Goal: Task Accomplishment & Management: Use online tool/utility

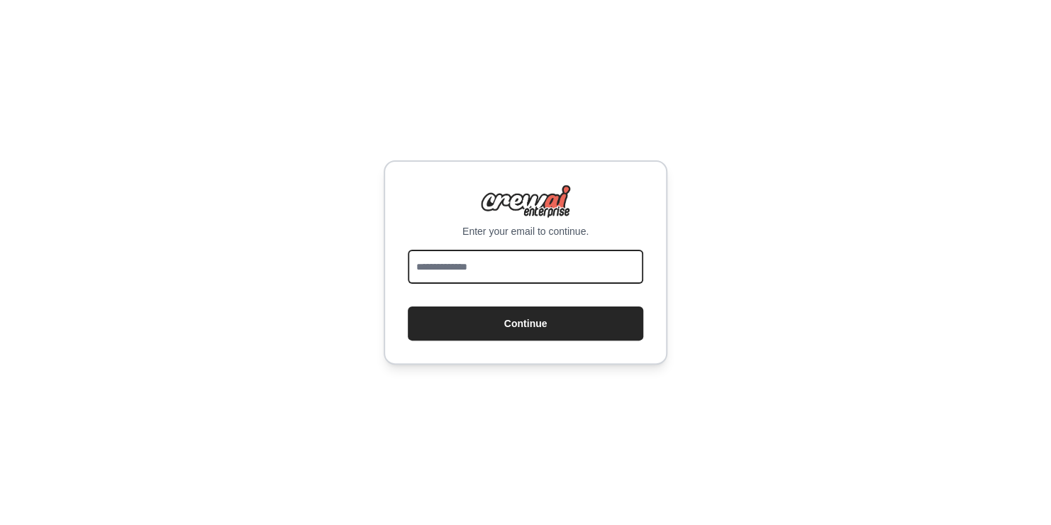
click at [494, 270] on input "email" at bounding box center [525, 267] width 235 height 34
type input "**********"
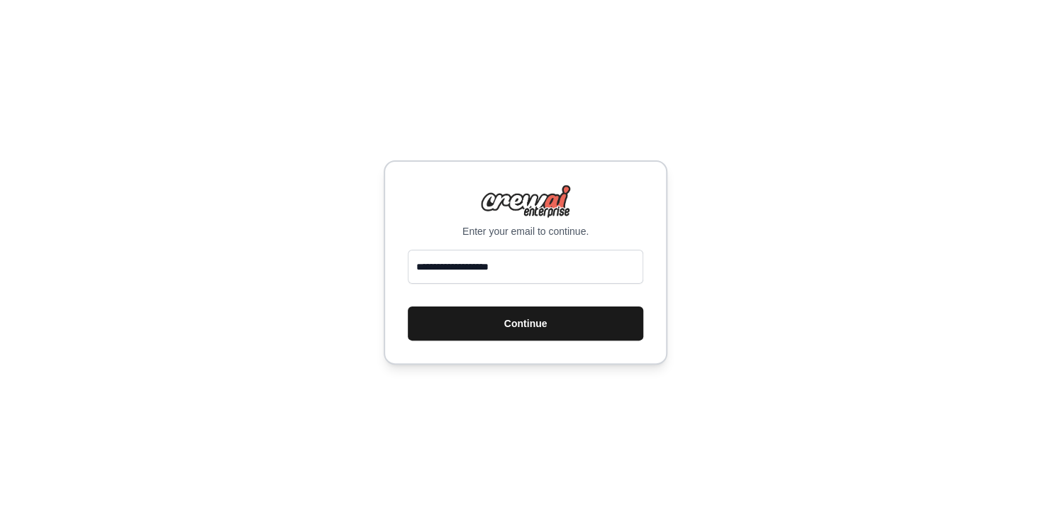
click at [512, 316] on button "Continue" at bounding box center [525, 323] width 235 height 34
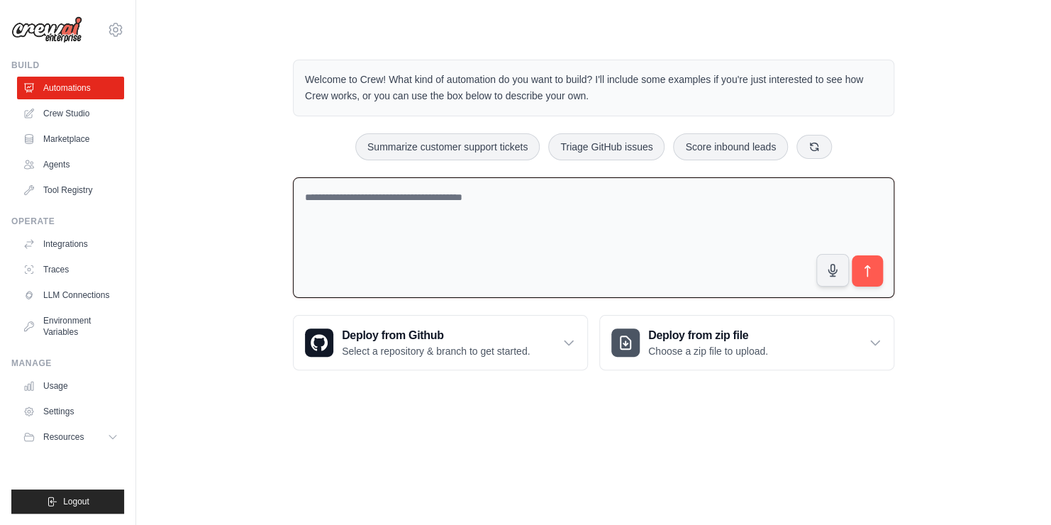
click at [345, 202] on textarea at bounding box center [593, 237] width 601 height 121
click at [443, 213] on textarea at bounding box center [593, 237] width 601 height 121
click at [344, 233] on textarea at bounding box center [593, 237] width 601 height 121
click at [68, 170] on link "Agents" at bounding box center [71, 164] width 107 height 23
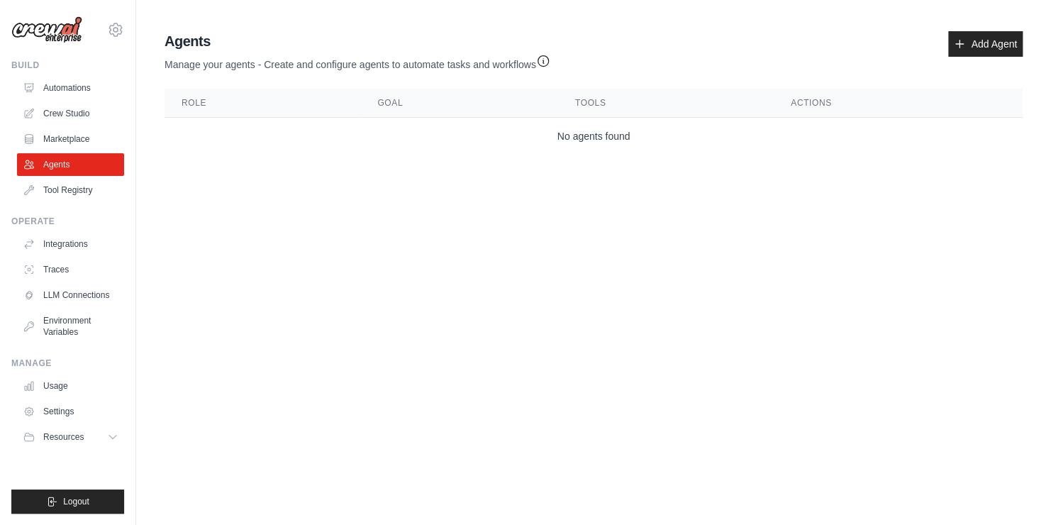
click at [815, 104] on th "Actions" at bounding box center [898, 103] width 249 height 29
click at [72, 91] on link "Automations" at bounding box center [71, 88] width 107 height 23
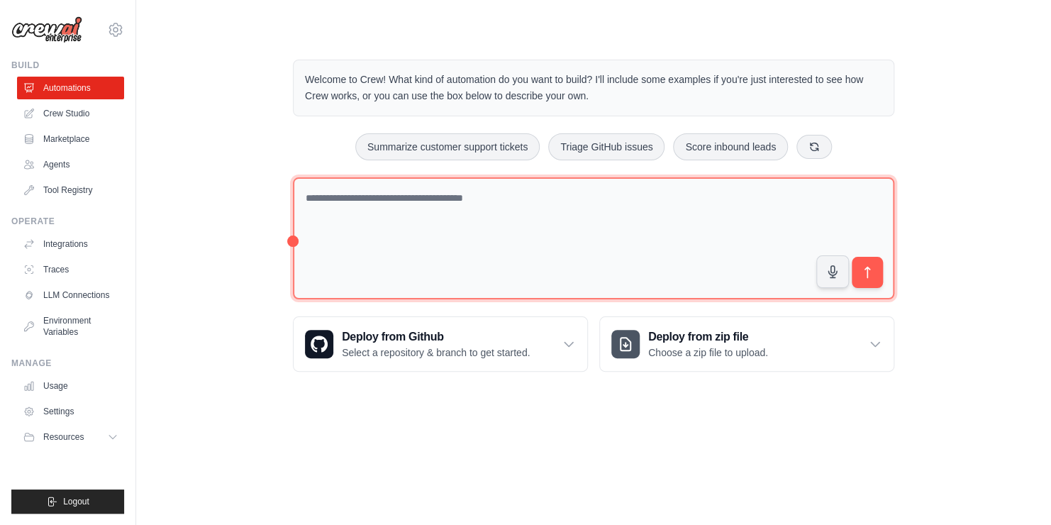
click at [577, 230] on textarea at bounding box center [593, 238] width 601 height 123
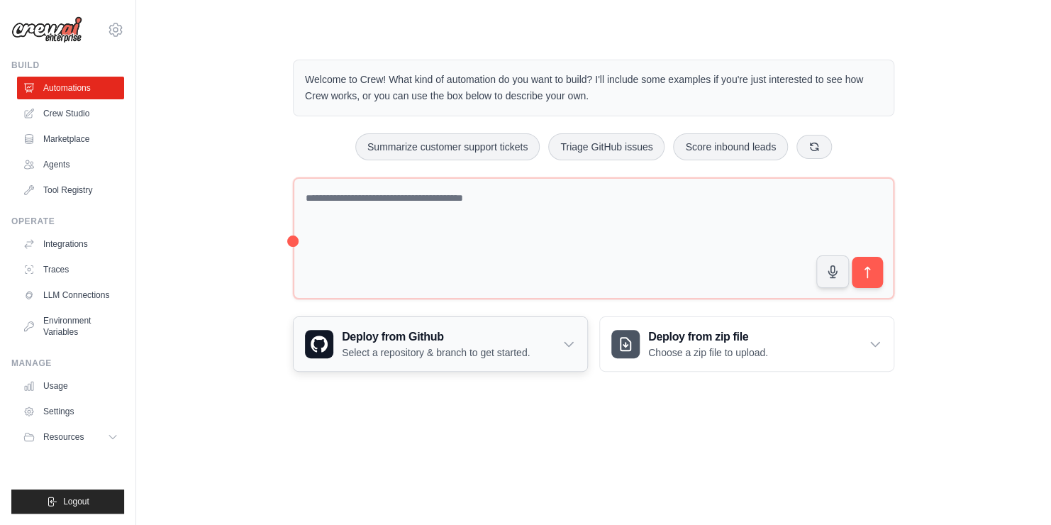
click at [389, 338] on h3 "Deploy from Github" at bounding box center [436, 336] width 188 height 17
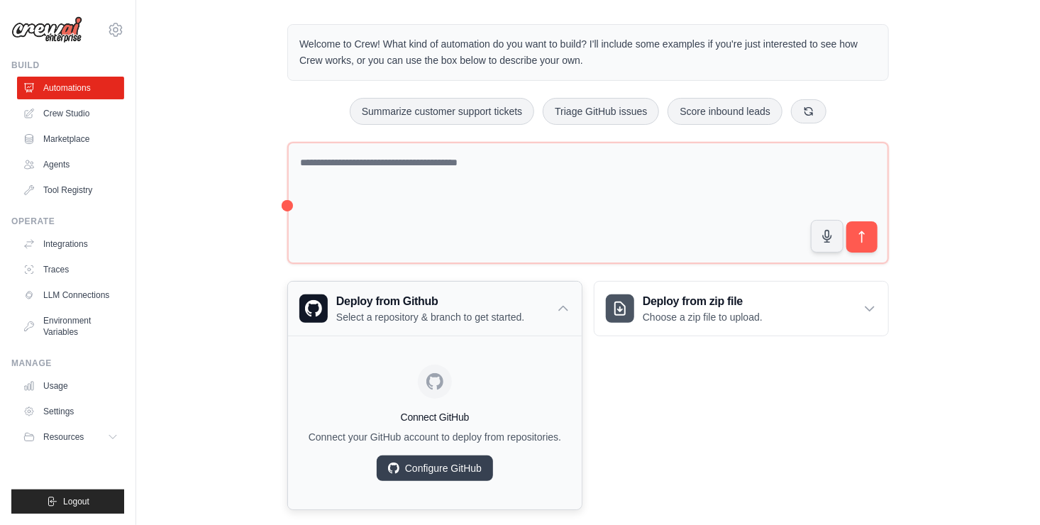
scroll to position [55, 0]
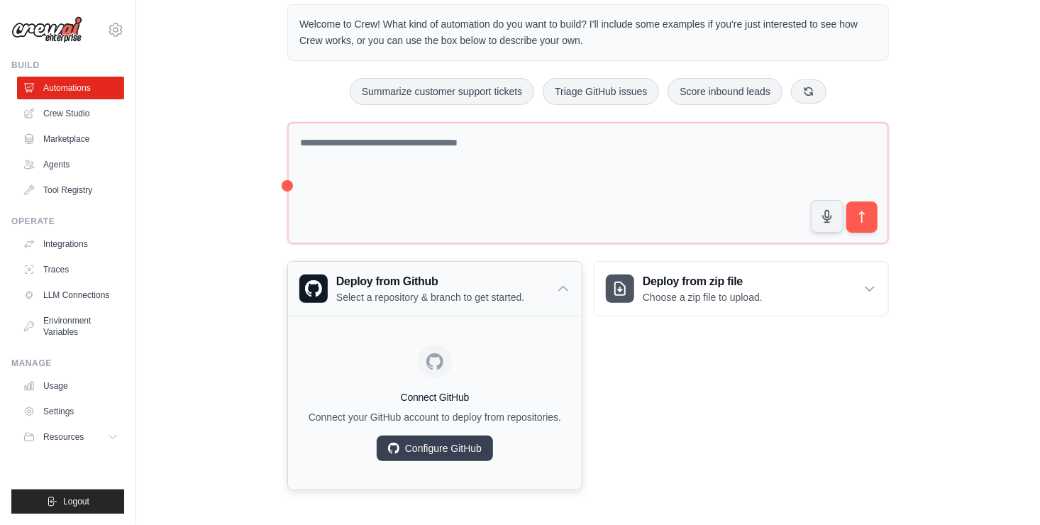
click at [559, 282] on icon at bounding box center [563, 289] width 14 height 14
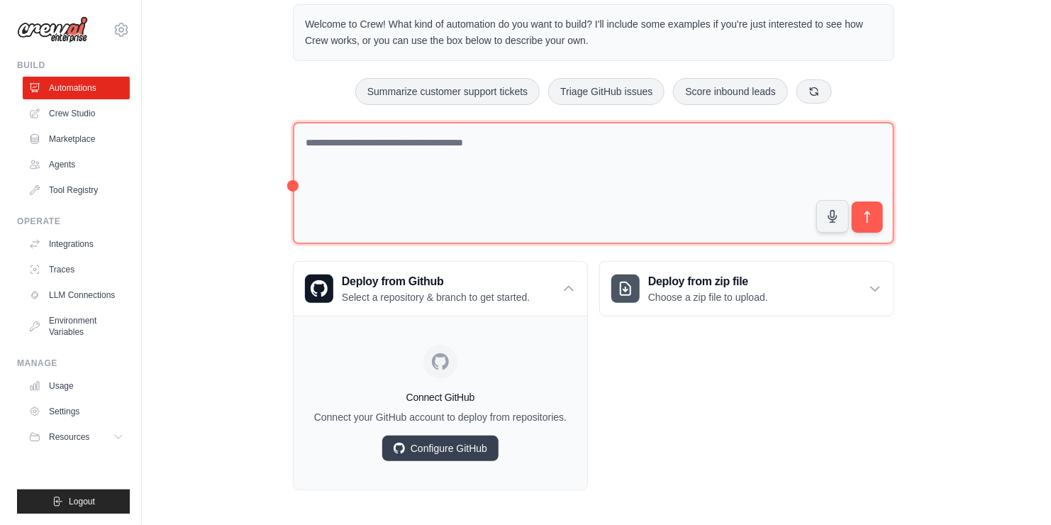
scroll to position [0, 0]
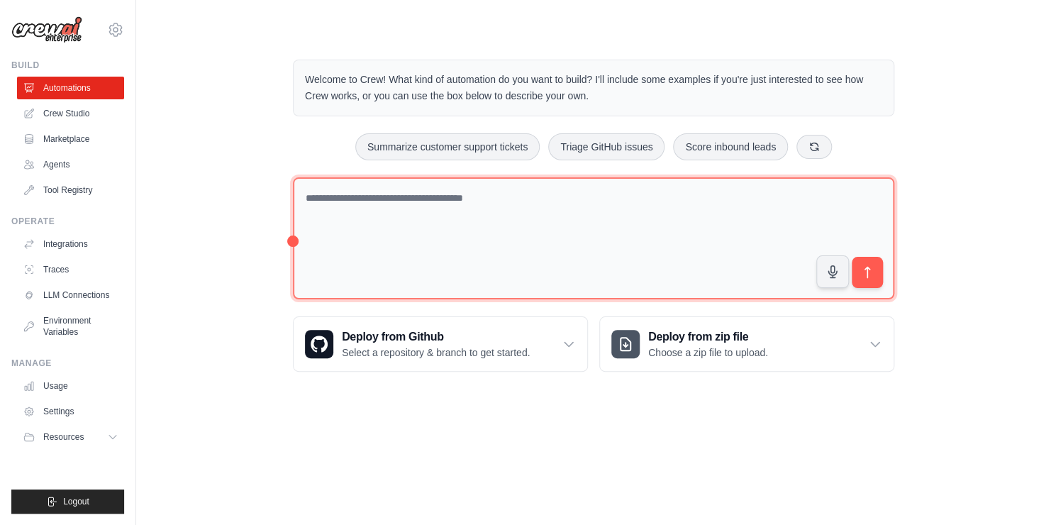
click at [381, 229] on textarea at bounding box center [593, 238] width 601 height 123
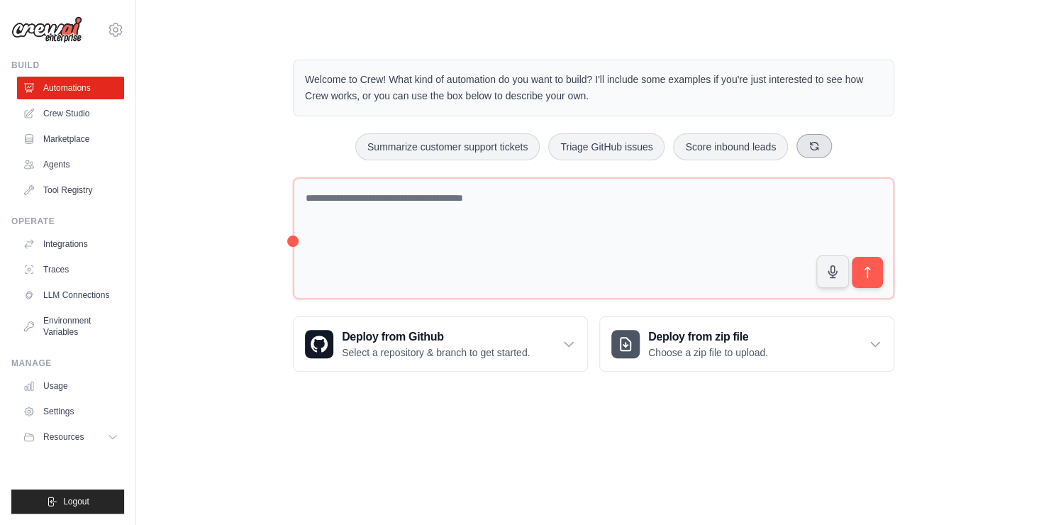
click at [813, 136] on button at bounding box center [814, 146] width 35 height 24
click at [80, 112] on link "Crew Studio" at bounding box center [71, 113] width 107 height 23
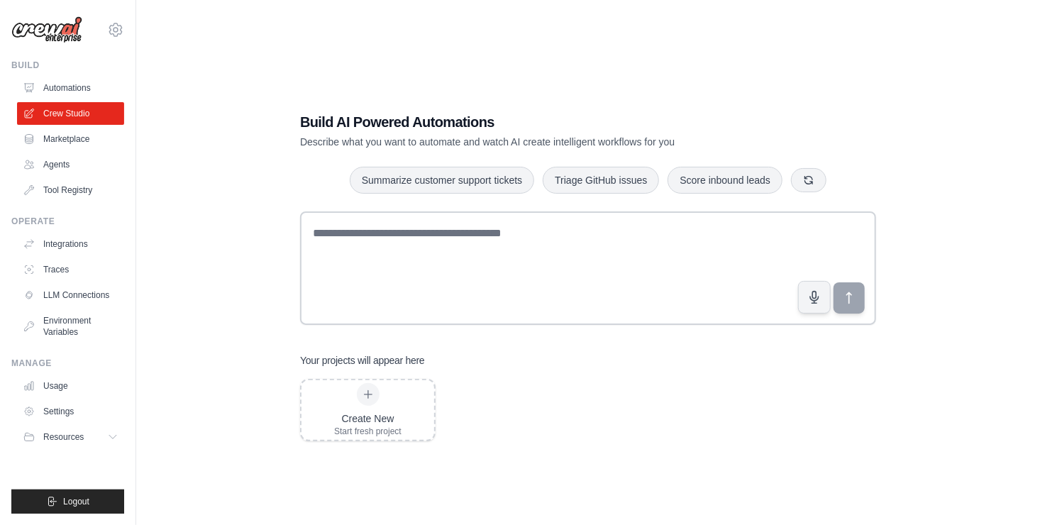
click at [410, 125] on h1 "Build AI Powered Automations" at bounding box center [538, 122] width 477 height 20
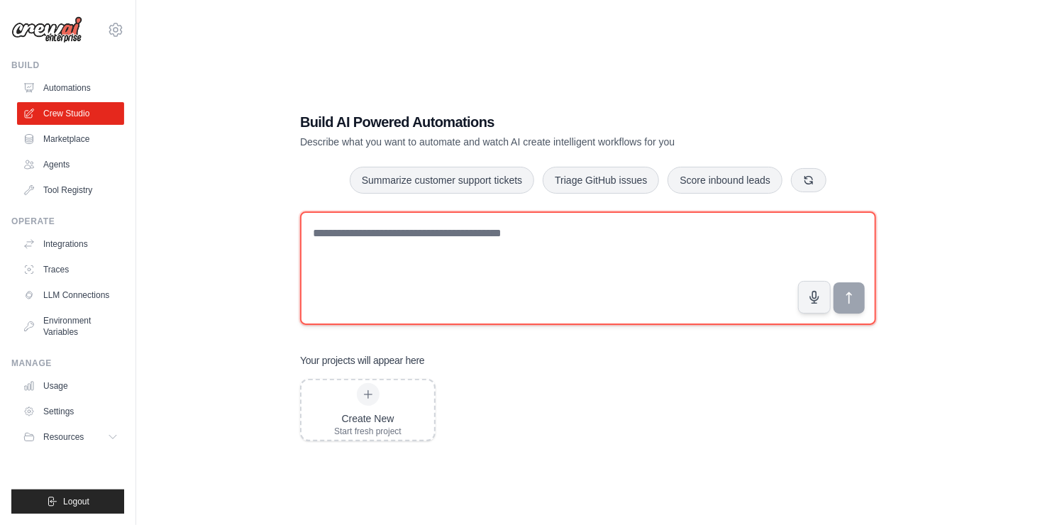
click at [364, 238] on textarea at bounding box center [588, 267] width 576 height 113
click at [436, 260] on textarea at bounding box center [588, 267] width 576 height 113
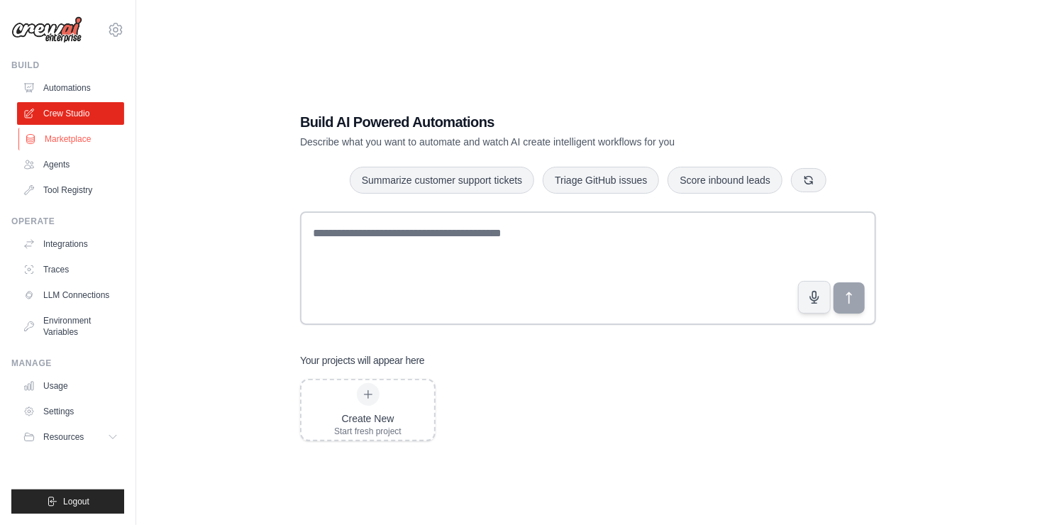
click at [74, 139] on link "Marketplace" at bounding box center [71, 139] width 107 height 23
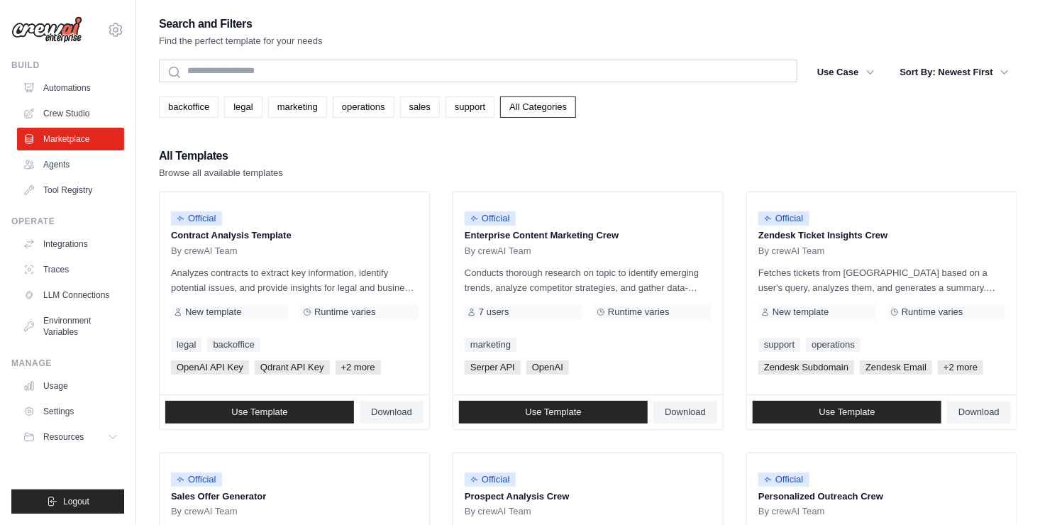
click at [375, 104] on link "operations" at bounding box center [364, 106] width 62 height 21
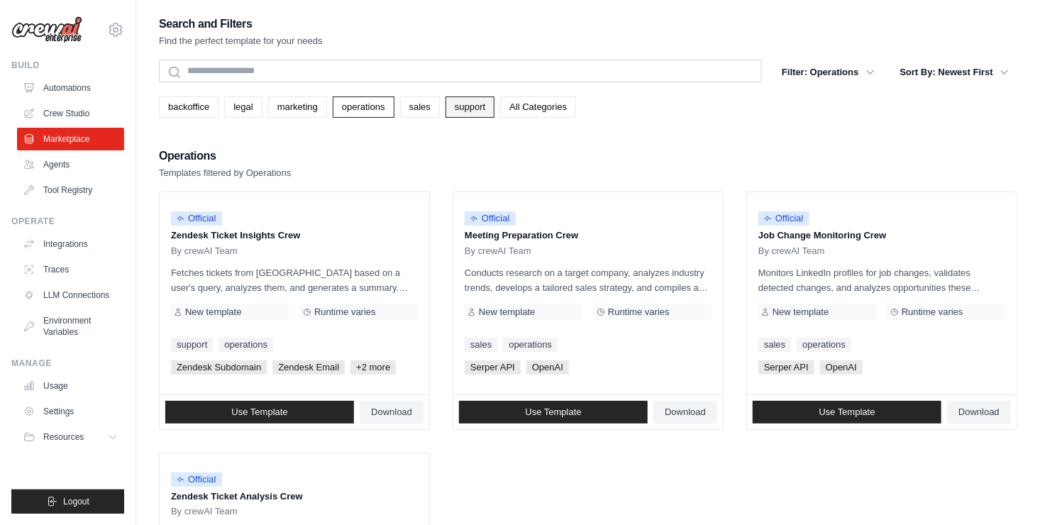
click at [463, 110] on link "support" at bounding box center [469, 106] width 49 height 21
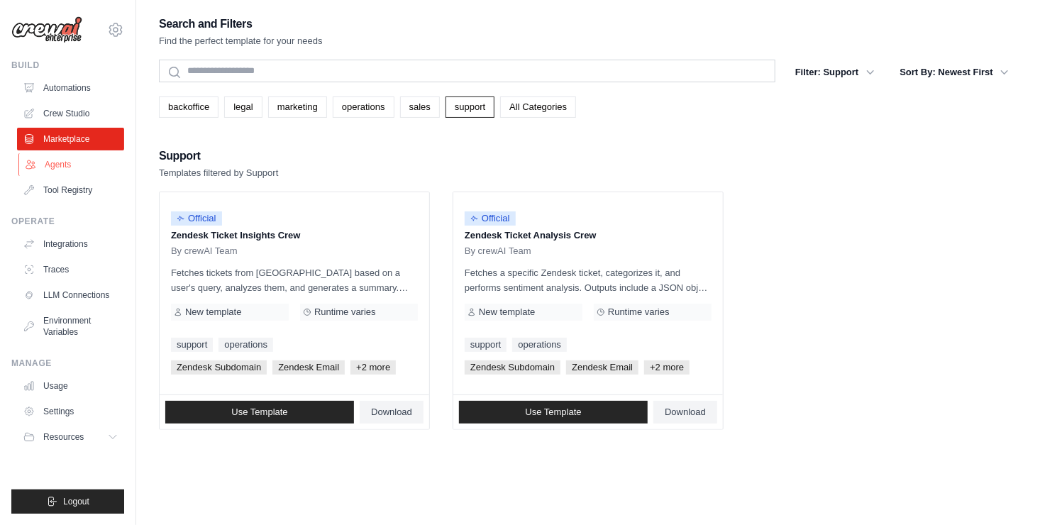
click at [38, 170] on link "Agents" at bounding box center [71, 164] width 107 height 23
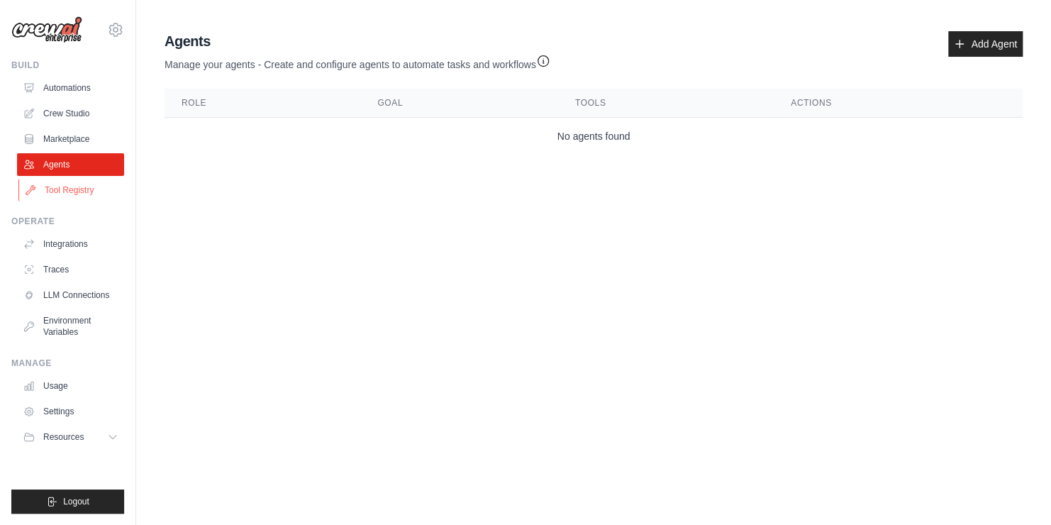
click at [41, 187] on link "Tool Registry" at bounding box center [71, 190] width 107 height 23
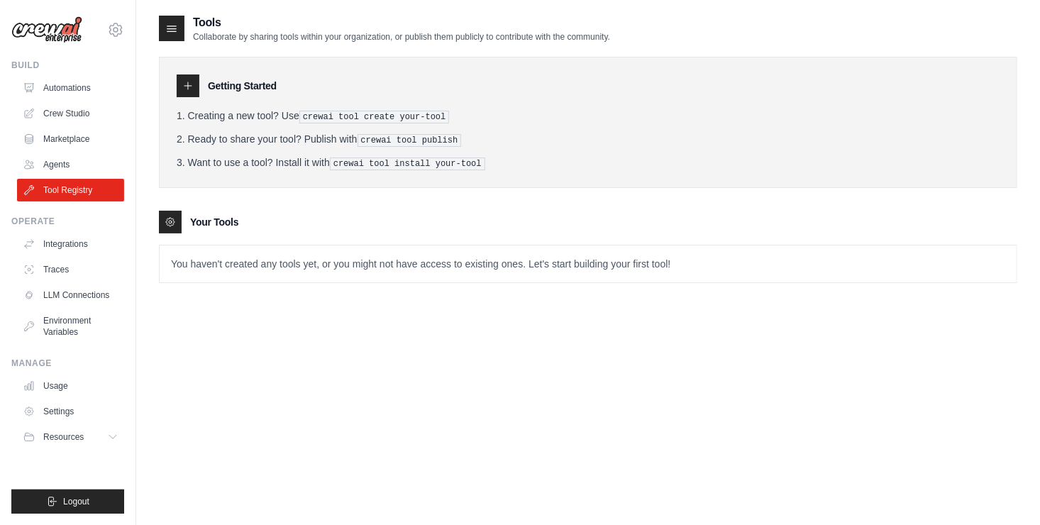
click at [347, 113] on pre "crewai tool create your-tool" at bounding box center [374, 117] width 150 height 13
click at [194, 89] on div at bounding box center [188, 85] width 23 height 23
click at [287, 206] on div "Getting Started Creating a new tool? Use crewai tool create your-tool Ready to …" at bounding box center [588, 163] width 858 height 240
click at [349, 162] on pre "crewai tool install your-tool" at bounding box center [407, 163] width 155 height 13
click at [414, 158] on pre "crewai tool install your-tool" at bounding box center [407, 163] width 155 height 13
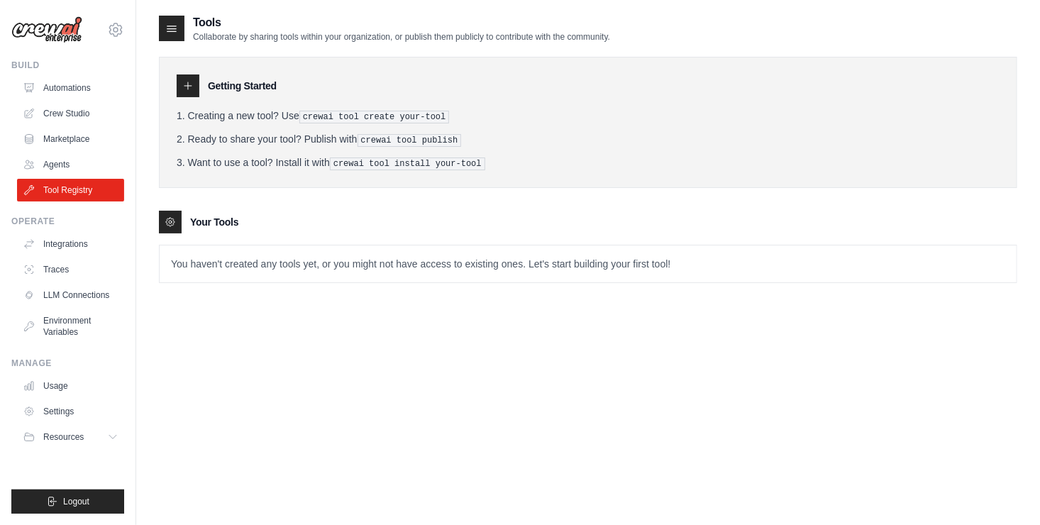
click at [494, 152] on ol "Creating a new tool? Use crewai tool create your-tool Ready to share your tool?…" at bounding box center [588, 140] width 823 height 62
click at [347, 128] on ol "Creating a new tool? Use crewai tool create your-tool Ready to share your tool?…" at bounding box center [588, 140] width 823 height 62
click at [243, 141] on li "Ready to share your tool? Publish with crewai tool publish" at bounding box center [588, 139] width 823 height 15
click at [288, 140] on li "Ready to share your tool? Publish with crewai tool publish" at bounding box center [588, 139] width 823 height 15
click at [338, 133] on li "Ready to share your tool? Publish with crewai tool publish" at bounding box center [588, 139] width 823 height 15
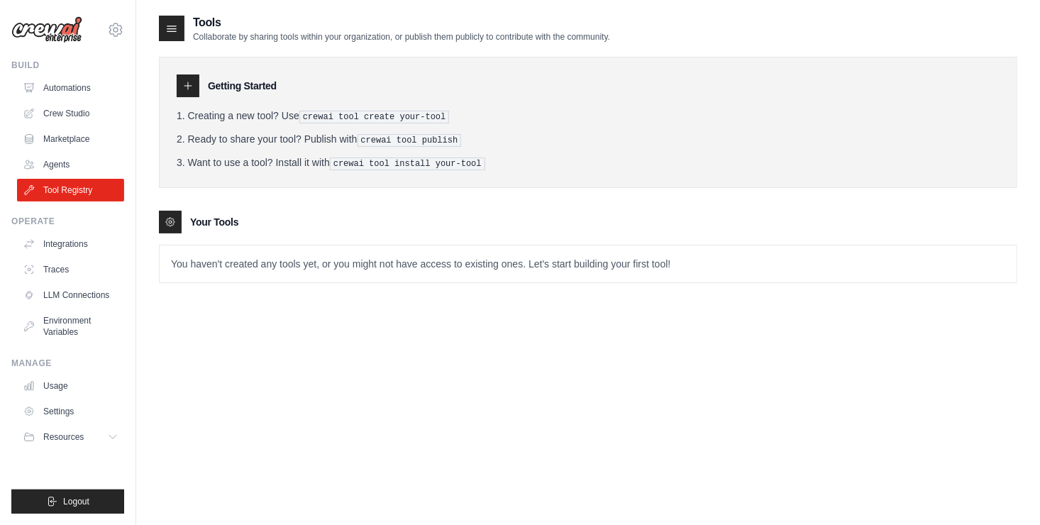
click at [369, 142] on pre "crewai tool publish" at bounding box center [409, 140] width 104 height 13
click at [459, 142] on li "Ready to share your tool? Publish with crewai tool publish" at bounding box center [588, 139] width 823 height 15
click at [72, 240] on link "Integrations" at bounding box center [71, 244] width 107 height 23
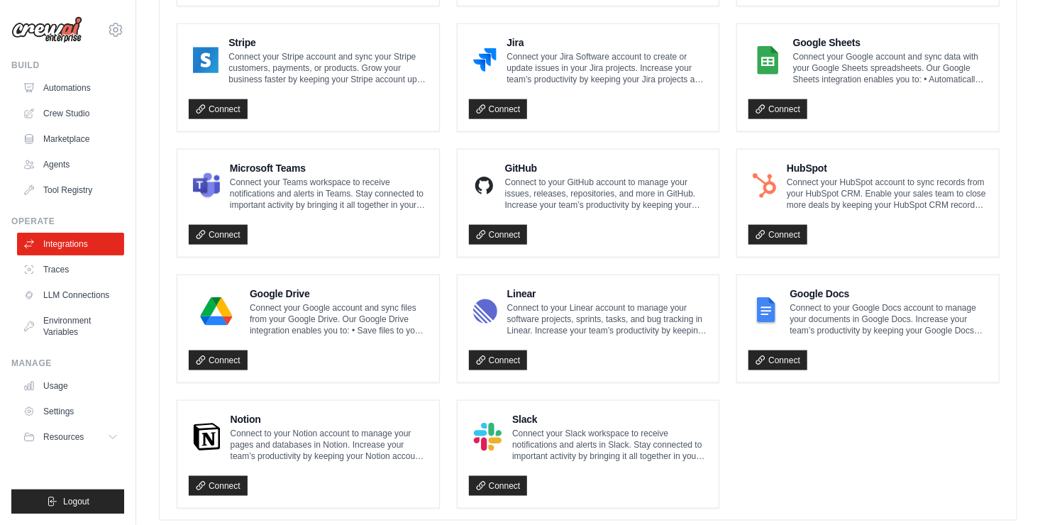
scroll to position [780, 0]
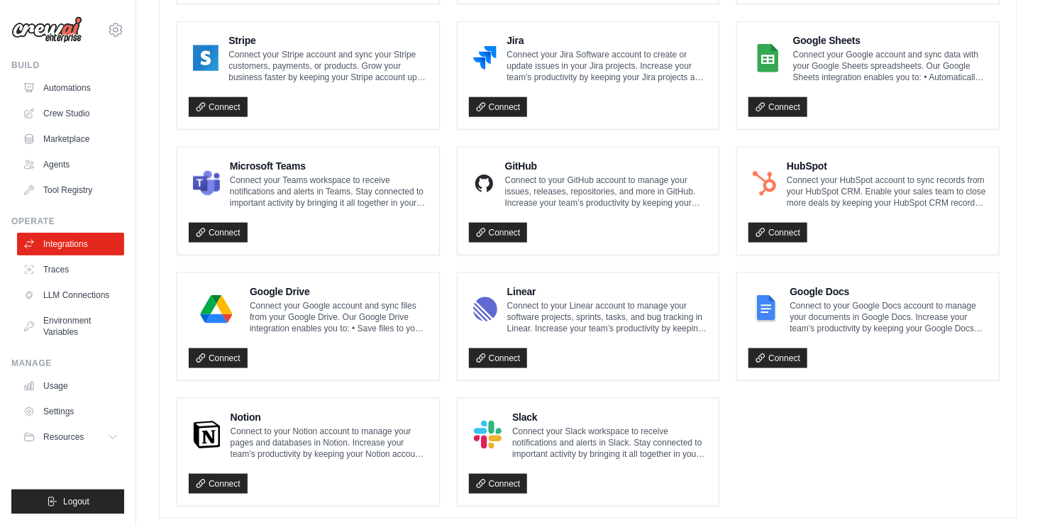
click at [279, 179] on p "Connect your Teams workspace to receive notifications and alerts in Teams. Stay…" at bounding box center [329, 191] width 198 height 34
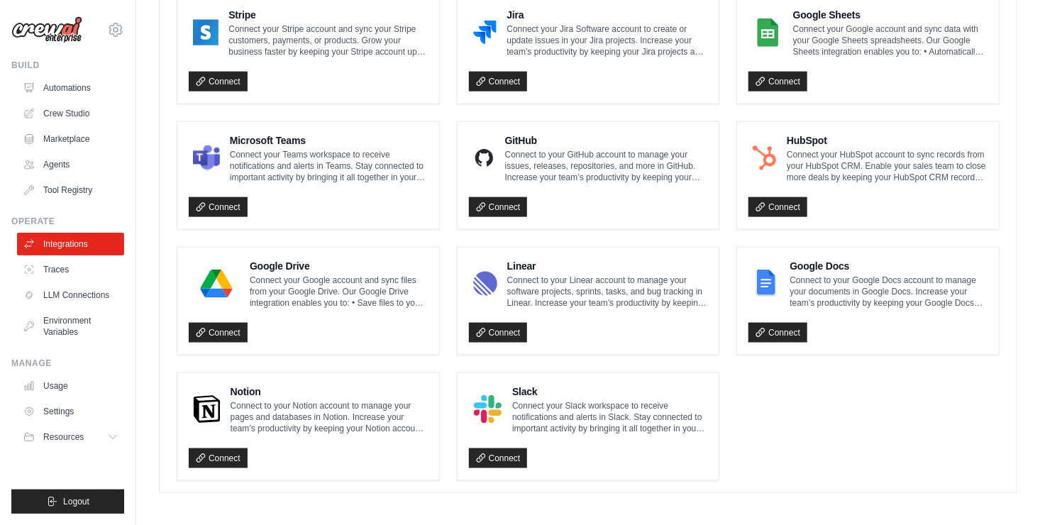
click at [594, 262] on h4 "Linear" at bounding box center [607, 266] width 201 height 14
click at [339, 254] on div "Google Drive Connect your Google account and sync files from your Google Drive.…" at bounding box center [308, 301] width 262 height 107
click at [559, 277] on p "Connect to your Linear account to manage your software projects, sprints, tasks…" at bounding box center [607, 291] width 201 height 34
click at [585, 406] on p "Connect your Slack workspace to receive notifications and alerts in Slack. Stay…" at bounding box center [609, 417] width 195 height 34
click at [302, 377] on div "Notion Connect to your Notion account to manage your pages and databases in Not…" at bounding box center [308, 426] width 262 height 107
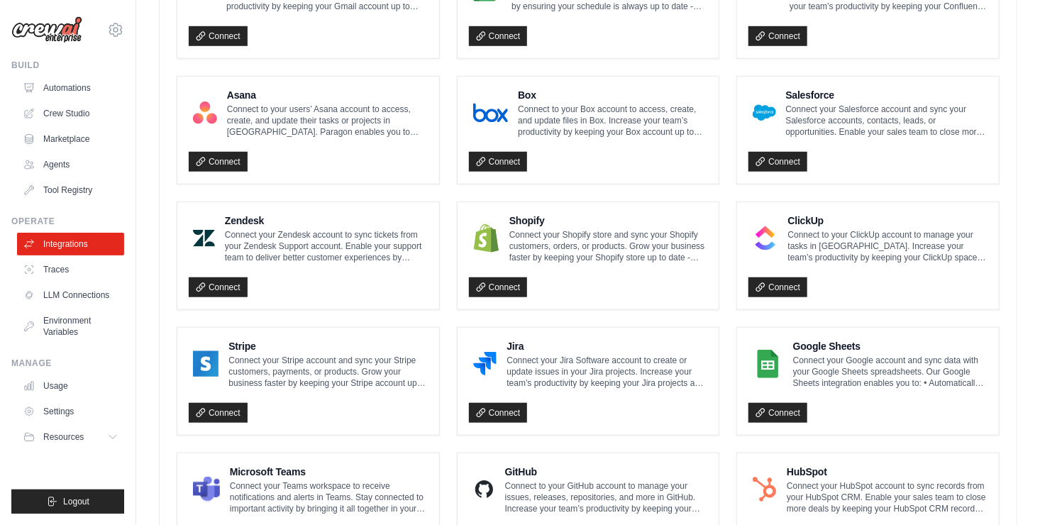
scroll to position [451, 0]
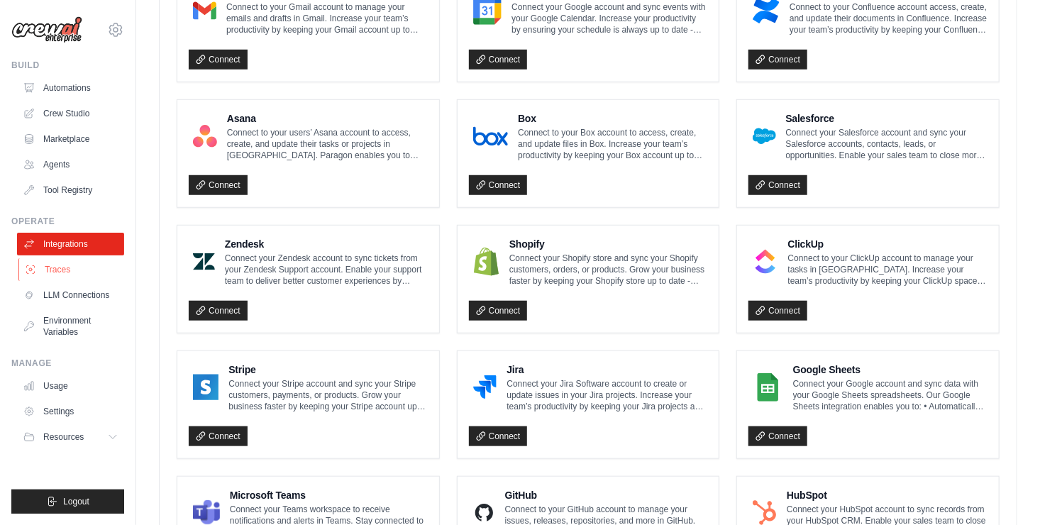
click at [69, 269] on link "Traces" at bounding box center [71, 269] width 107 height 23
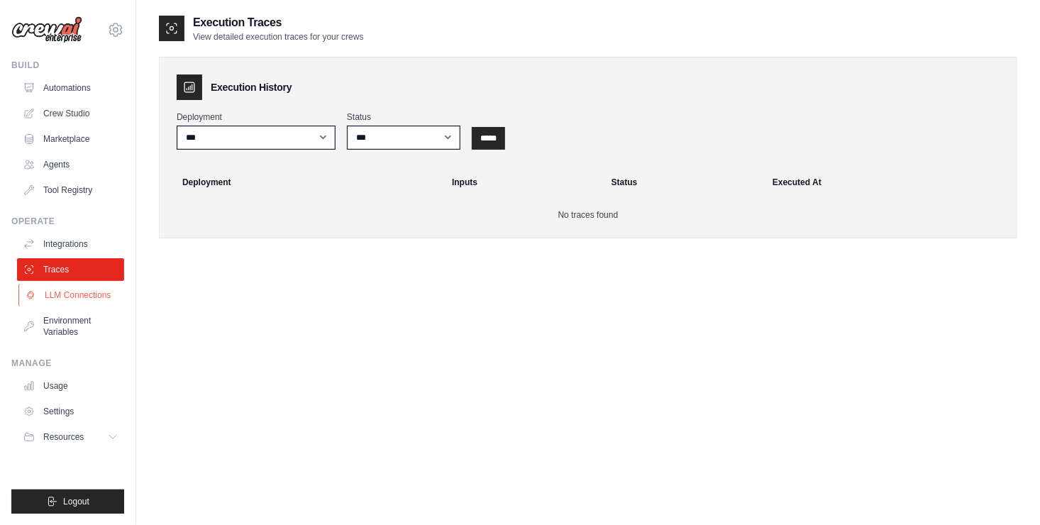
click at [71, 300] on link "LLM Connections" at bounding box center [71, 295] width 107 height 23
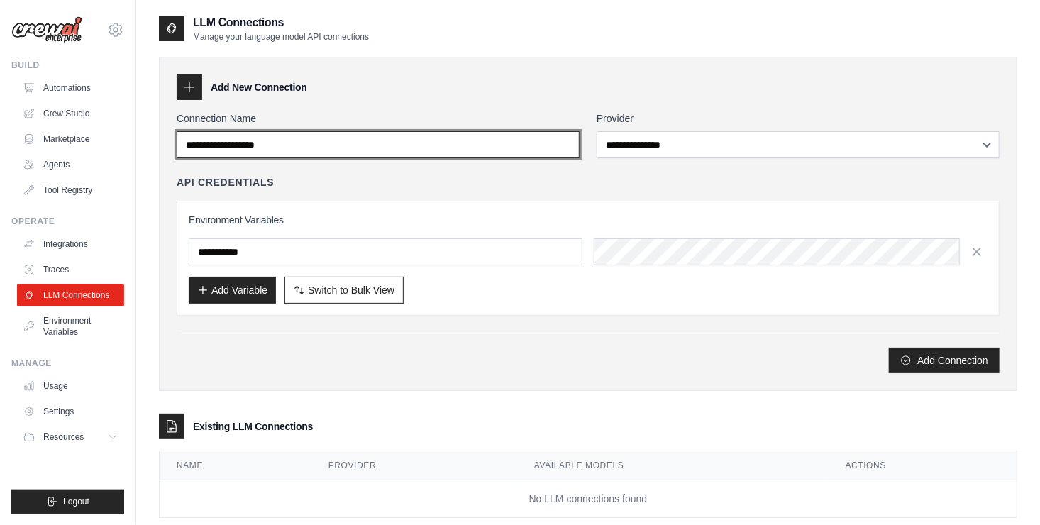
click at [305, 142] on input "Connection Name" at bounding box center [378, 144] width 403 height 27
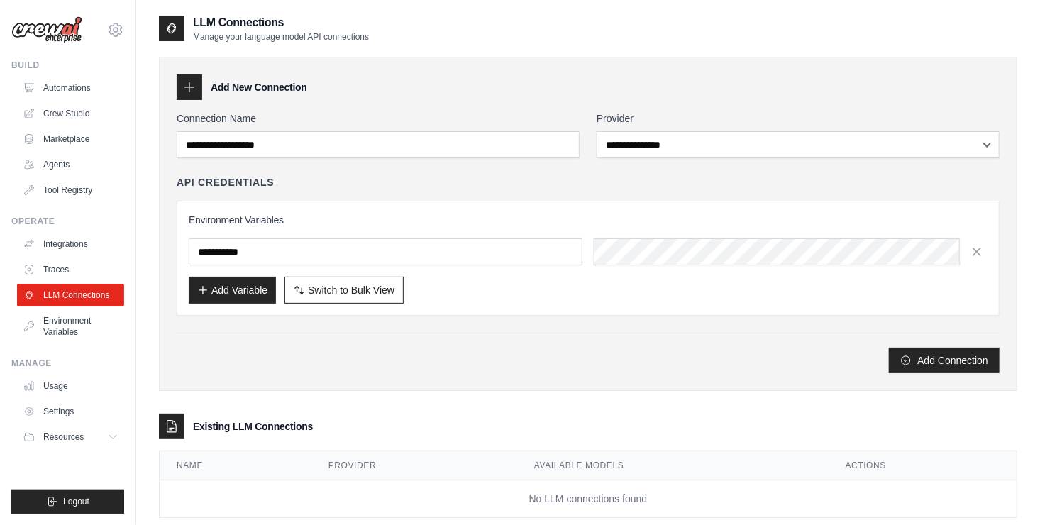
click at [594, 152] on div "**********" at bounding box center [588, 134] width 823 height 47
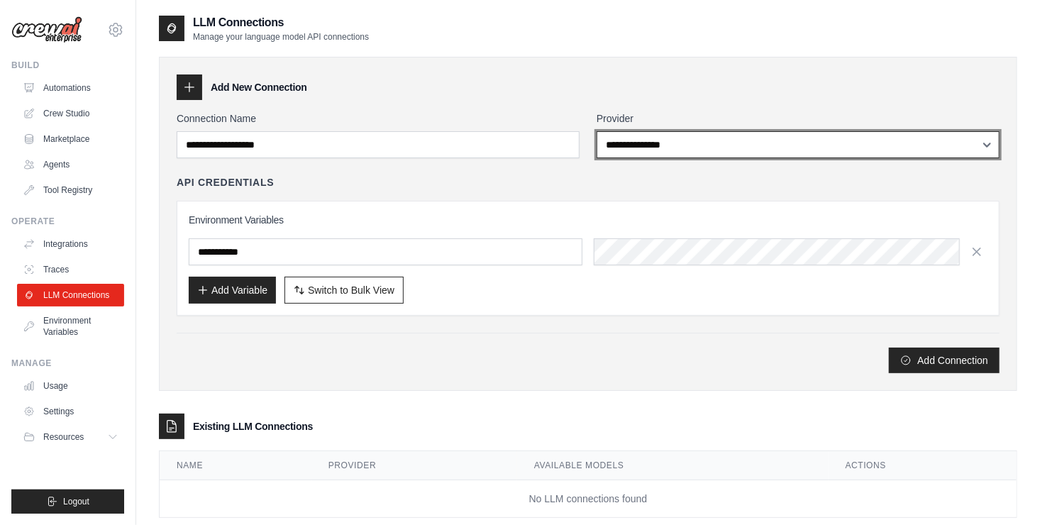
click at [645, 135] on select "**********" at bounding box center [797, 144] width 403 height 27
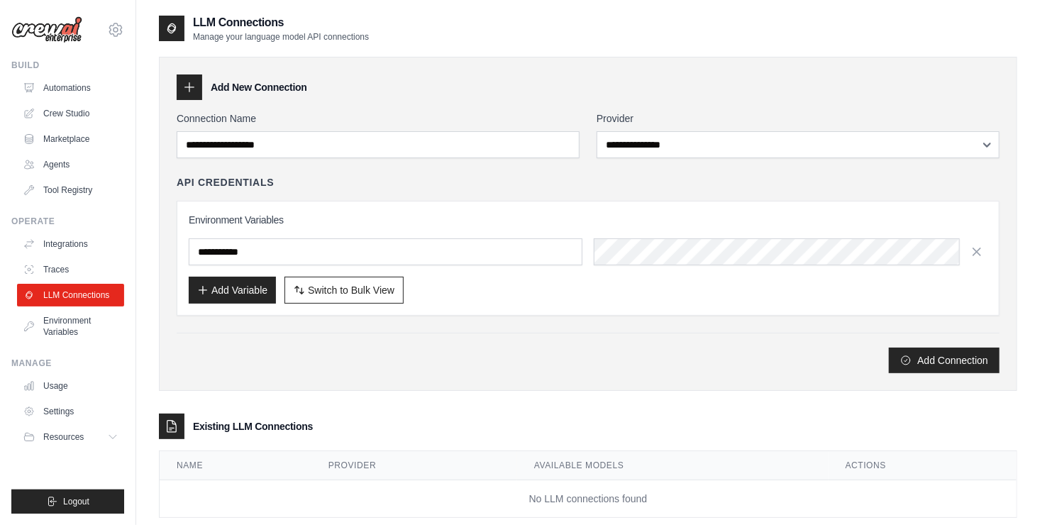
click at [477, 282] on div "Add Variable Switch to Bulk View Switch to Table View" at bounding box center [588, 290] width 799 height 27
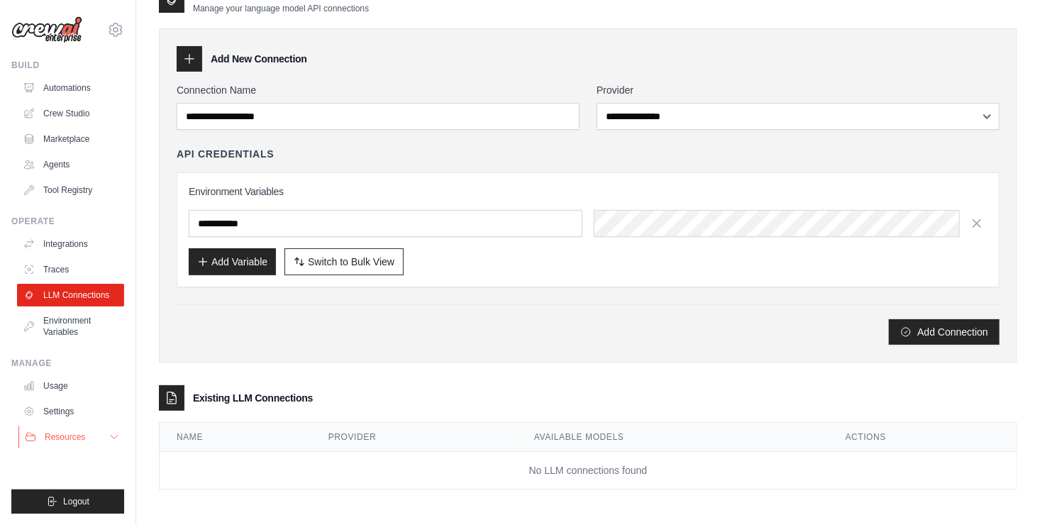
click at [107, 440] on button "Resources" at bounding box center [71, 437] width 107 height 23
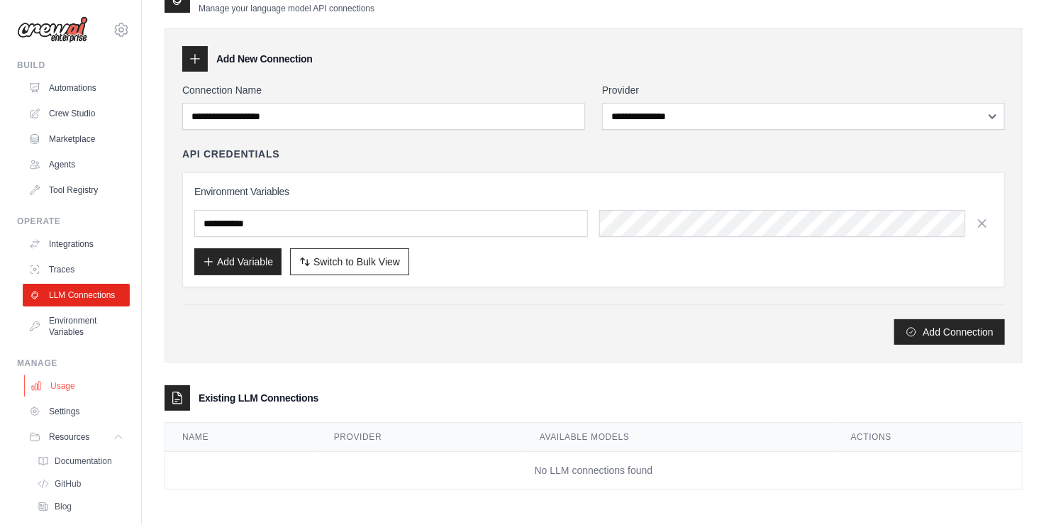
scroll to position [0, 0]
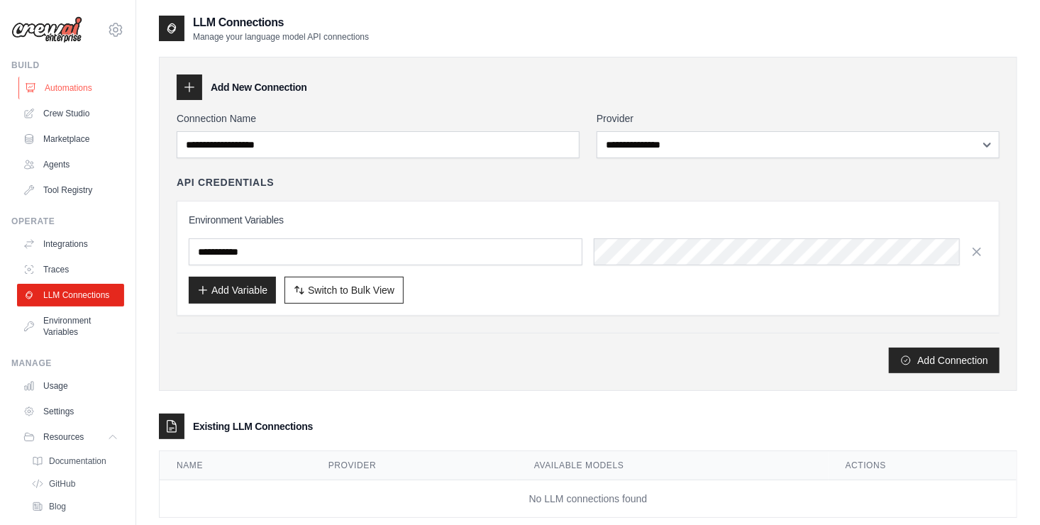
click at [61, 91] on link "Automations" at bounding box center [71, 88] width 107 height 23
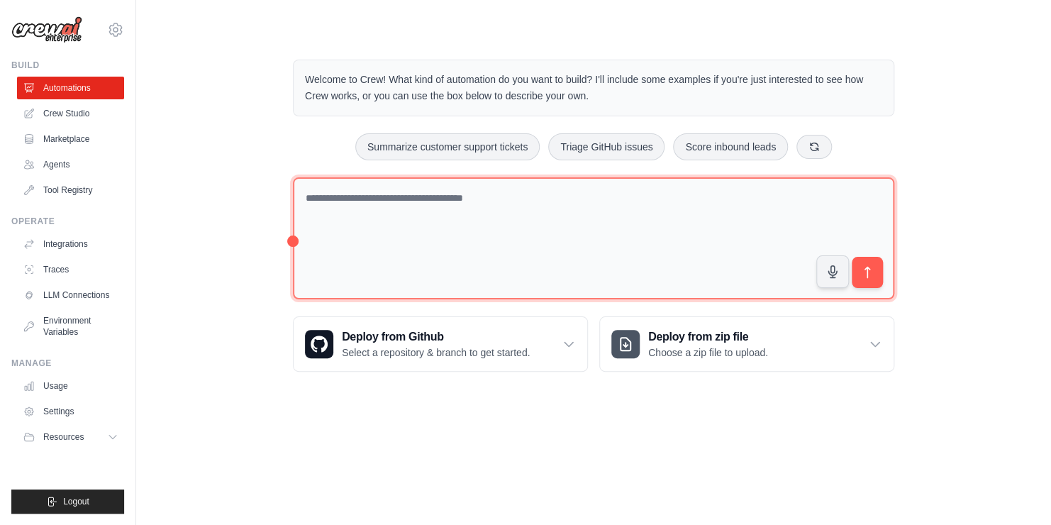
click at [338, 196] on textarea at bounding box center [593, 238] width 601 height 123
type textarea "*"
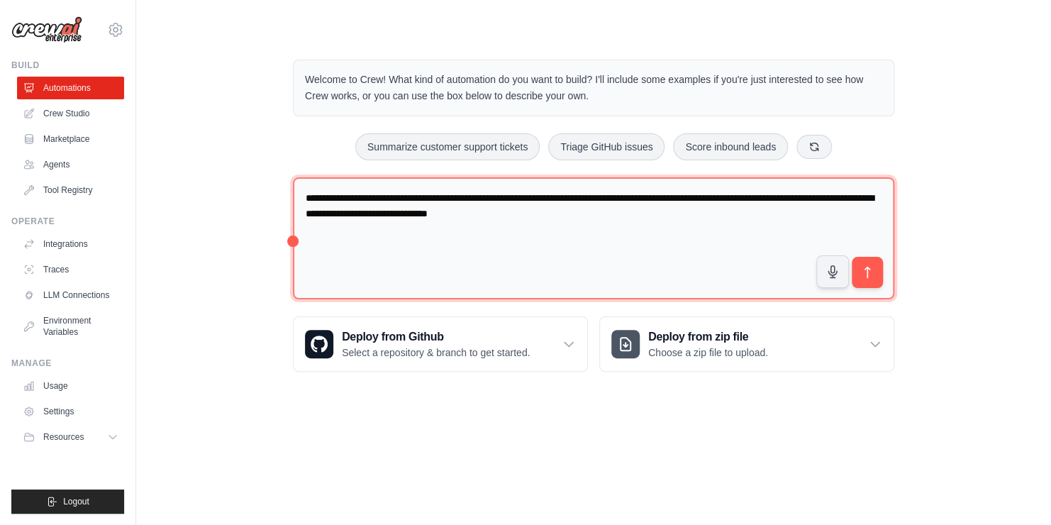
click at [648, 211] on textarea "**********" at bounding box center [593, 238] width 601 height 123
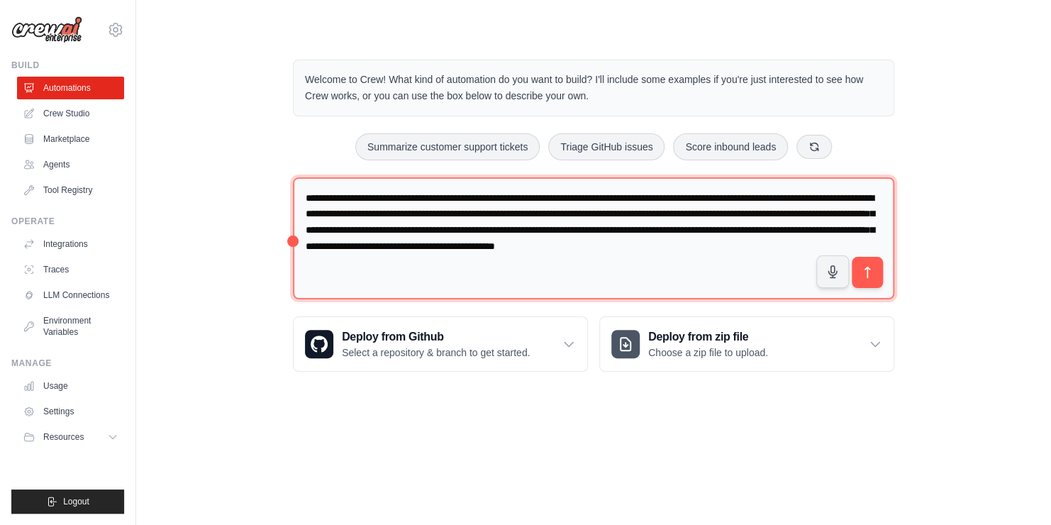
drag, startPoint x: 647, startPoint y: 211, endPoint x: 525, endPoint y: 250, distance: 127.9
click at [525, 250] on textarea "**********" at bounding box center [593, 238] width 601 height 123
click at [499, 270] on textarea "**********" at bounding box center [593, 238] width 601 height 123
drag, startPoint x: 785, startPoint y: 264, endPoint x: 806, endPoint y: 263, distance: 20.6
click at [806, 263] on textarea "**********" at bounding box center [593, 238] width 601 height 123
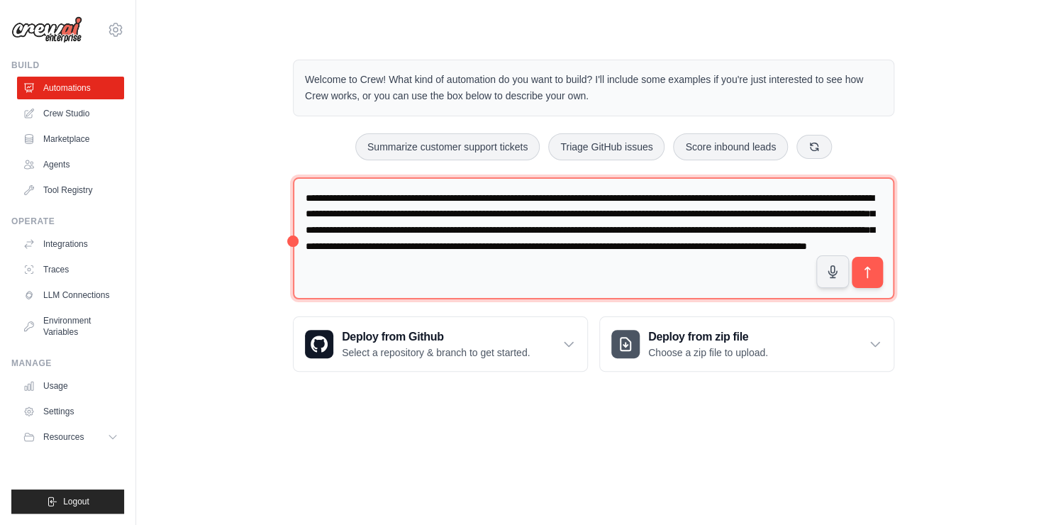
click at [782, 257] on textarea "**********" at bounding box center [593, 238] width 601 height 123
click at [798, 260] on textarea "**********" at bounding box center [593, 238] width 601 height 123
drag, startPoint x: 758, startPoint y: 259, endPoint x: 1014, endPoint y: 267, distance: 255.5
click at [942, 270] on div "Welcome to Crew! What kind of automation do you want to build? I'll include som…" at bounding box center [594, 215] width 870 height 357
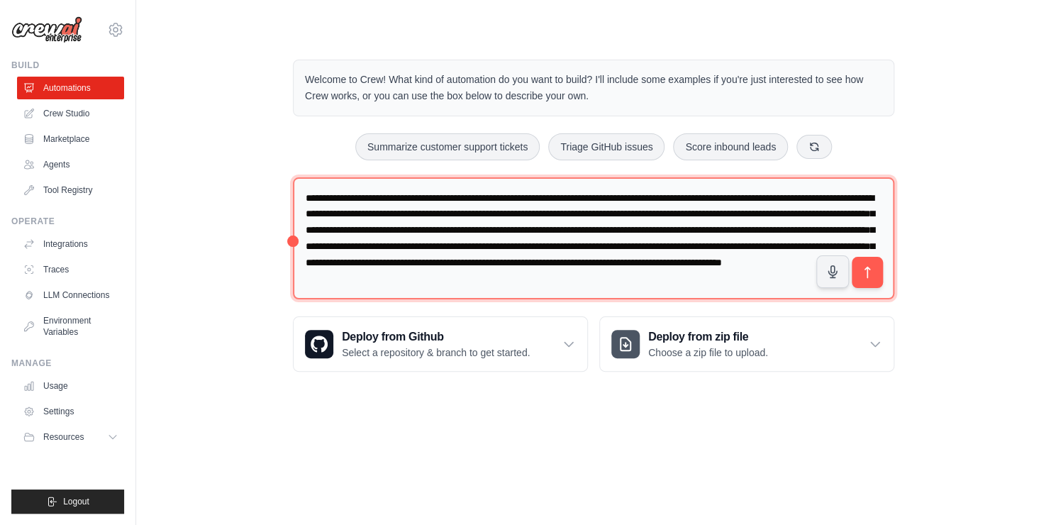
scroll to position [3, 0]
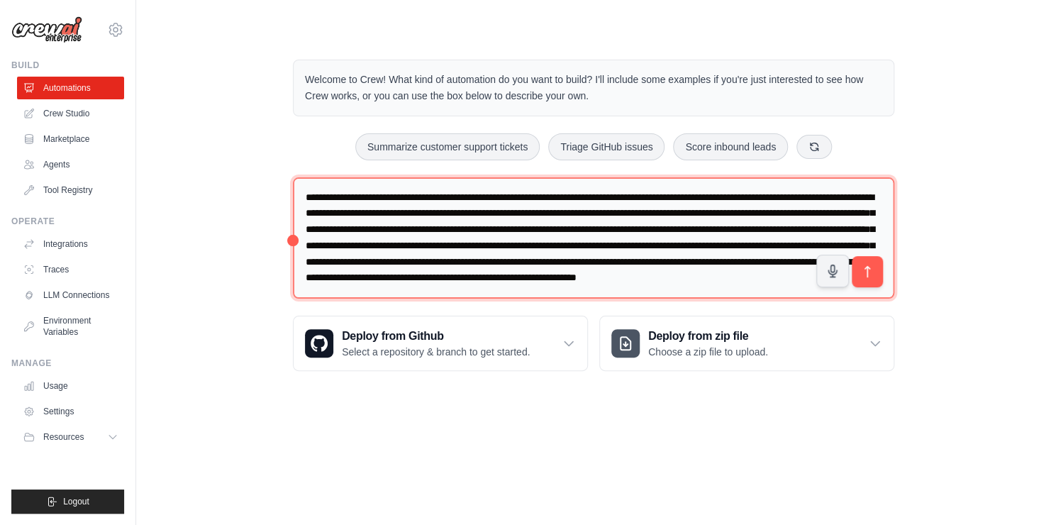
type textarea "**********"
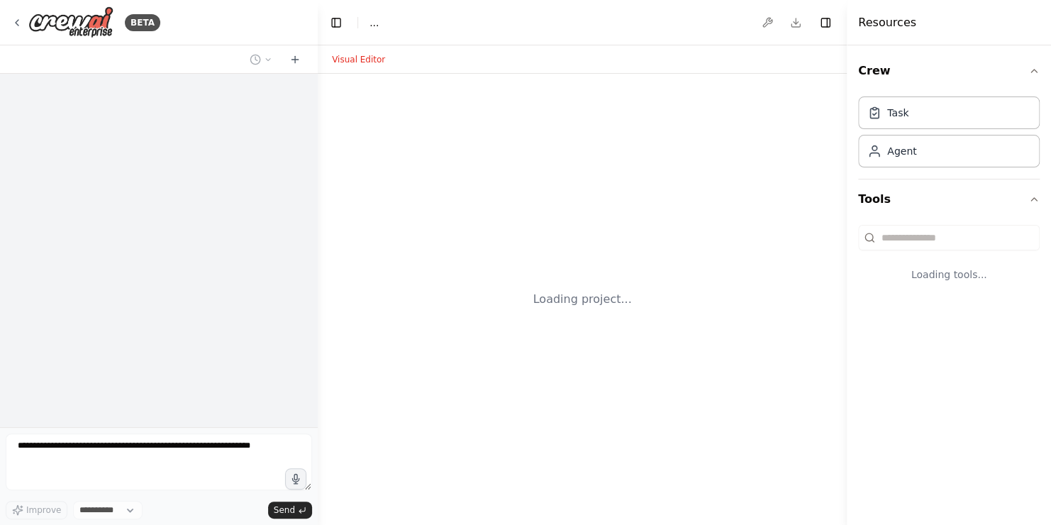
select select "****"
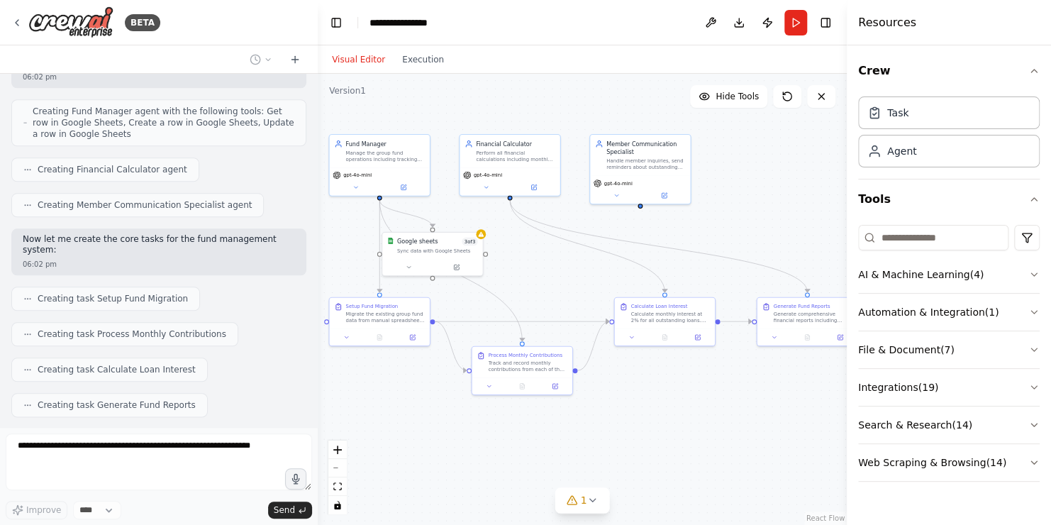
scroll to position [682, 0]
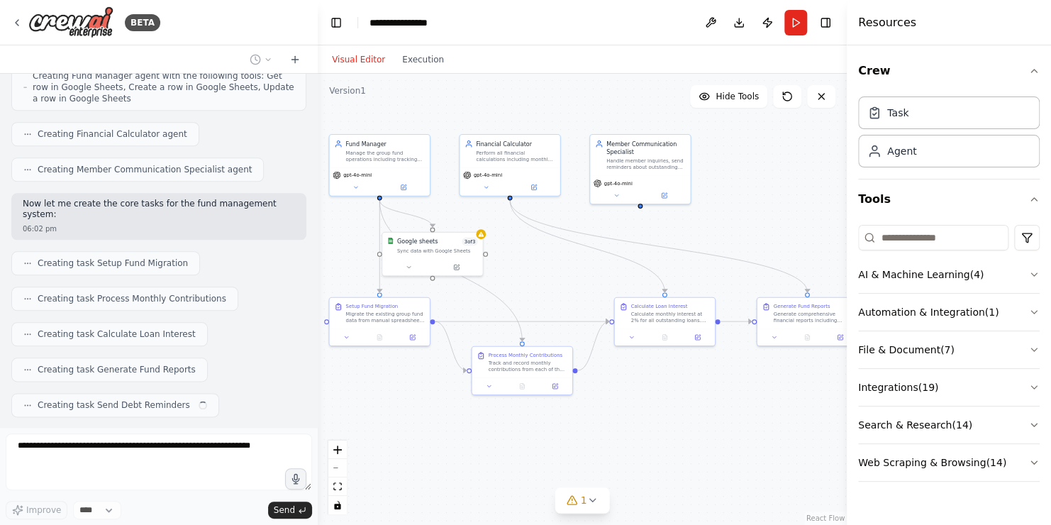
drag, startPoint x: 617, startPoint y: 433, endPoint x: 457, endPoint y: 441, distance: 159.8
click at [457, 441] on div ".deletable-edge-delete-btn { width: 20px; height: 20px; border: 0px solid #ffff…" at bounding box center [582, 299] width 529 height 451
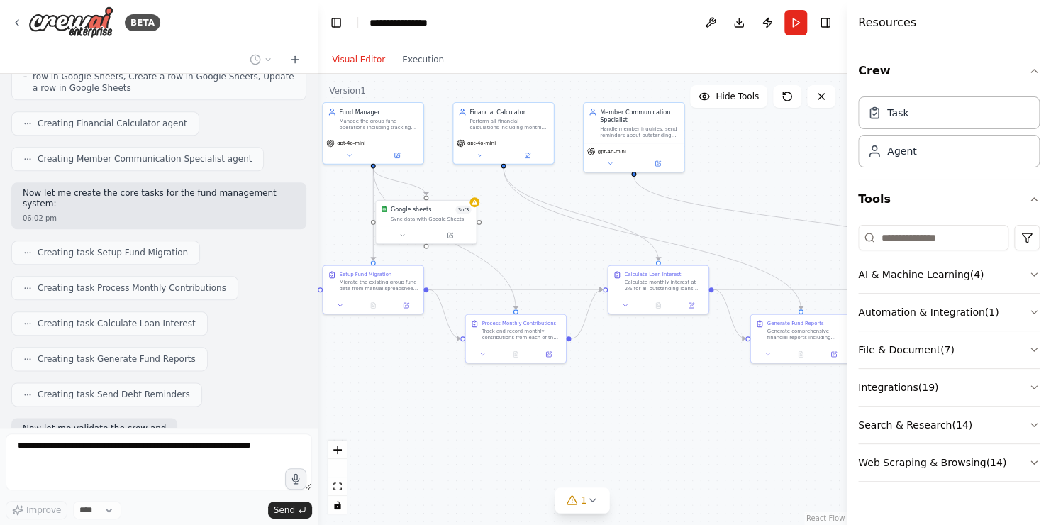
scroll to position [765, 0]
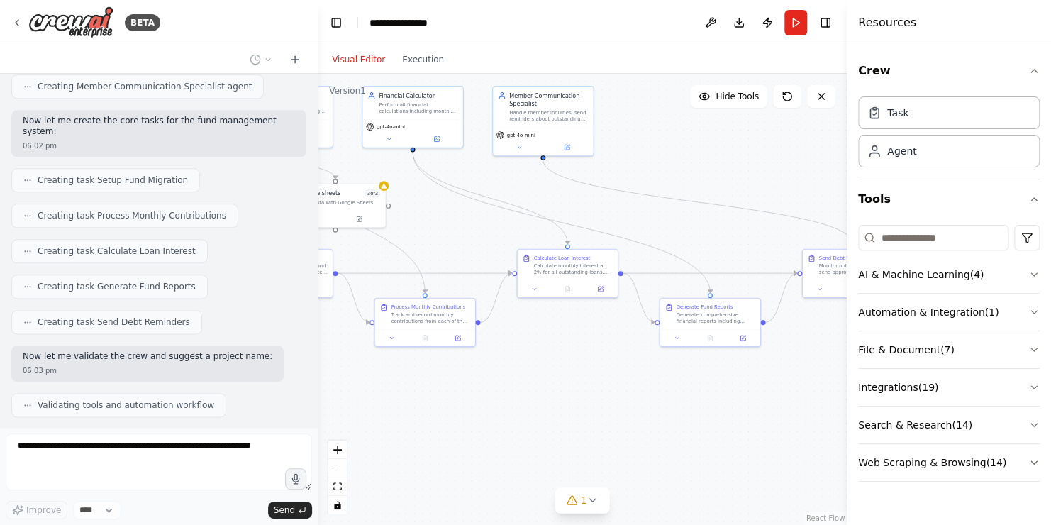
drag, startPoint x: 718, startPoint y: 435, endPoint x: 621, endPoint y: 387, distance: 108.5
click at [621, 387] on div ".deletable-edge-delete-btn { width: 20px; height: 20px; border: 0px solid #ffff…" at bounding box center [582, 299] width 529 height 451
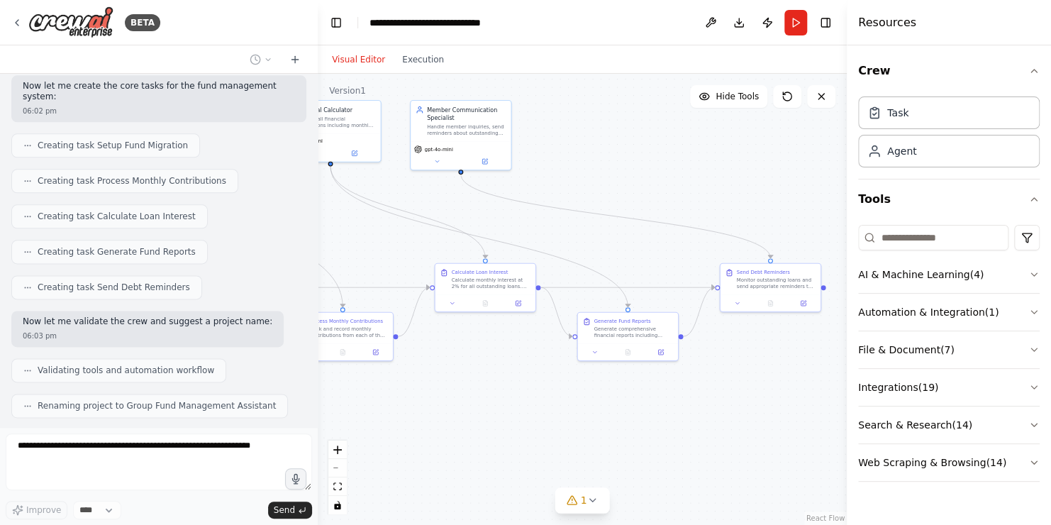
drag, startPoint x: 747, startPoint y: 399, endPoint x: 665, endPoint y: 413, distance: 83.5
click at [665, 413] on div ".deletable-edge-delete-btn { width: 20px; height: 20px; border: 0px solid #ffff…" at bounding box center [582, 299] width 529 height 451
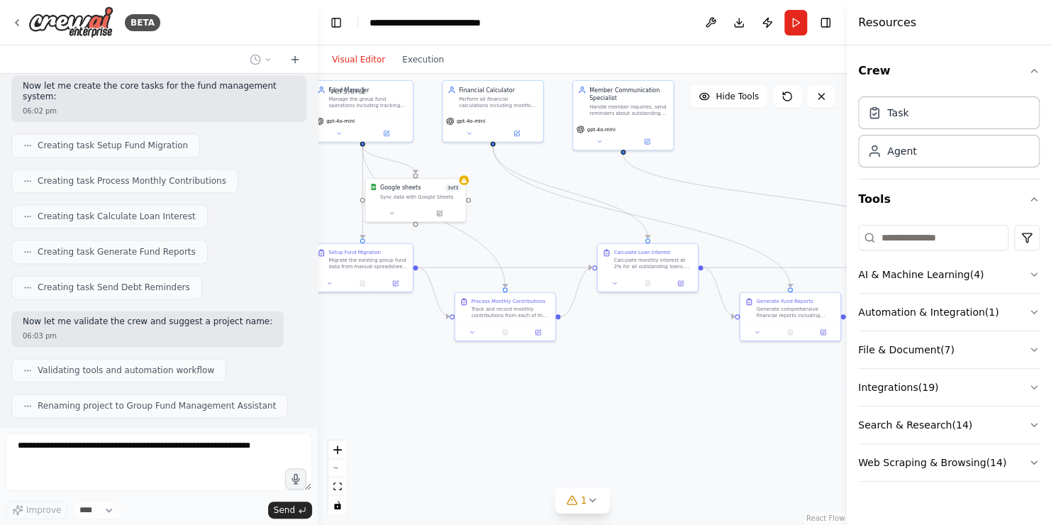
drag, startPoint x: 526, startPoint y: 417, endPoint x: 683, endPoint y: 396, distance: 158.8
click at [683, 396] on div ".deletable-edge-delete-btn { width: 20px; height: 20px; border: 0px solid #ffff…" at bounding box center [582, 299] width 529 height 451
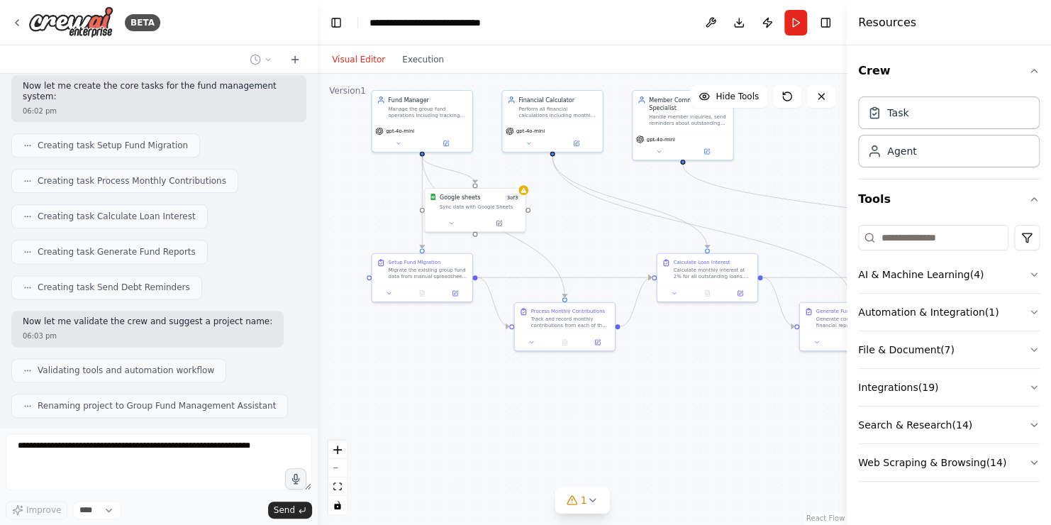
drag, startPoint x: 602, startPoint y: 387, endPoint x: 662, endPoint y: 396, distance: 60.4
click at [662, 396] on div ".deletable-edge-delete-btn { width: 20px; height: 20px; border: 0px solid #ffff…" at bounding box center [582, 299] width 529 height 451
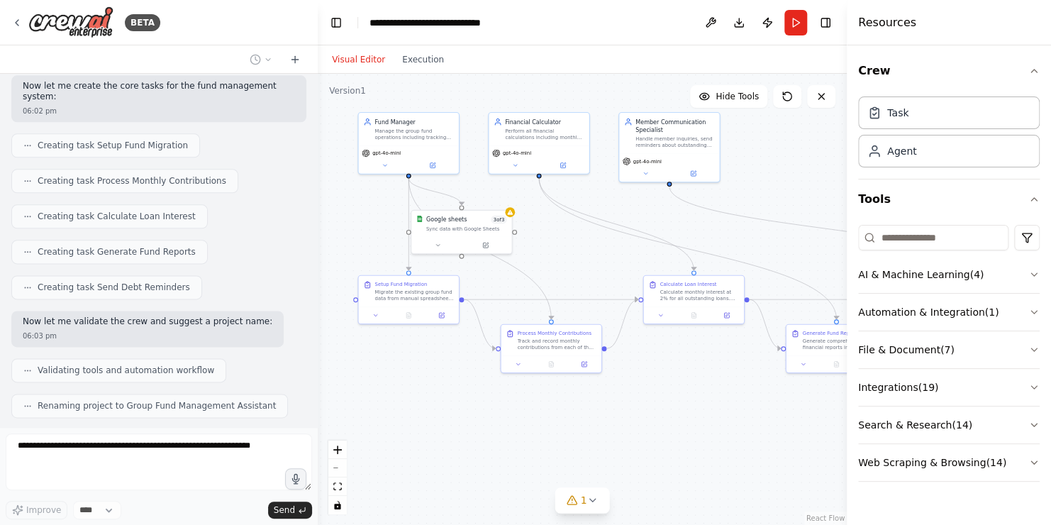
drag, startPoint x: 689, startPoint y: 396, endPoint x: 676, endPoint y: 418, distance: 25.8
click at [676, 418] on div ".deletable-edge-delete-btn { width: 20px; height: 20px; border: 0px solid #ffff…" at bounding box center [582, 299] width 529 height 451
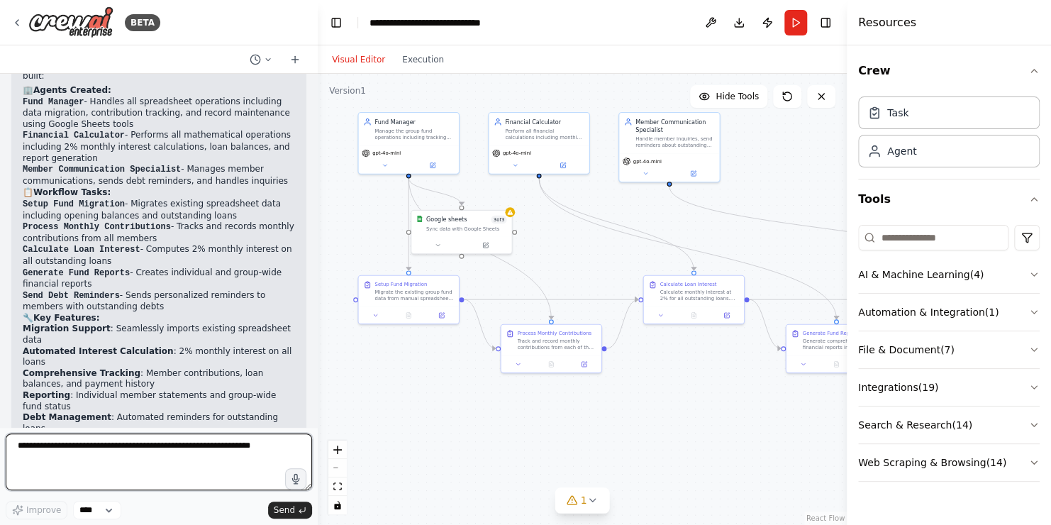
scroll to position [1338, 0]
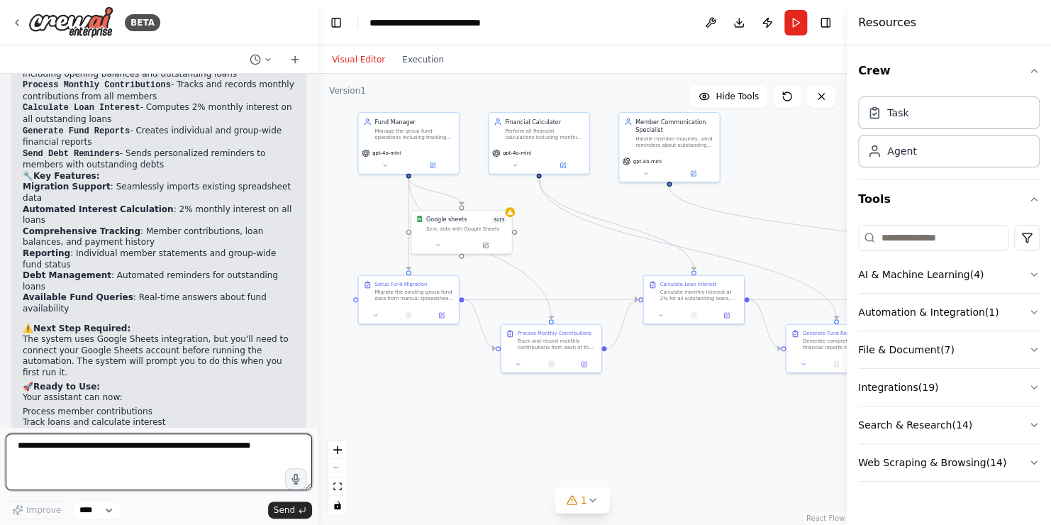
click at [87, 457] on textarea at bounding box center [159, 461] width 306 height 57
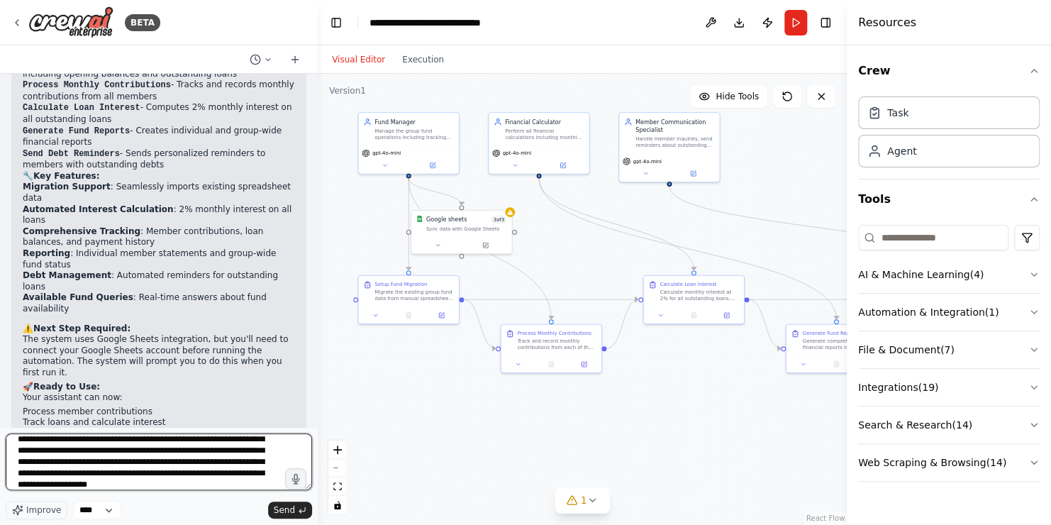
scroll to position [40, 0]
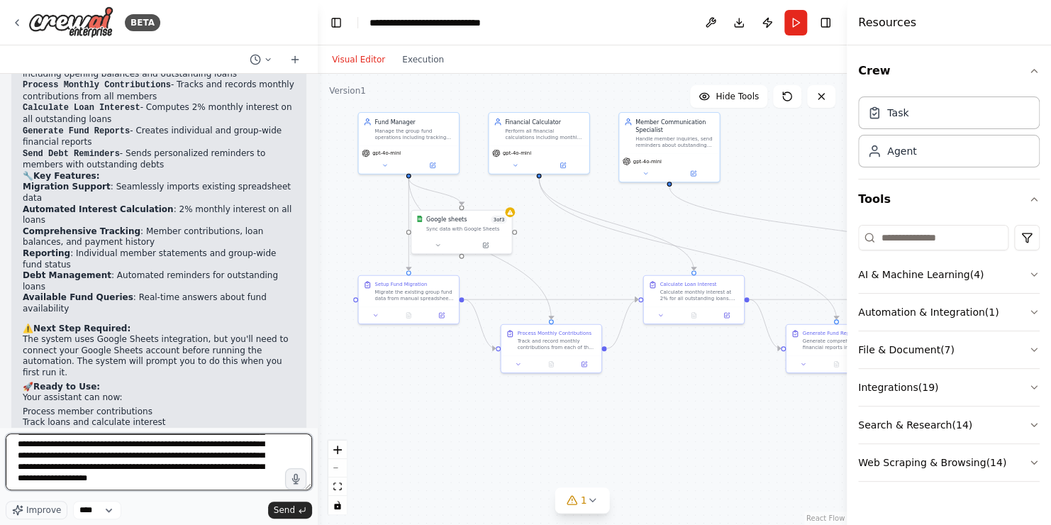
type textarea "**********"
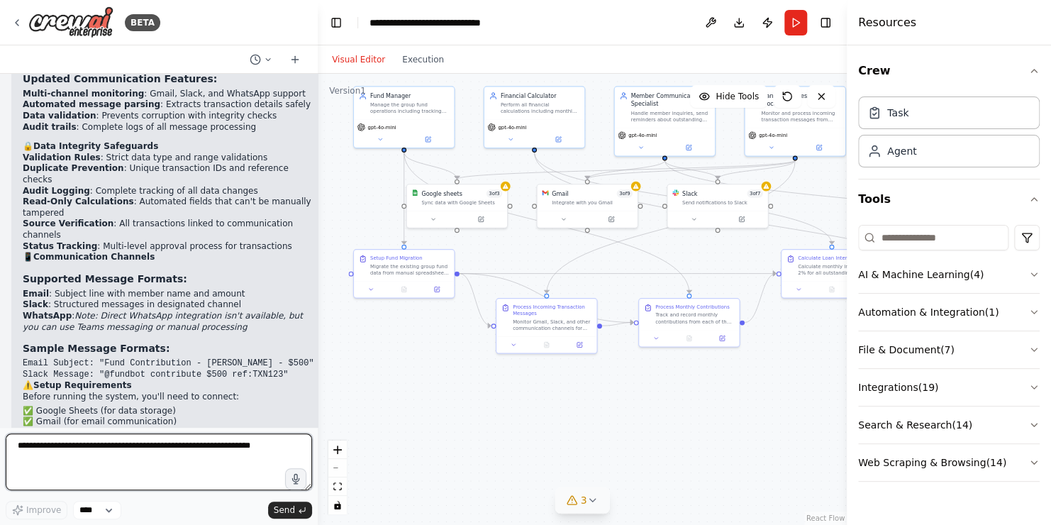
scroll to position [3487, 0]
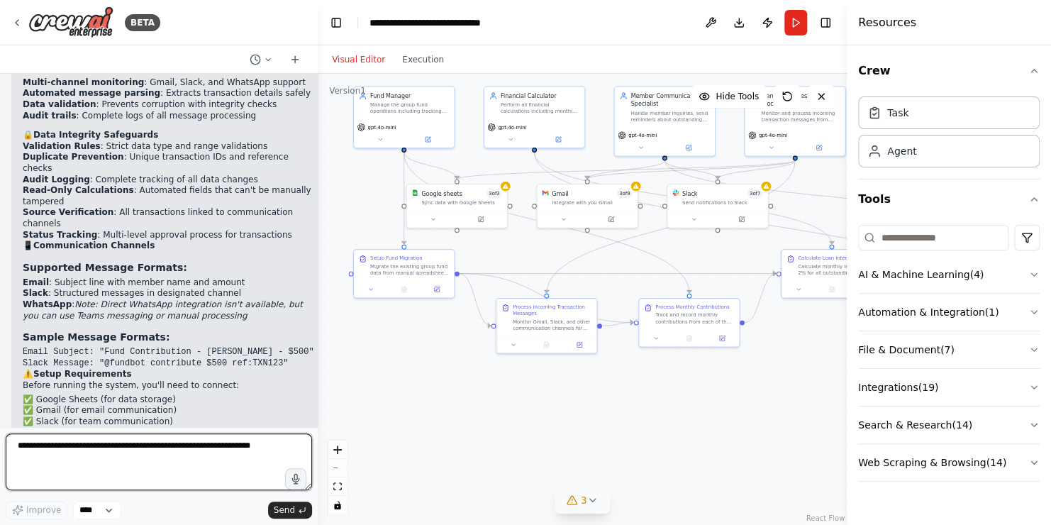
click at [45, 457] on textarea at bounding box center [159, 461] width 306 height 57
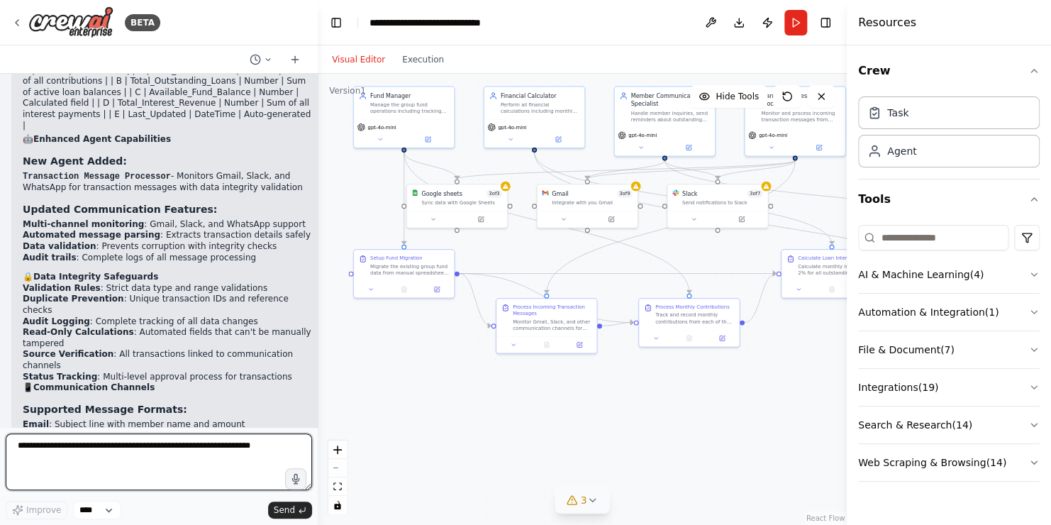
scroll to position [3416, 0]
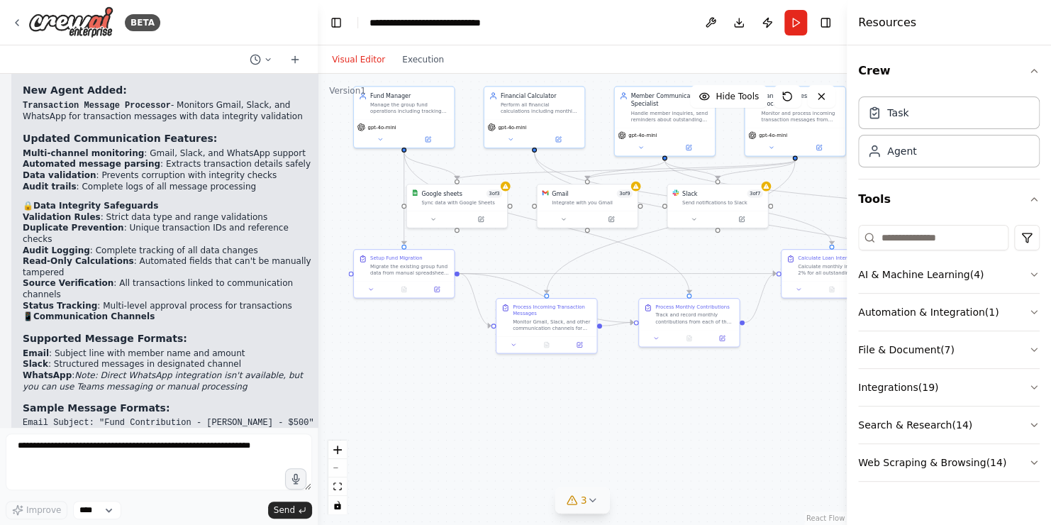
click at [69, 487] on li "✅ Slack (for team communication)" at bounding box center [168, 492] width 291 height 11
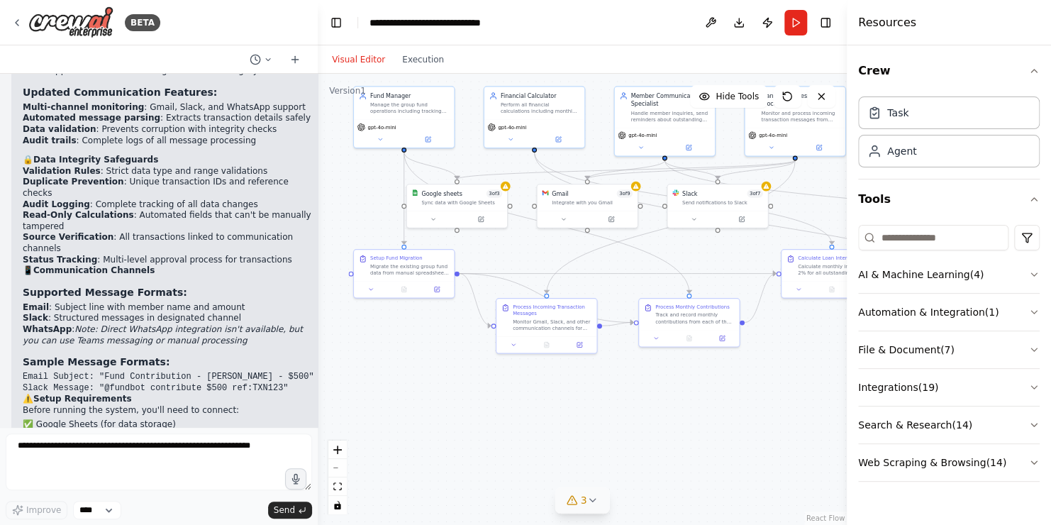
scroll to position [3487, 0]
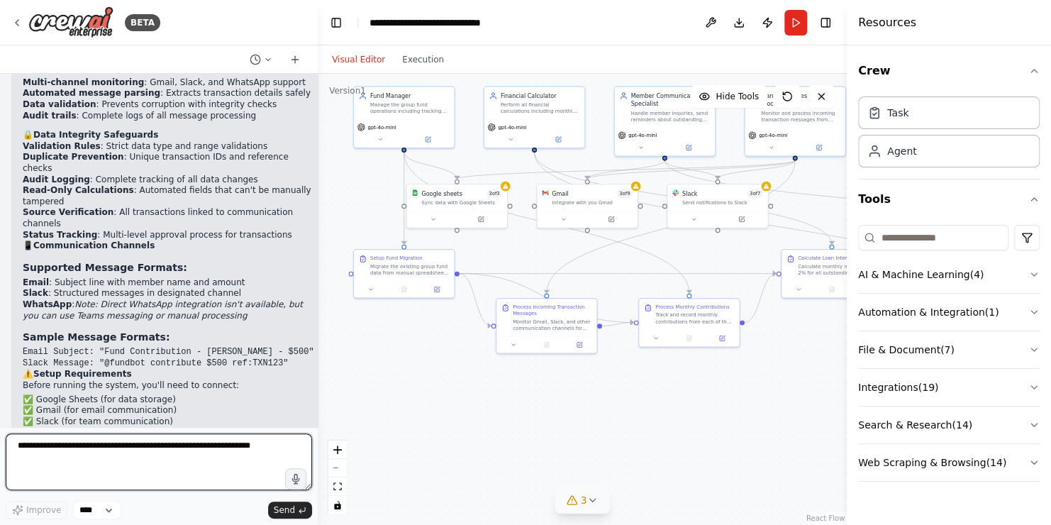
click at [38, 452] on textarea at bounding box center [159, 461] width 306 height 57
click at [103, 451] on textarea at bounding box center [159, 461] width 306 height 57
type textarea "*"
click at [741, 23] on button "Download" at bounding box center [739, 23] width 23 height 26
click at [616, 18] on header "**********" at bounding box center [582, 22] width 529 height 45
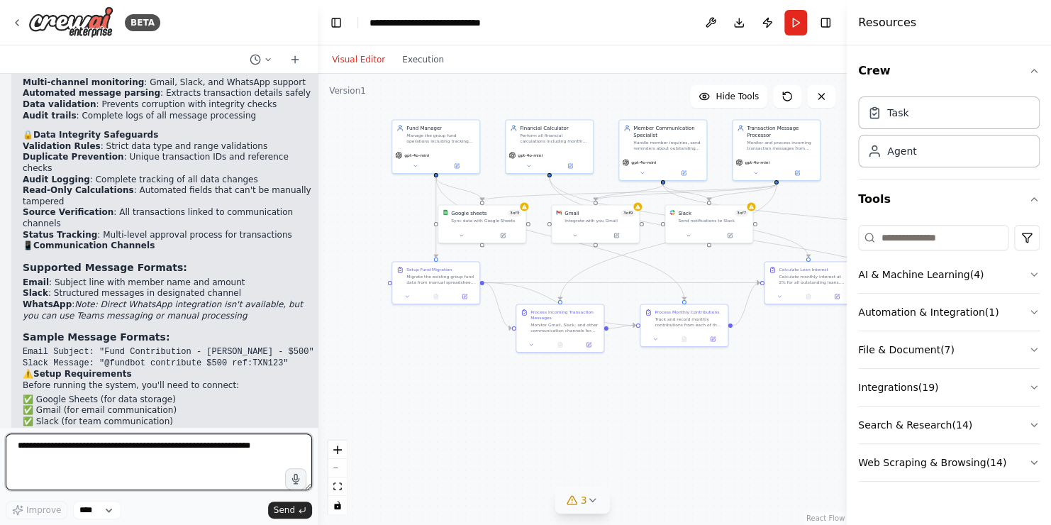
click at [99, 454] on textarea at bounding box center [159, 461] width 306 height 57
type textarea "*"
type textarea "**********"
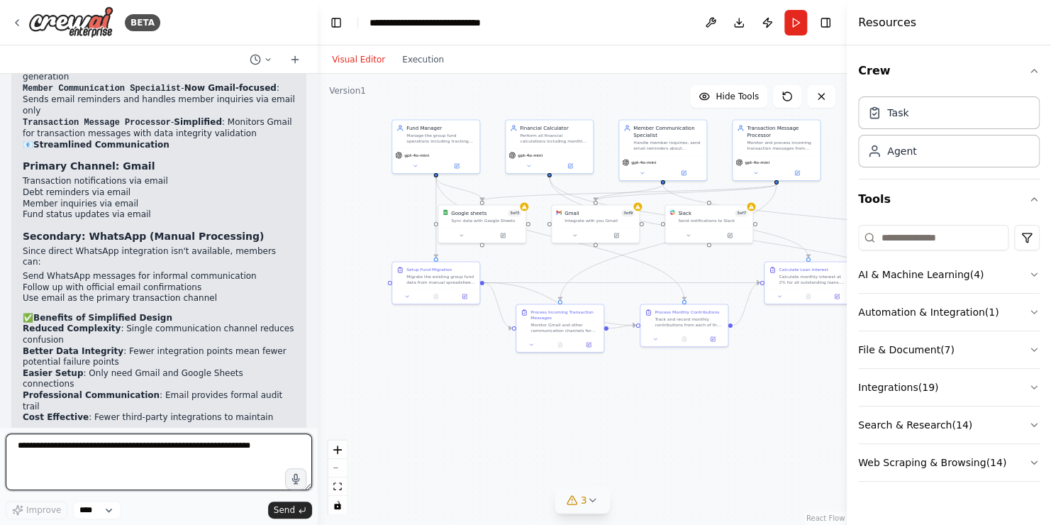
scroll to position [4739, 0]
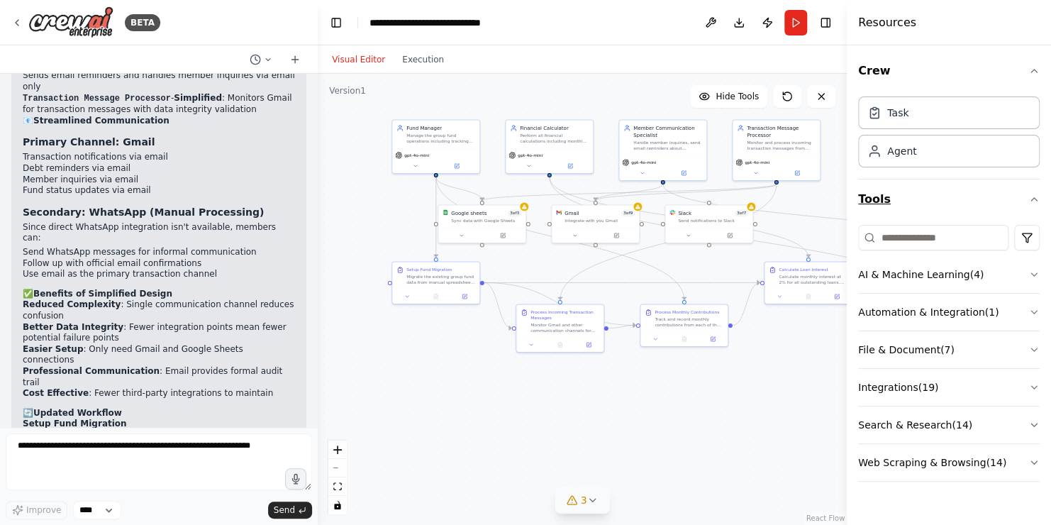
click at [1036, 199] on icon "button" at bounding box center [1034, 199] width 6 height 3
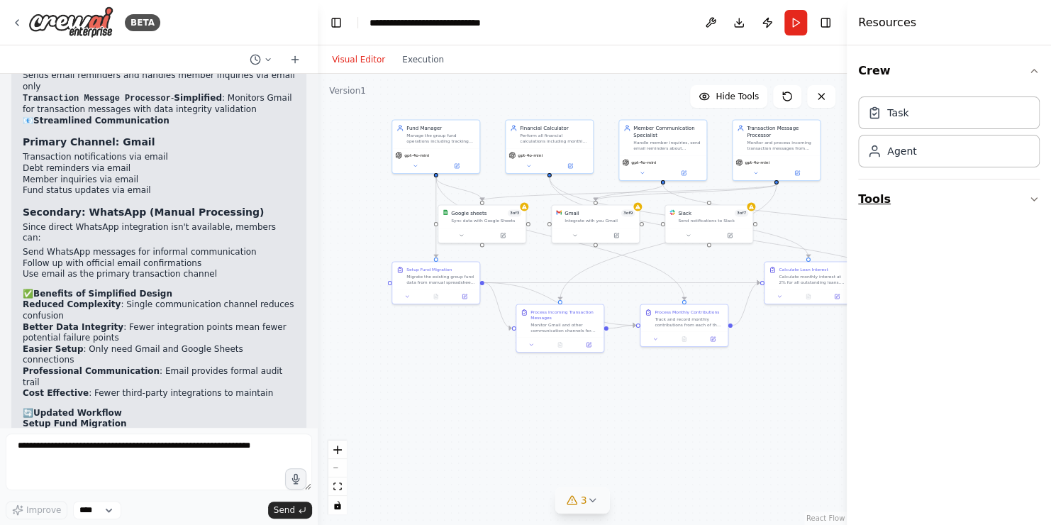
click at [1036, 199] on icon "button" at bounding box center [1033, 199] width 11 height 11
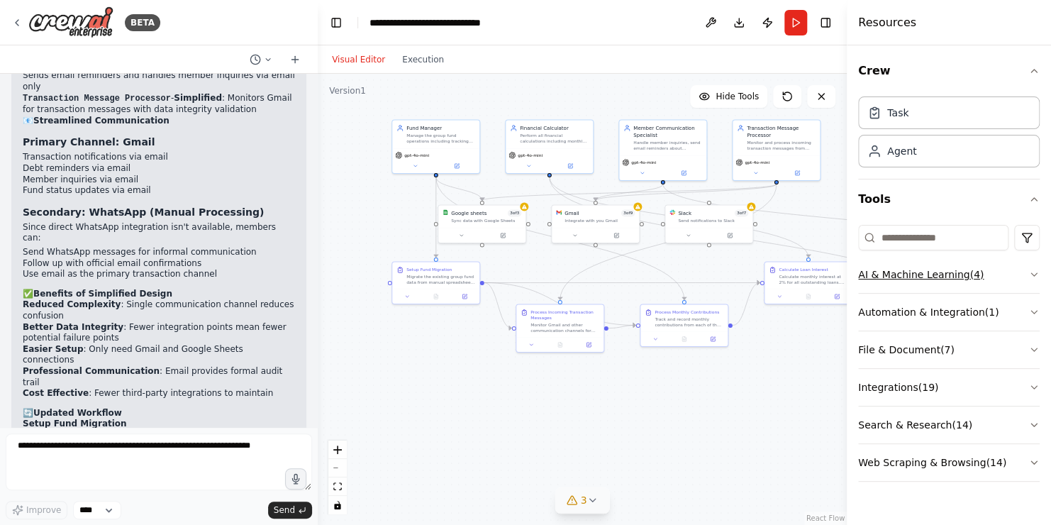
click at [1028, 270] on icon "button" at bounding box center [1033, 274] width 11 height 11
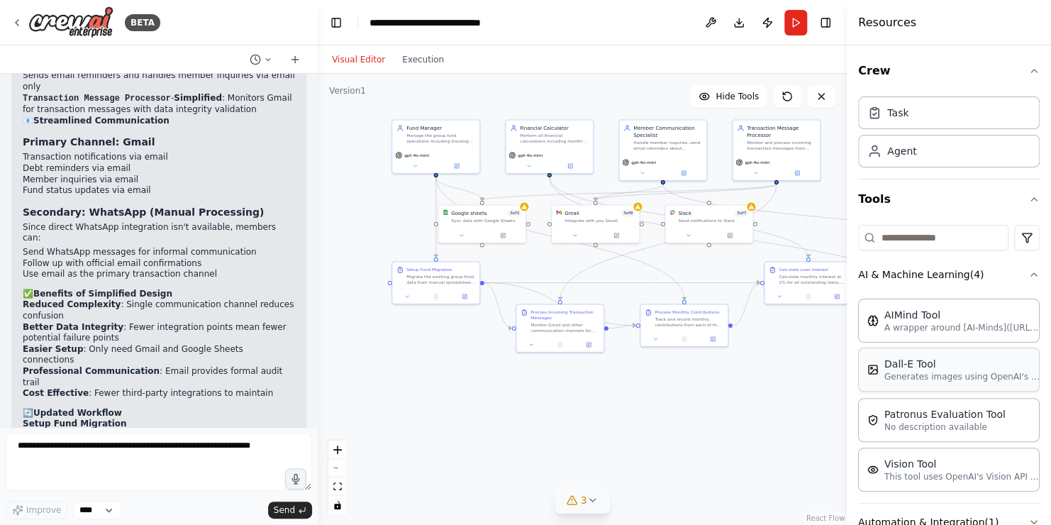
scroll to position [71, 0]
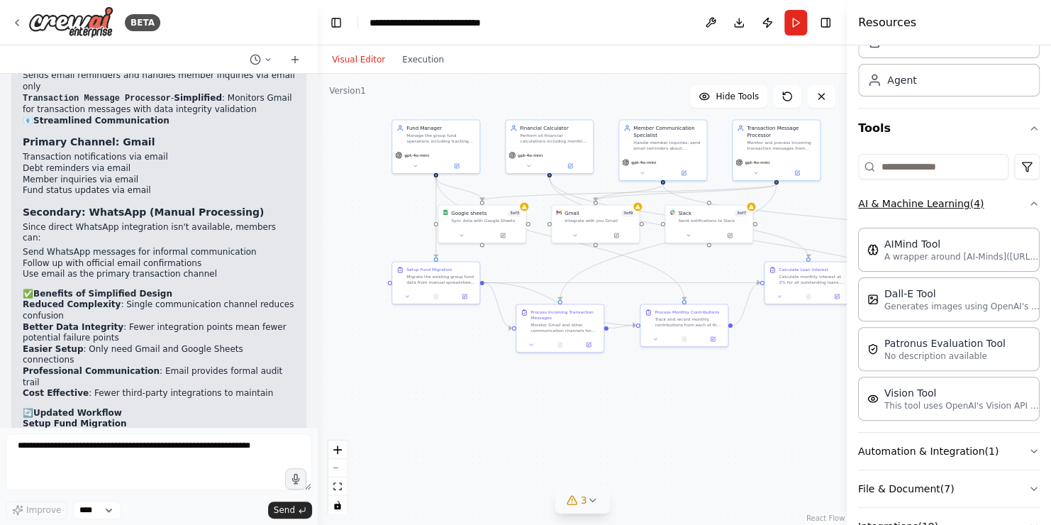
click at [1028, 205] on icon "button" at bounding box center [1033, 203] width 11 height 11
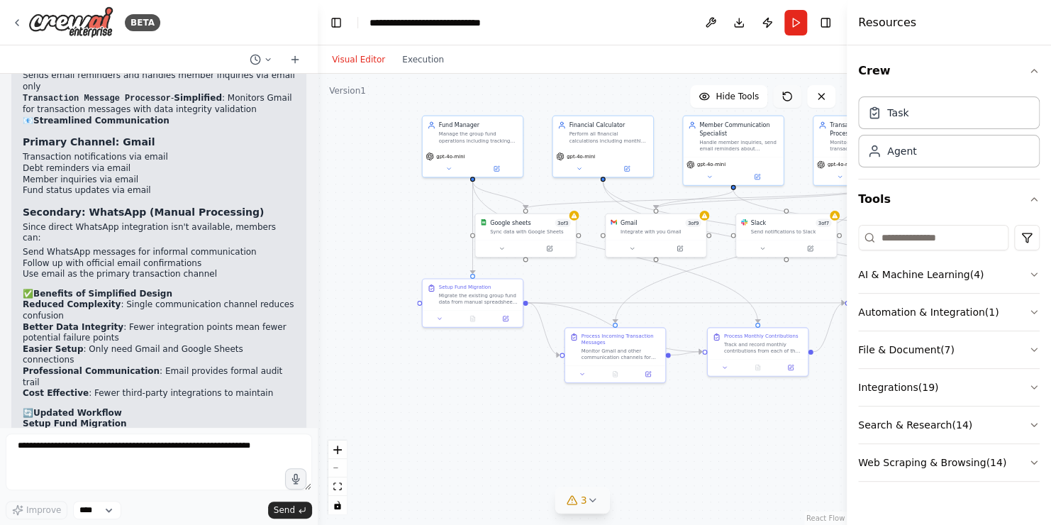
click at [797, 99] on button at bounding box center [787, 96] width 28 height 23
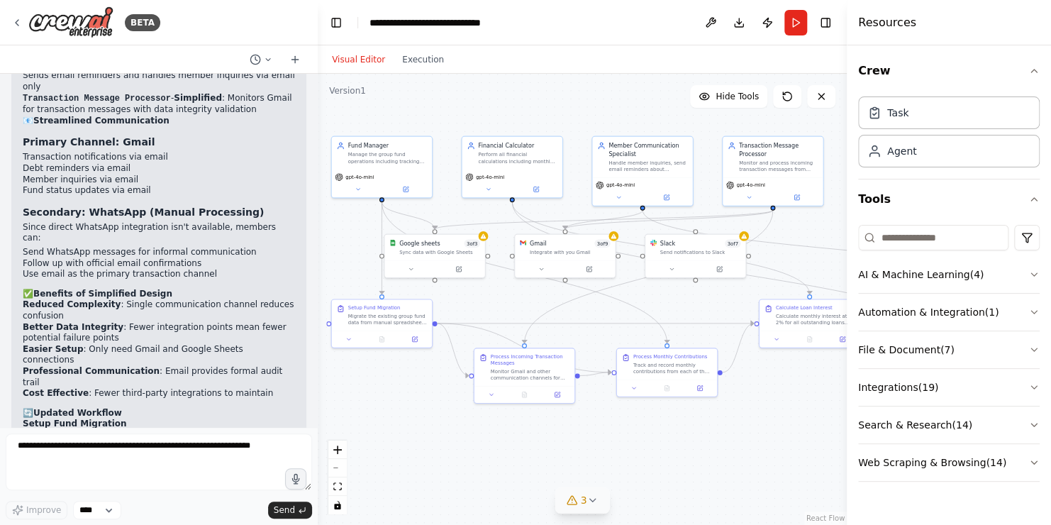
drag, startPoint x: 523, startPoint y: 421, endPoint x: 432, endPoint y: 443, distance: 93.2
click at [432, 443] on div ".deletable-edge-delete-btn { width: 20px; height: 20px; border: 0px solid #ffff…" at bounding box center [582, 299] width 529 height 451
click at [789, 94] on icon at bounding box center [787, 96] width 11 height 11
click at [59, 448] on textarea at bounding box center [159, 461] width 306 height 57
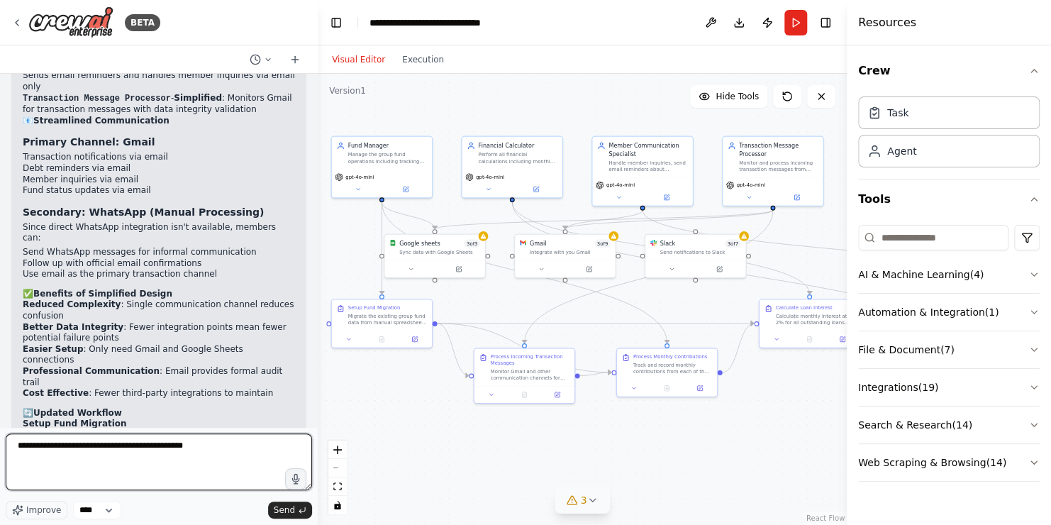
type textarea "**********"
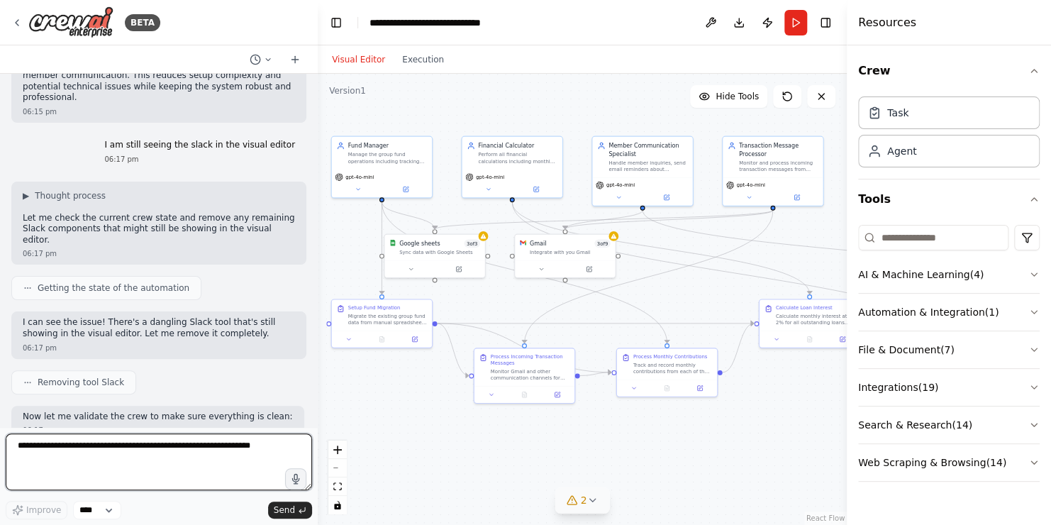
scroll to position [5388, 0]
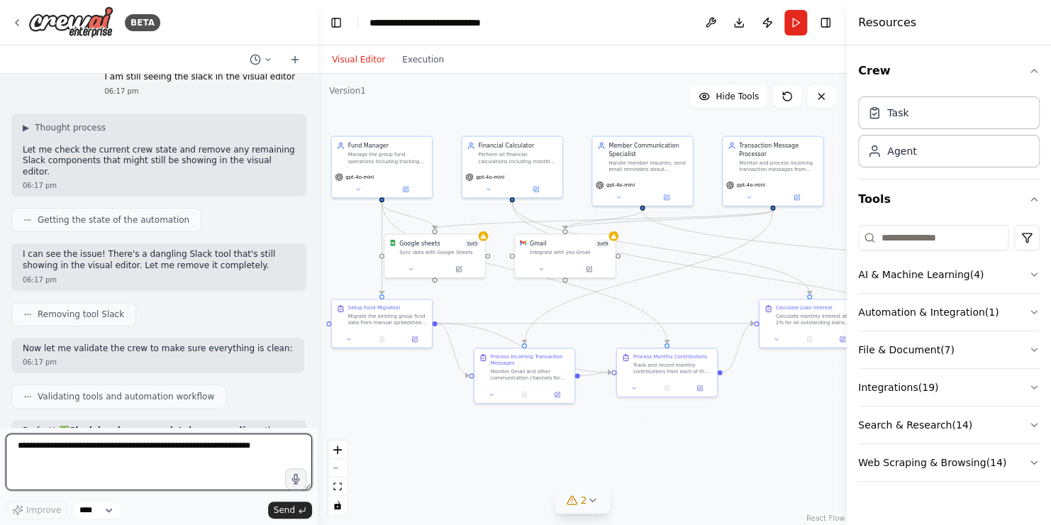
click at [118, 448] on textarea at bounding box center [159, 461] width 306 height 57
type textarea "*"
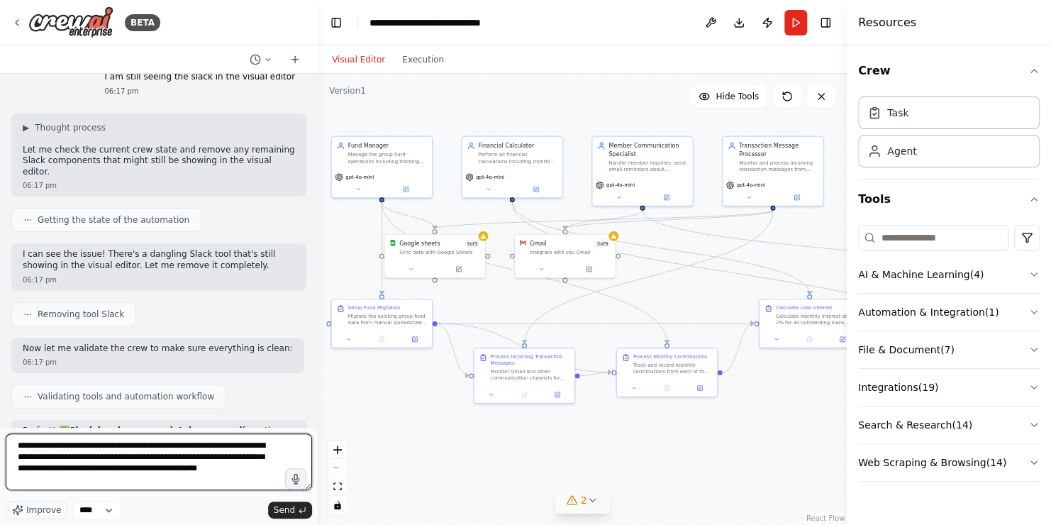
type textarea "**********"
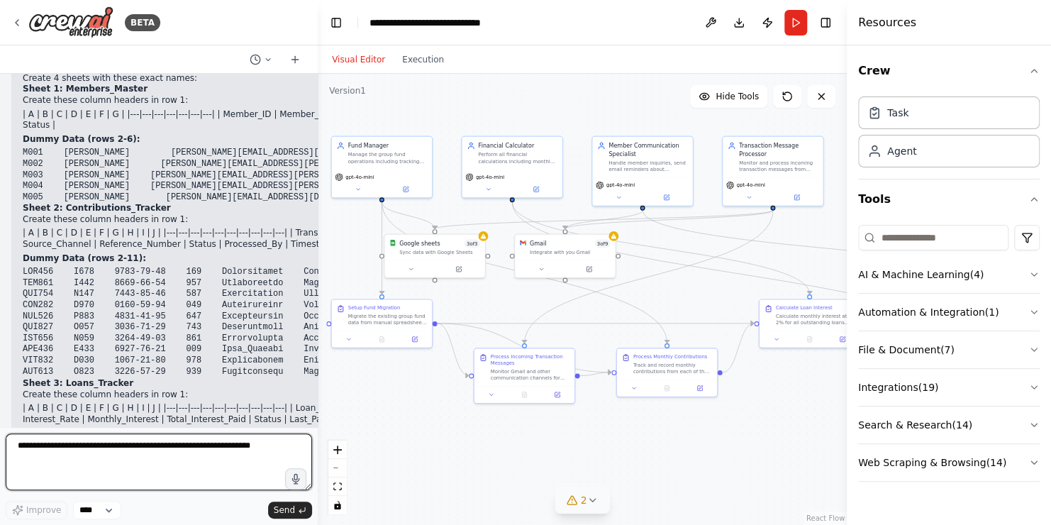
scroll to position [6273, 0]
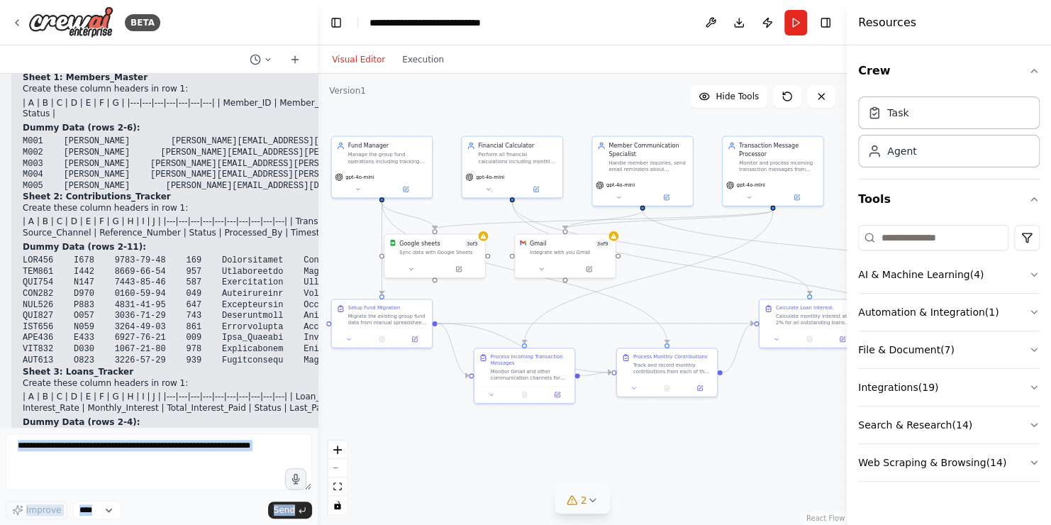
drag, startPoint x: 225, startPoint y: 384, endPoint x: 316, endPoint y: 379, distance: 91.0
click at [316, 379] on div "BETA Build a group fund management assistant. It support the migration of exist…" at bounding box center [159, 262] width 318 height 525
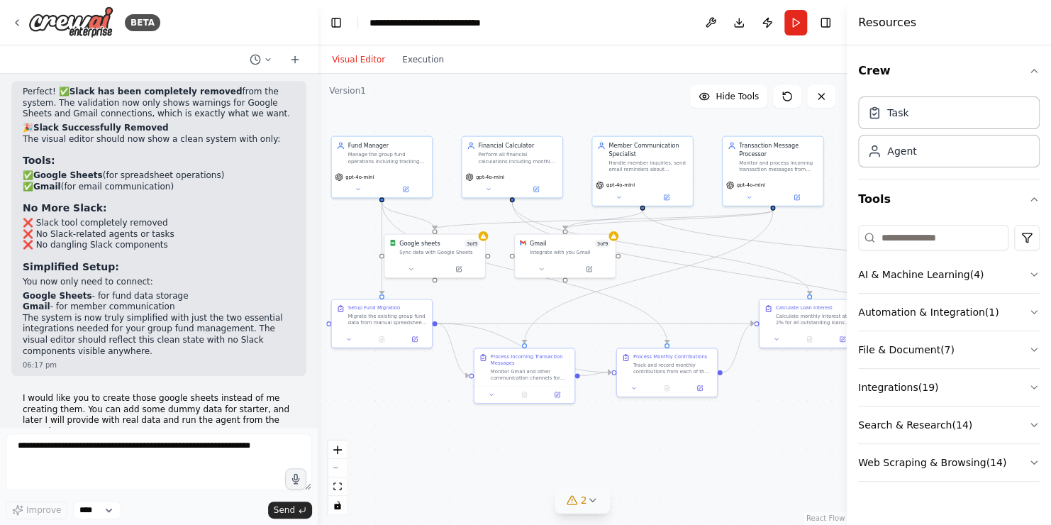
scroll to position [5705, 0]
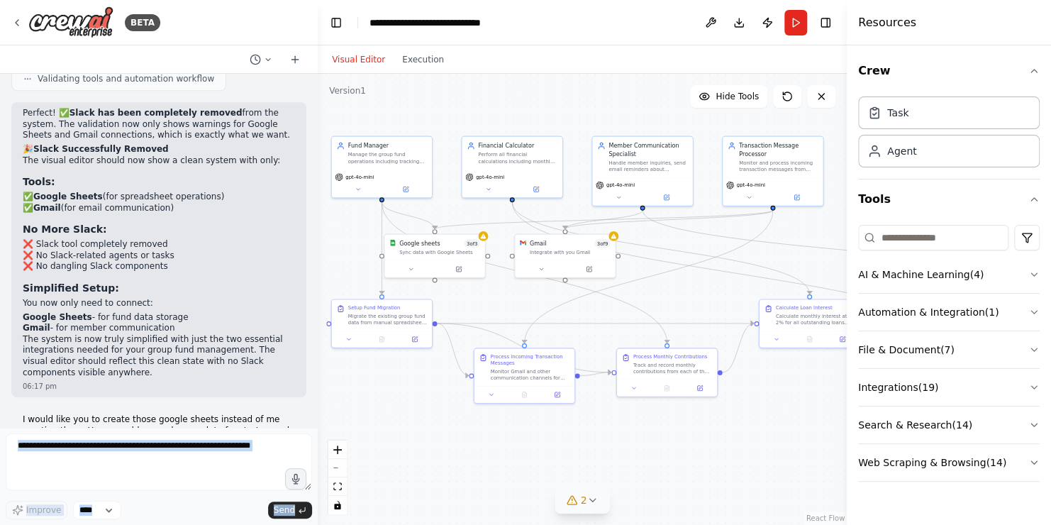
drag, startPoint x: 290, startPoint y: 213, endPoint x: 316, endPoint y: 213, distance: 25.5
click at [316, 213] on div "BETA Build a group fund management assistant. It support the migration of exist…" at bounding box center [159, 262] width 318 height 525
drag, startPoint x: 316, startPoint y: 213, endPoint x: 272, endPoint y: 223, distance: 45.1
click at [272, 521] on p "I'd love to create the Google Sheets for you, but the available Google Sheets t…" at bounding box center [332, 532] width 618 height 22
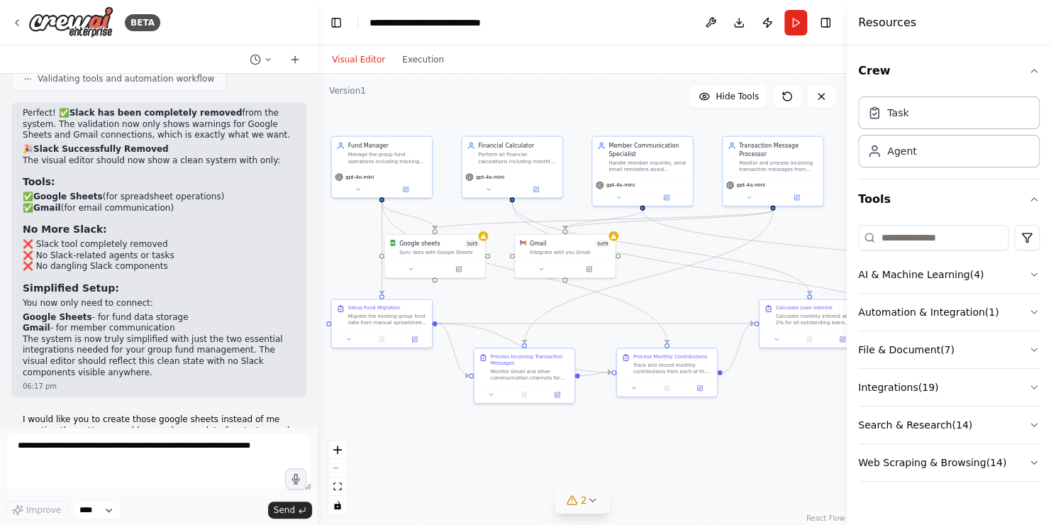
click at [272, 521] on p "I'd love to create the Google Sheets for you, but the available Google Sheets t…" at bounding box center [332, 532] width 618 height 22
drag, startPoint x: 272, startPoint y: 221, endPoint x: 208, endPoint y: 224, distance: 63.9
click at [208, 521] on p "I'd love to create the Google Sheets for you, but the available Google Sheets t…" at bounding box center [332, 532] width 618 height 22
click at [237, 521] on p "I'd love to create the Google Sheets for you, but the available Google Sheets t…" at bounding box center [332, 532] width 618 height 22
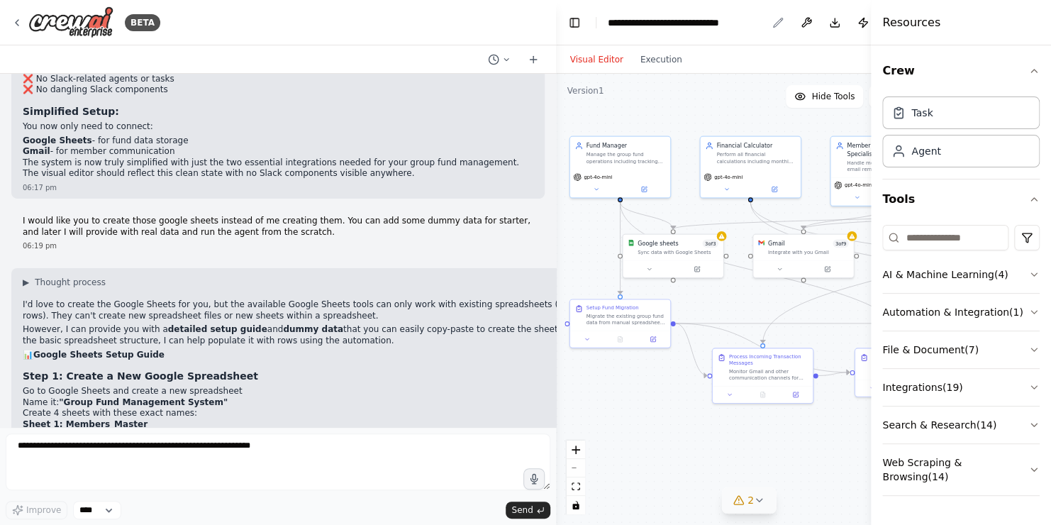
scroll to position [4860, 0]
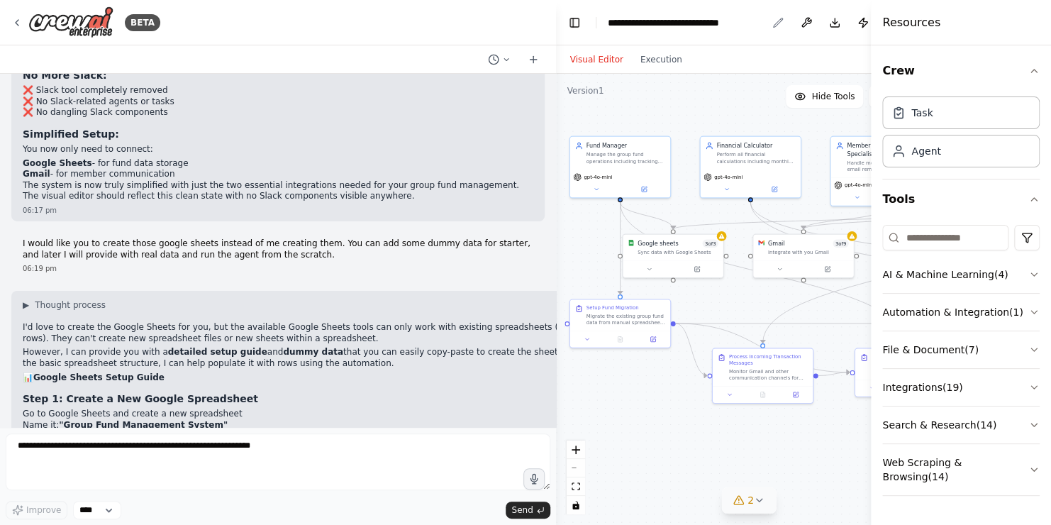
drag, startPoint x: 316, startPoint y: 13, endPoint x: 670, endPoint y: 27, distance: 354.2
click at [670, 27] on div "BETA Build a group fund management assistant. It support the migration of exist…" at bounding box center [525, 262] width 1051 height 525
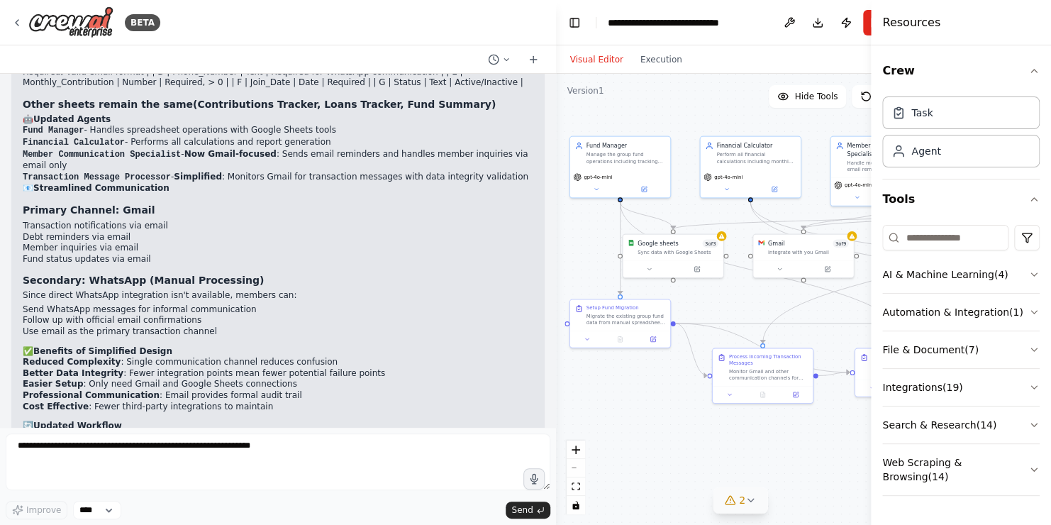
scroll to position [3763, 0]
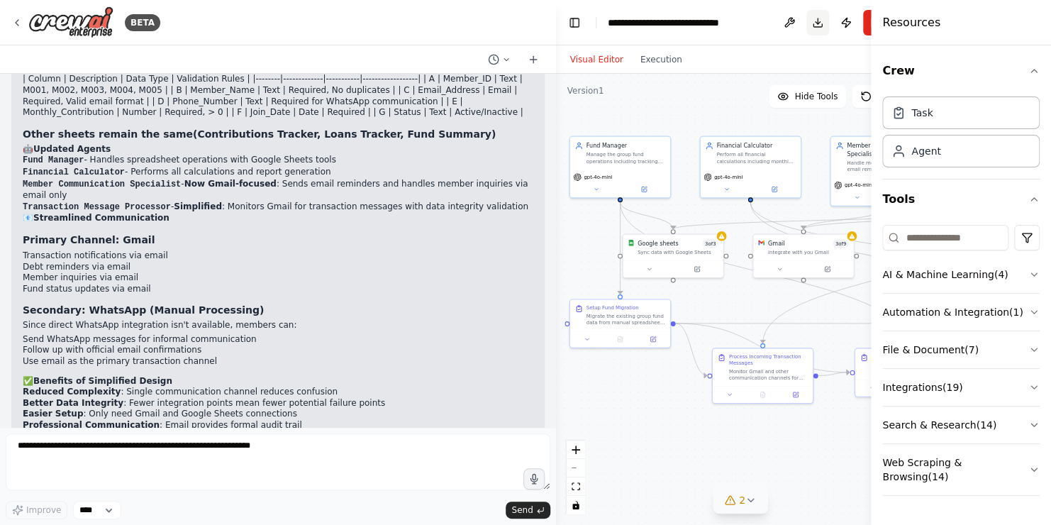
click at [818, 19] on button "Download" at bounding box center [817, 23] width 23 height 26
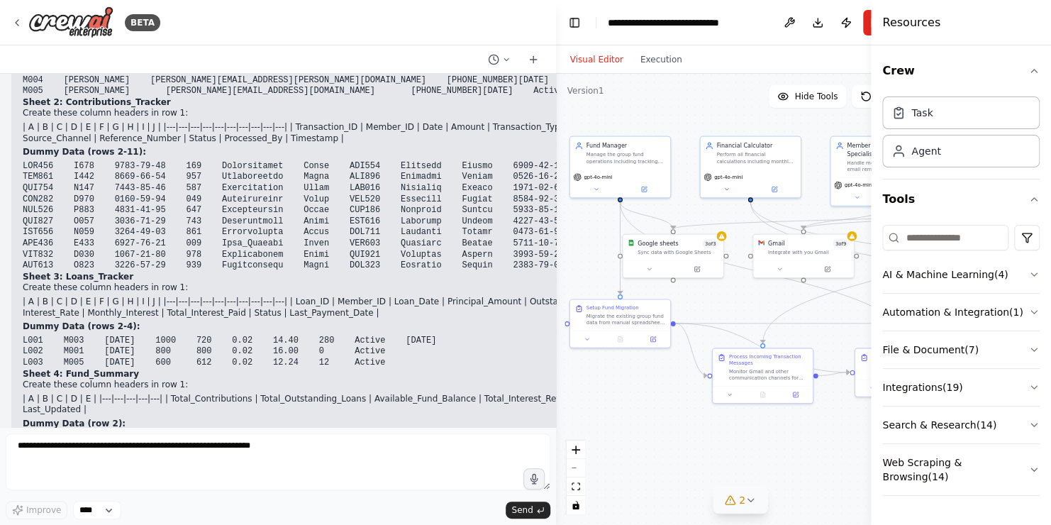
scroll to position [5395, 0]
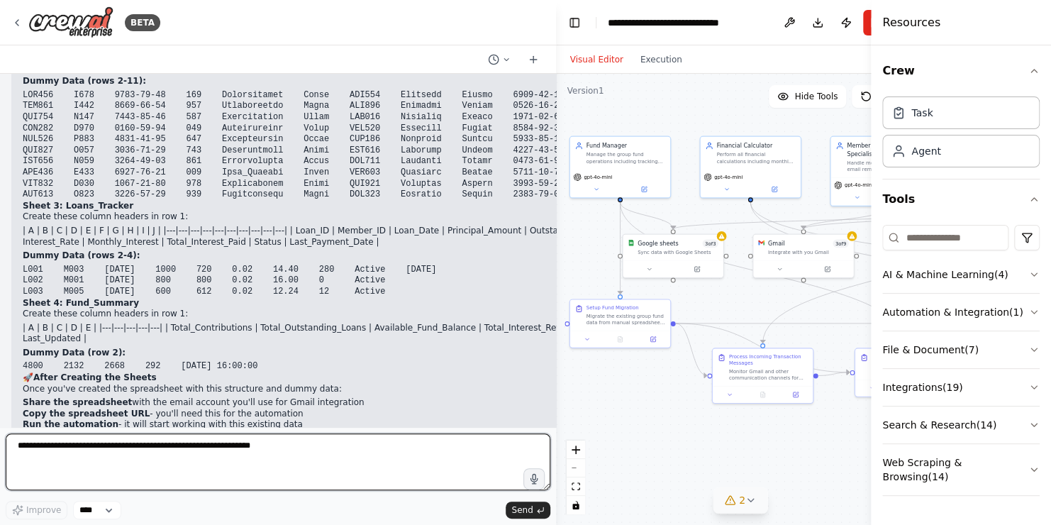
click at [78, 448] on textarea at bounding box center [278, 461] width 545 height 57
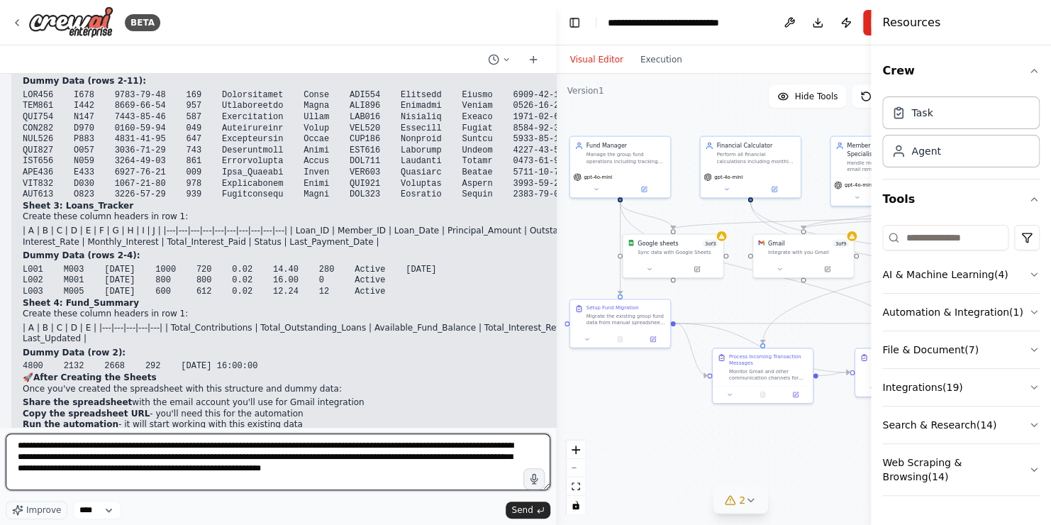
type textarea "**********"
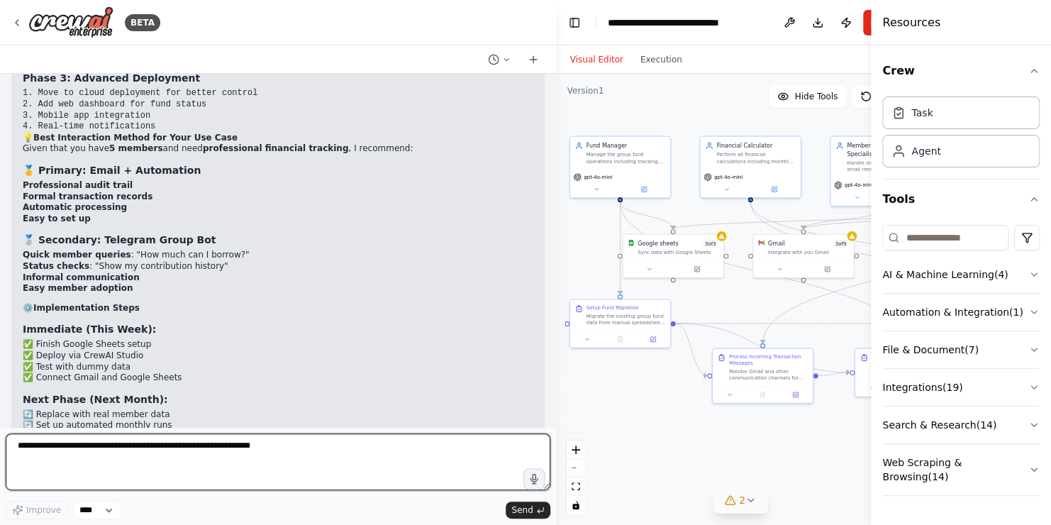
scroll to position [6960, 0]
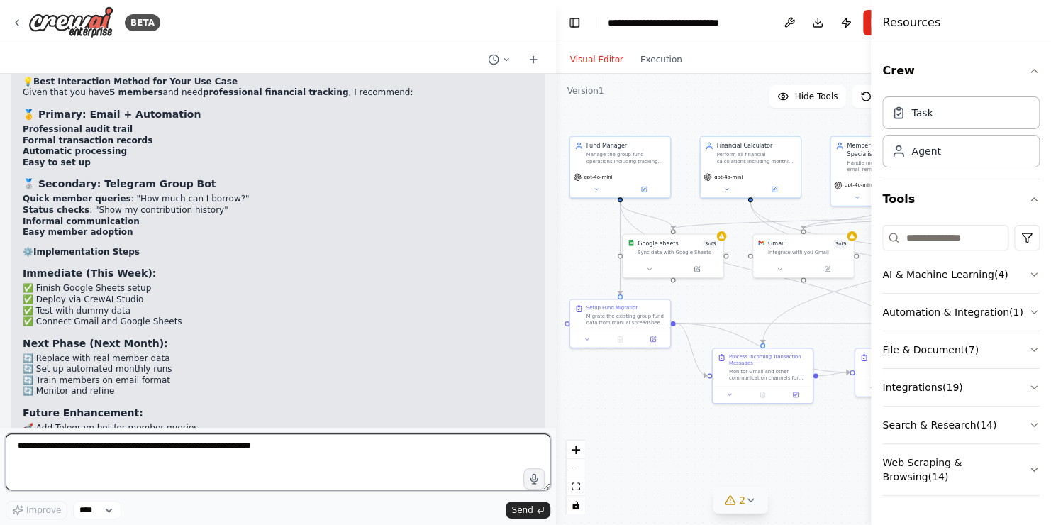
click at [35, 448] on textarea at bounding box center [278, 461] width 545 height 57
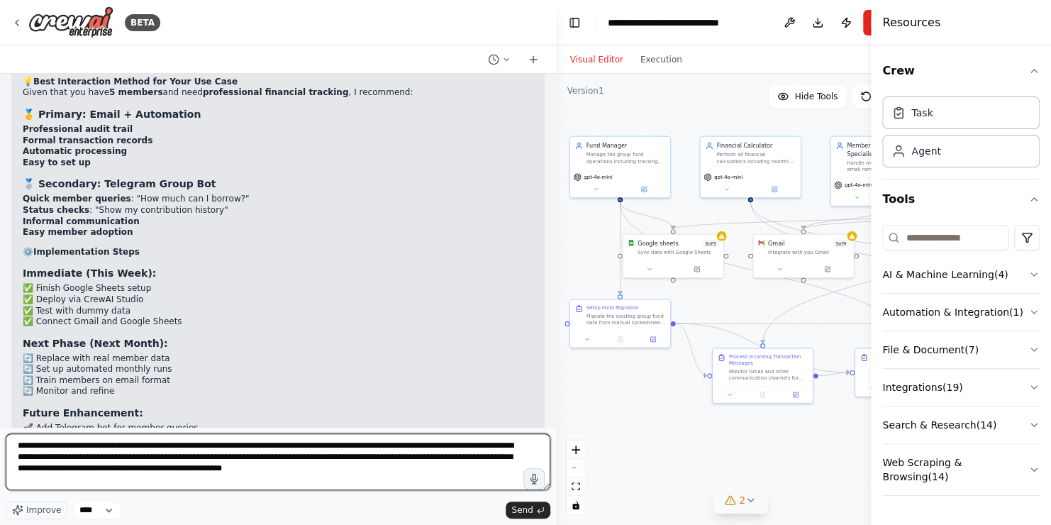
type textarea "**********"
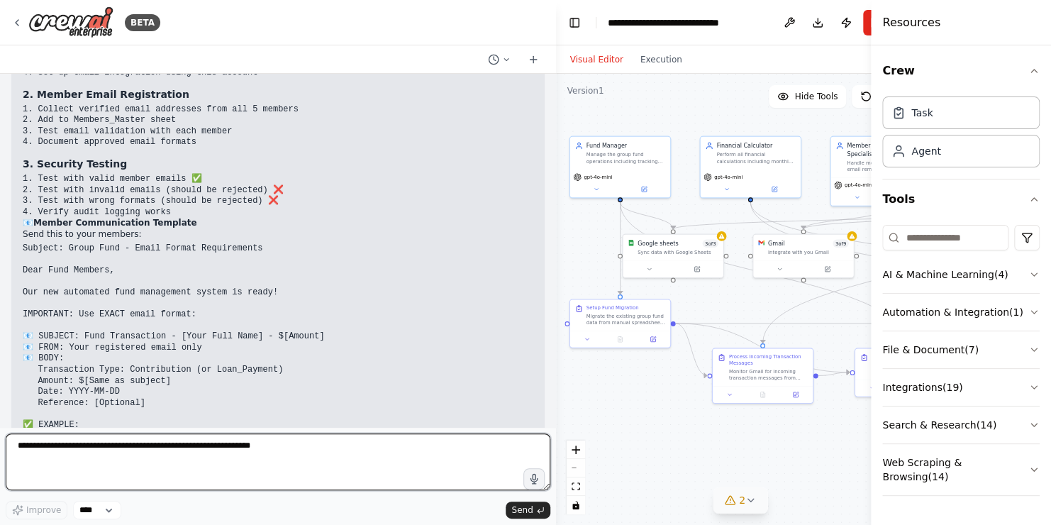
scroll to position [8559, 0]
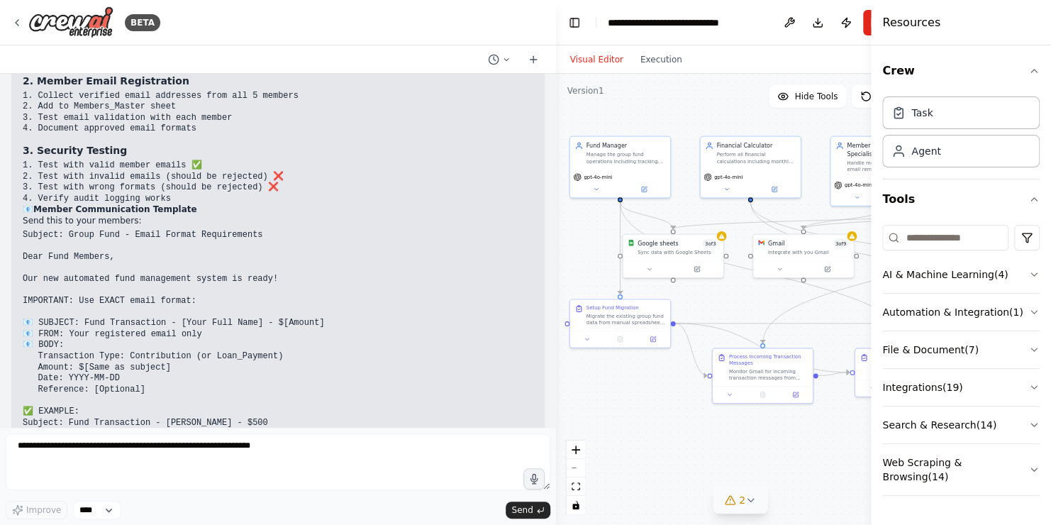
click at [292, 230] on pre "Subject: Group Fund - Email Format Requirements Dear Fund Members, Our new auto…" at bounding box center [278, 379] width 511 height 299
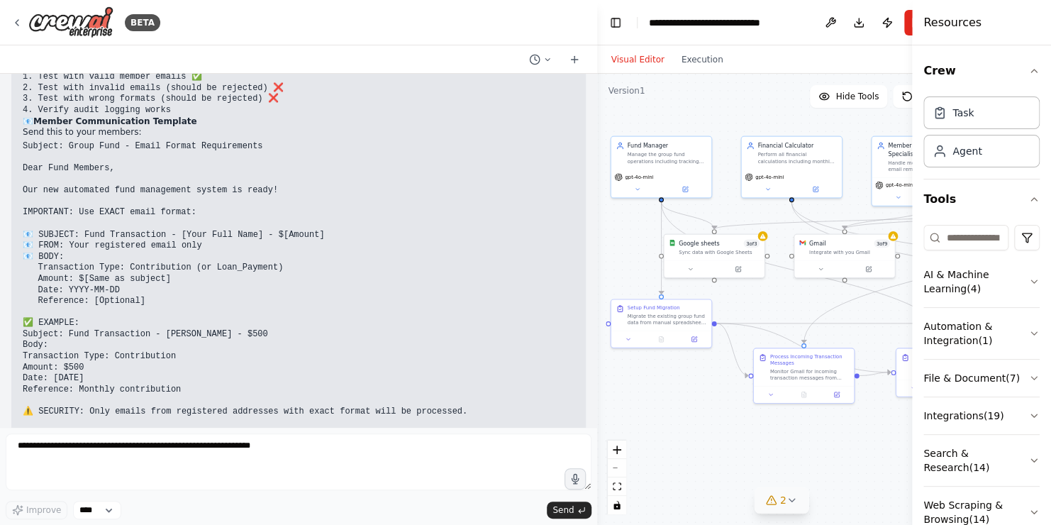
scroll to position [8549, 0]
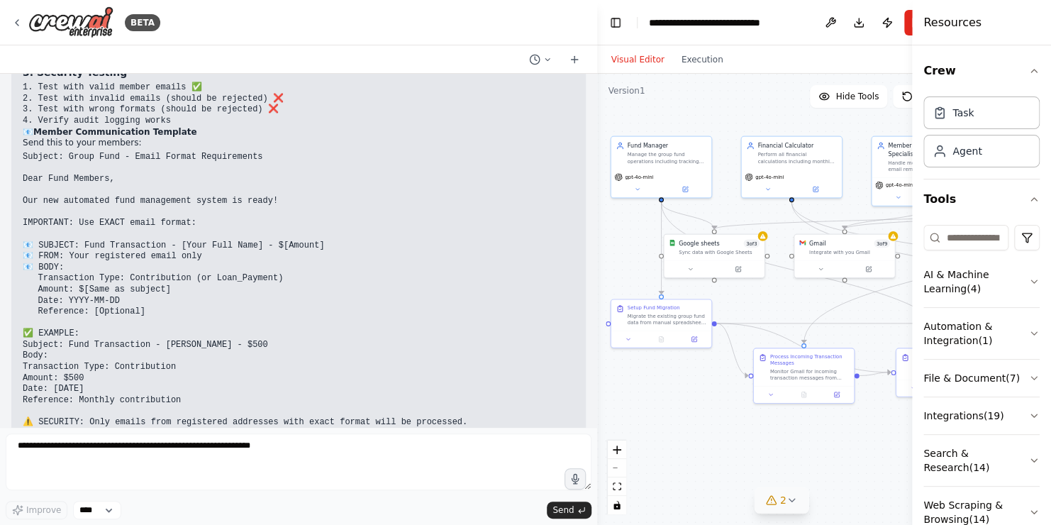
drag, startPoint x: 870, startPoint y: 20, endPoint x: 954, endPoint y: 27, distance: 84.0
click at [954, 27] on div "Resources Crew Task Agent Tools AI & Machine Learning ( 4 ) Automation & Integr…" at bounding box center [981, 262] width 139 height 525
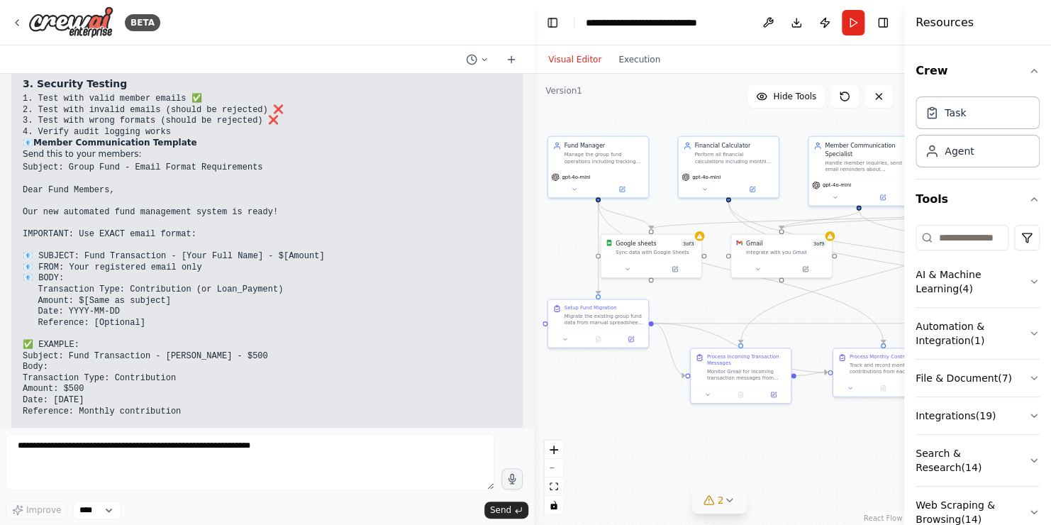
scroll to position [8559, 0]
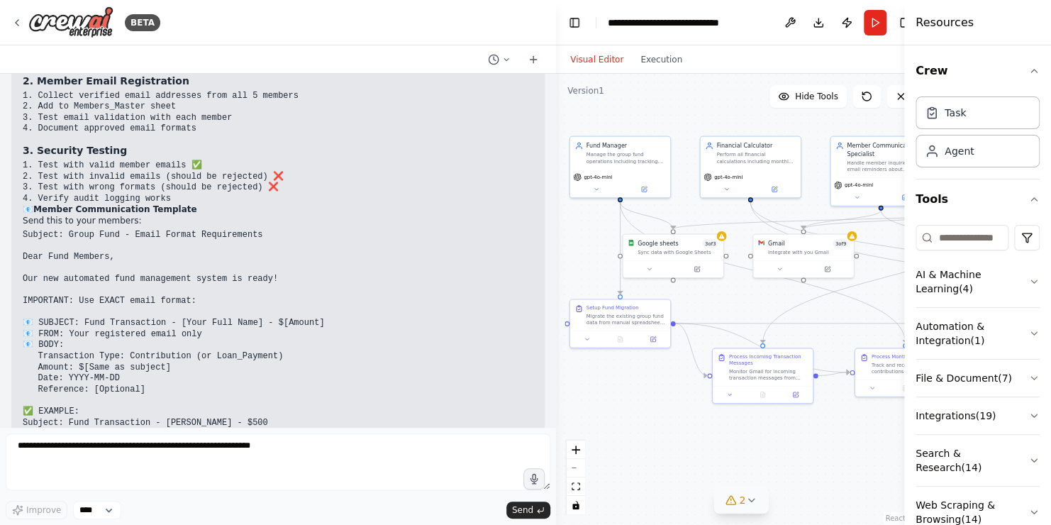
drag, startPoint x: 594, startPoint y: 128, endPoint x: 556, endPoint y: 160, distance: 49.8
click at [556, 160] on div "BETA Build a group fund management assistant. It support the migration of exist…" at bounding box center [525, 262] width 1051 height 525
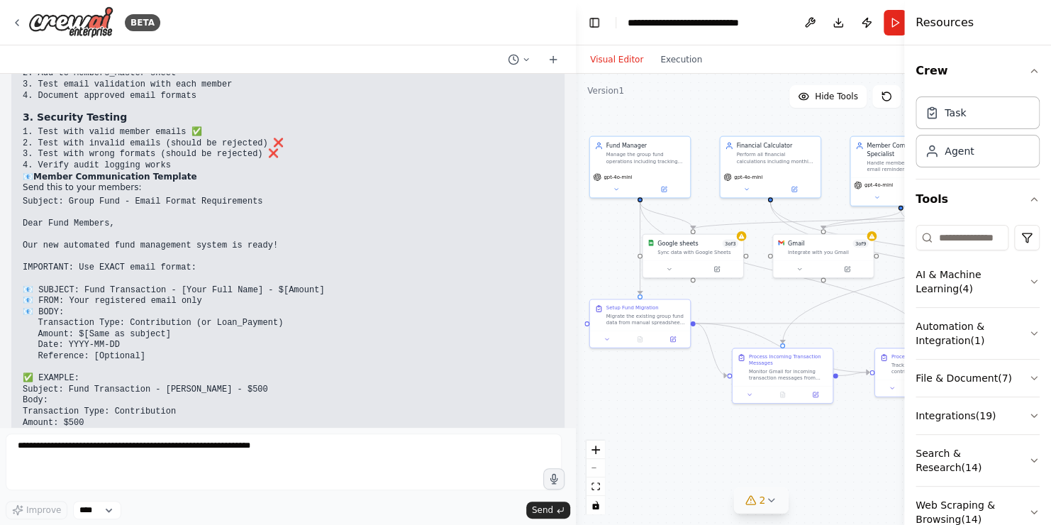
scroll to position [8549, 0]
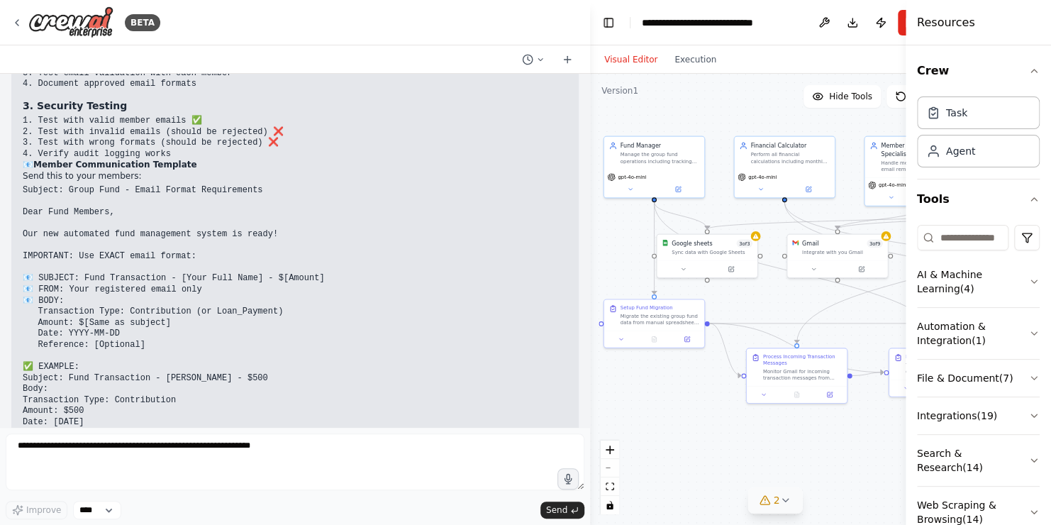
drag, startPoint x: 553, startPoint y: 213, endPoint x: 595, endPoint y: 213, distance: 42.6
click at [595, 213] on div "BETA Build a group fund management assistant. It support the migration of exist…" at bounding box center [525, 262] width 1051 height 525
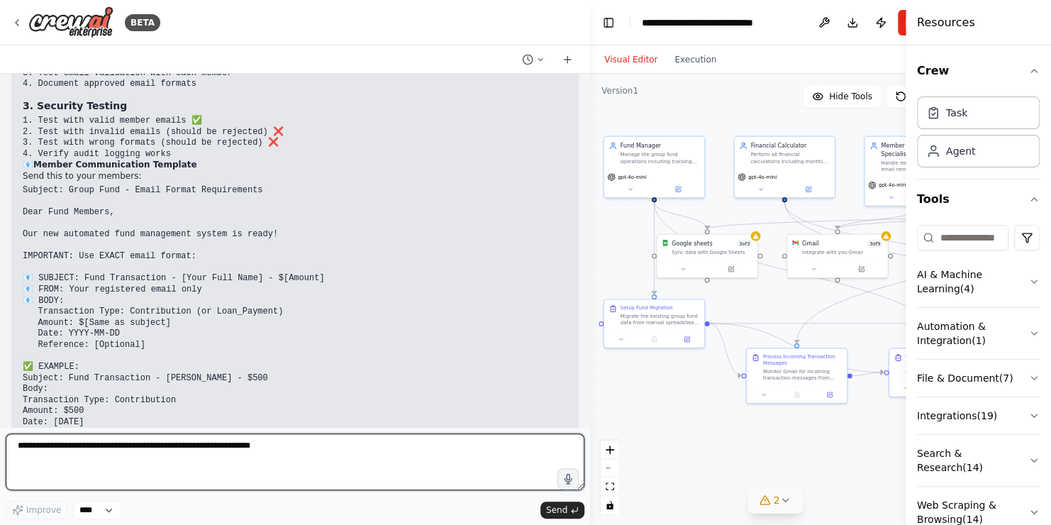
click at [179, 448] on textarea at bounding box center [295, 461] width 579 height 57
click at [264, 459] on textarea "**********" at bounding box center [295, 461] width 579 height 57
click at [287, 465] on textarea "**********" at bounding box center [295, 461] width 579 height 57
click at [270, 446] on textarea "**********" at bounding box center [295, 461] width 579 height 57
click at [273, 445] on textarea "**********" at bounding box center [295, 461] width 579 height 57
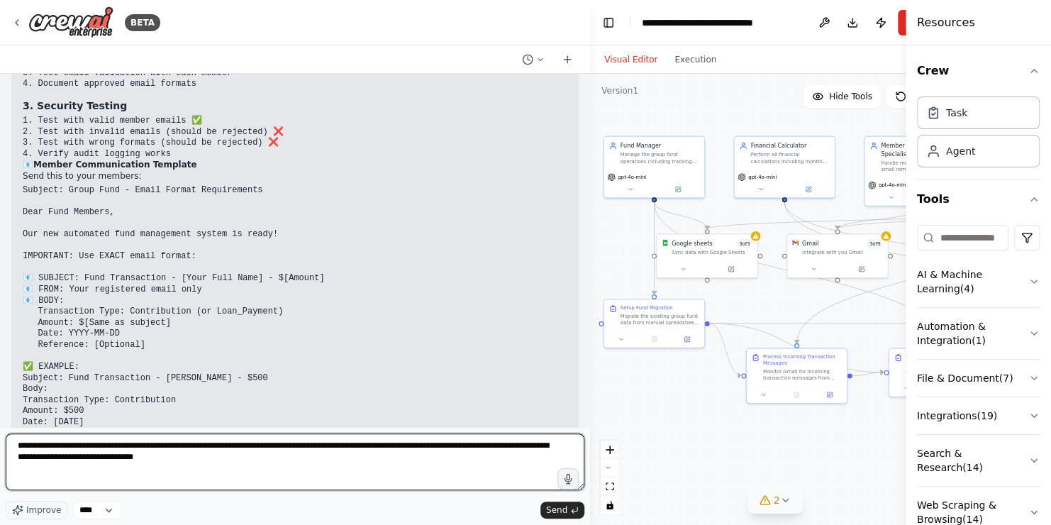
drag, startPoint x: 123, startPoint y: 457, endPoint x: 237, endPoint y: 462, distance: 114.3
click at [237, 462] on textarea "**********" at bounding box center [295, 461] width 579 height 57
type textarea "**********"
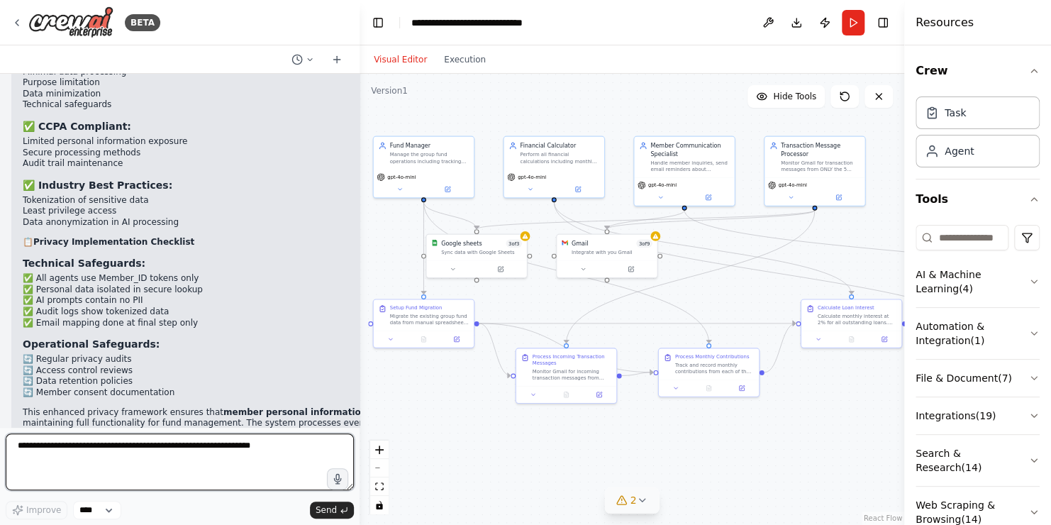
scroll to position [11465, 0]
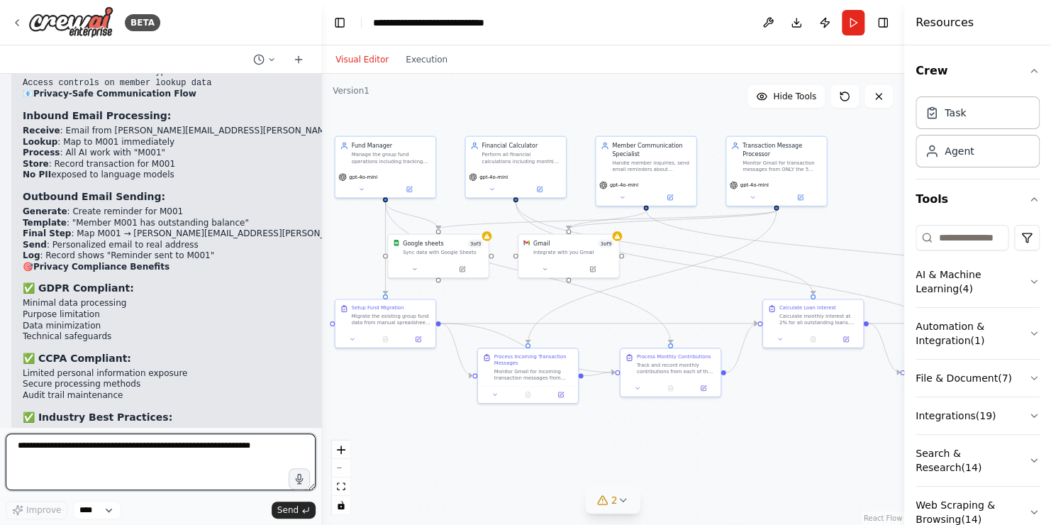
drag, startPoint x: 585, startPoint y: 231, endPoint x: 321, endPoint y: 231, distance: 263.8
click at [321, 231] on div "BETA Build a group fund management assistant. It support the migration of exist…" at bounding box center [525, 262] width 1051 height 525
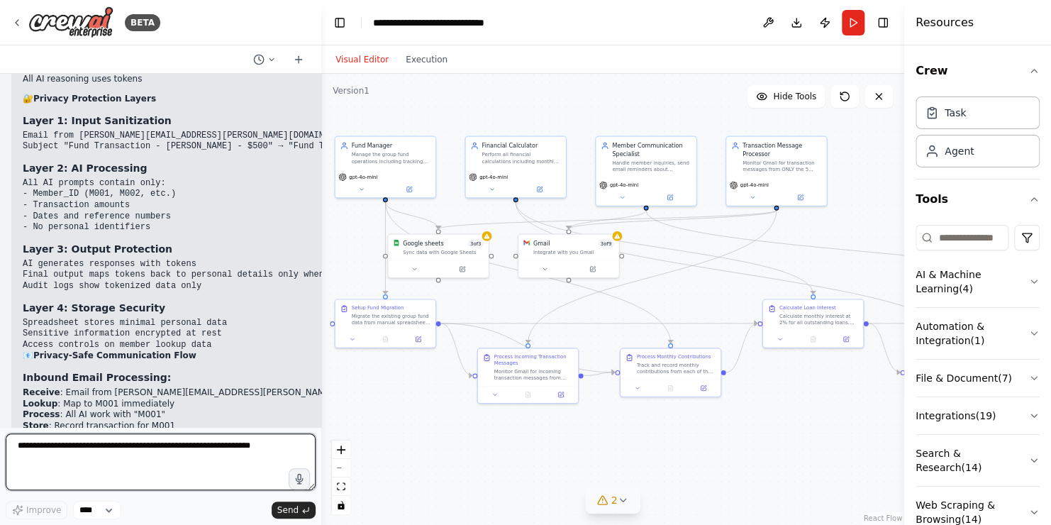
scroll to position [11487, 0]
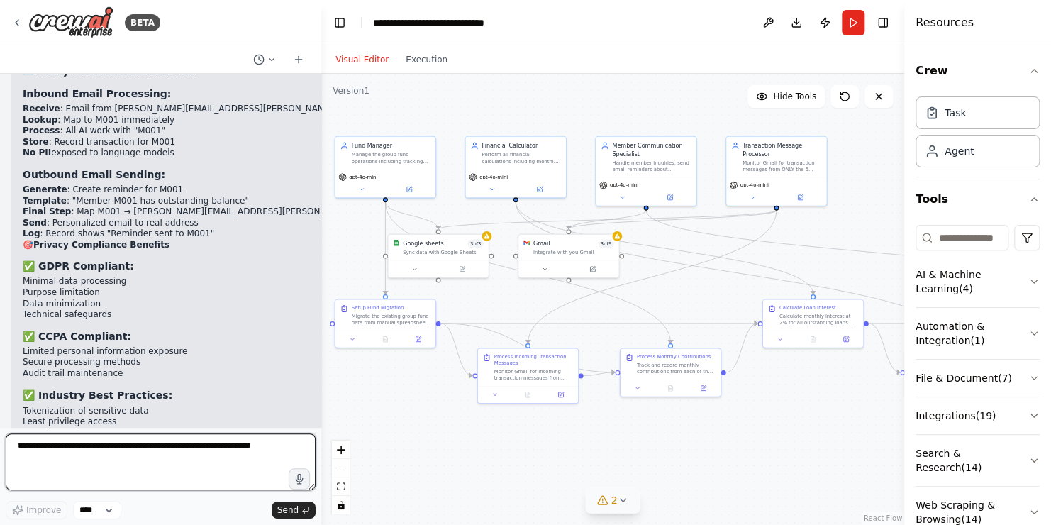
click at [151, 452] on textarea at bounding box center [161, 461] width 310 height 57
click at [794, 23] on button "Download" at bounding box center [796, 23] width 23 height 26
click at [75, 448] on textarea at bounding box center [161, 461] width 310 height 57
type textarea "*"
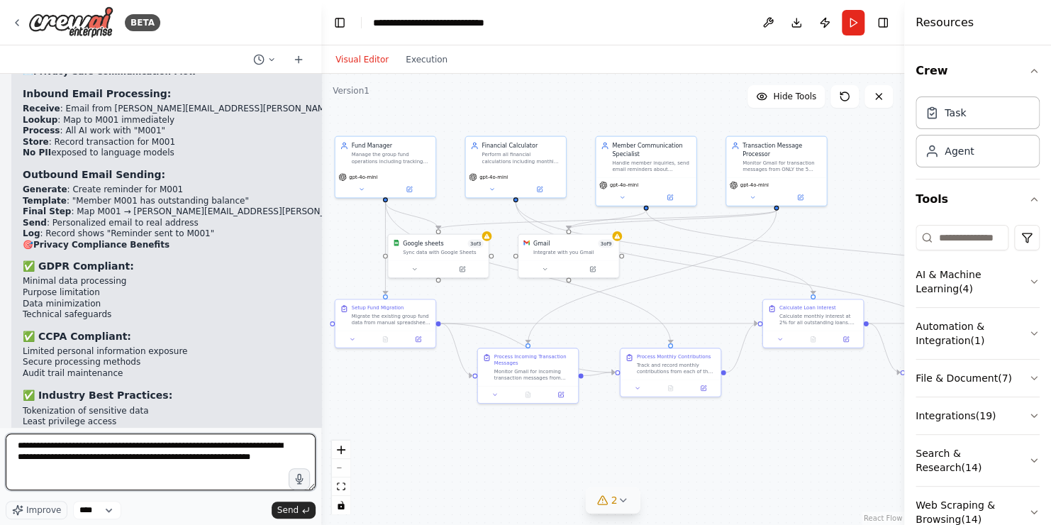
type textarea "**********"
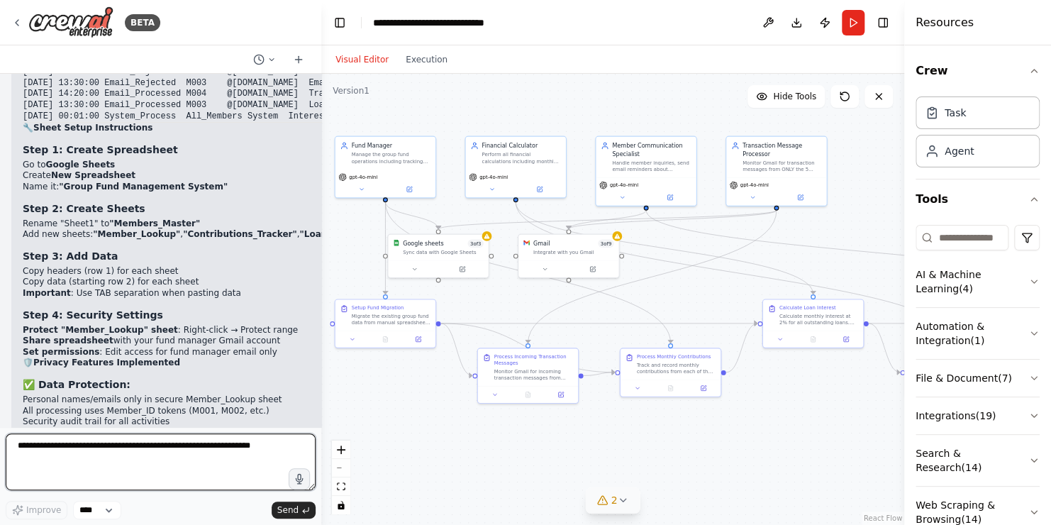
scroll to position [13033, 0]
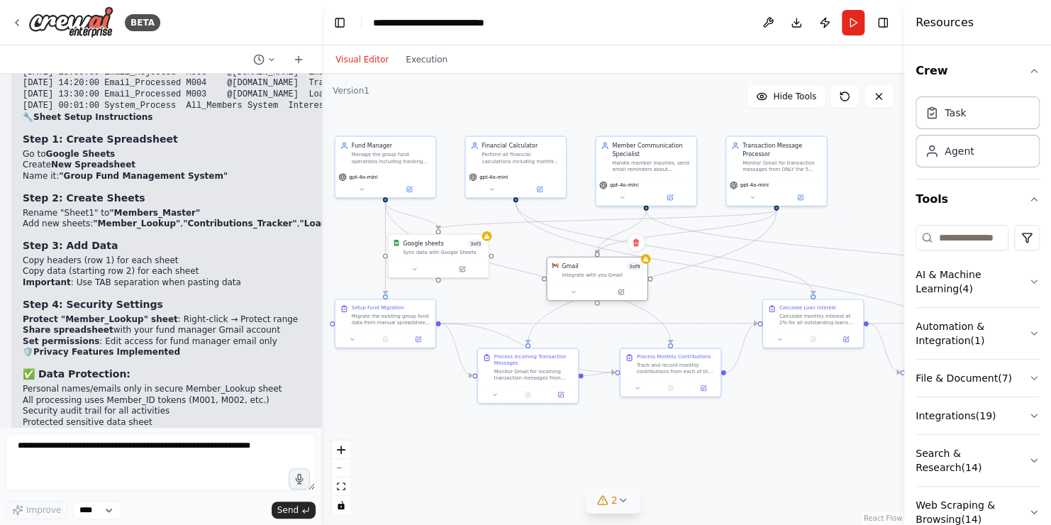
drag, startPoint x: 565, startPoint y: 250, endPoint x: 594, endPoint y: 274, distance: 37.2
click at [594, 273] on div "Integrate with you Gmail" at bounding box center [602, 275] width 81 height 6
drag, startPoint x: 597, startPoint y: 275, endPoint x: 587, endPoint y: 267, distance: 13.6
click at [587, 267] on div "Integrate with you Gmail" at bounding box center [594, 267] width 81 height 6
click at [272, 60] on icon at bounding box center [272, 59] width 4 height 2
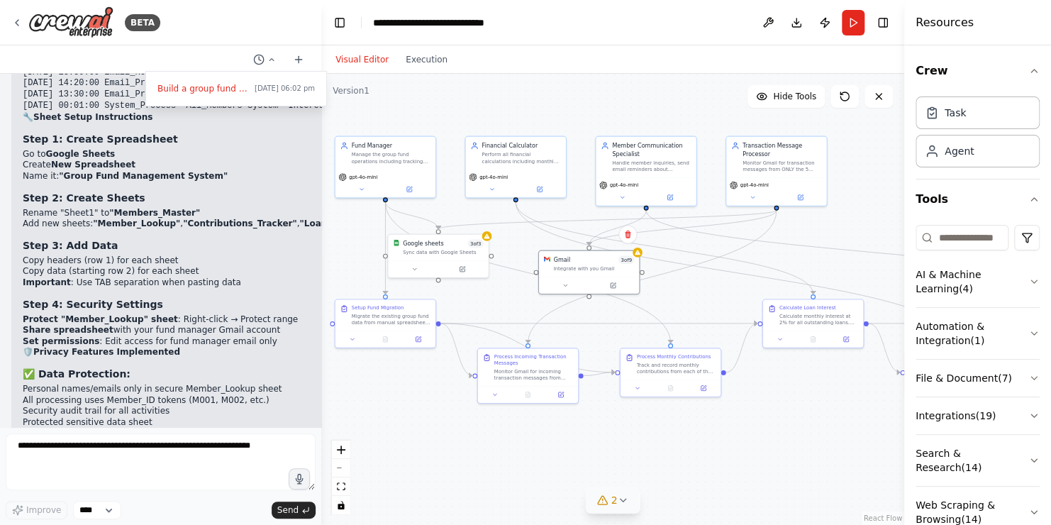
click at [184, 287] on div at bounding box center [160, 262] width 321 height 525
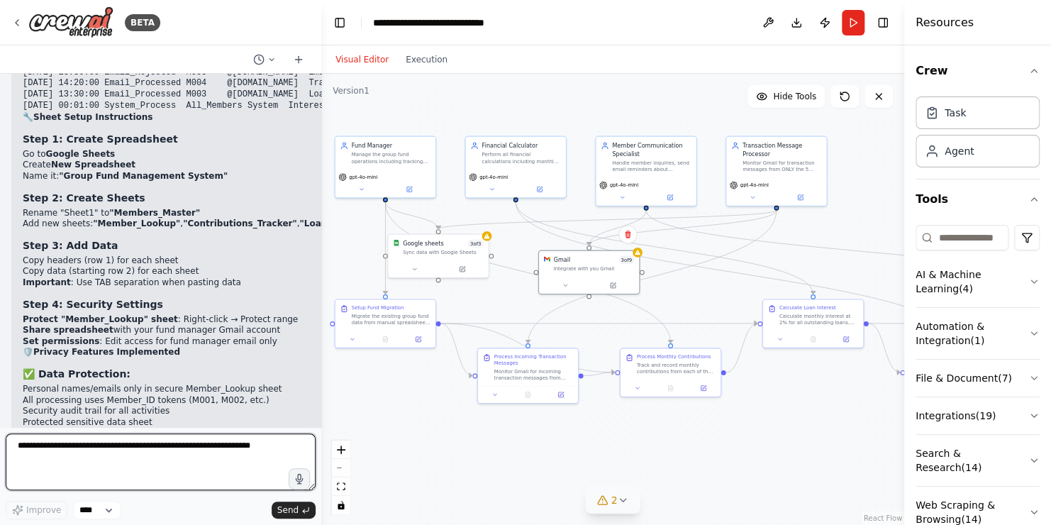
click at [55, 452] on textarea at bounding box center [161, 461] width 310 height 57
type textarea "**********"
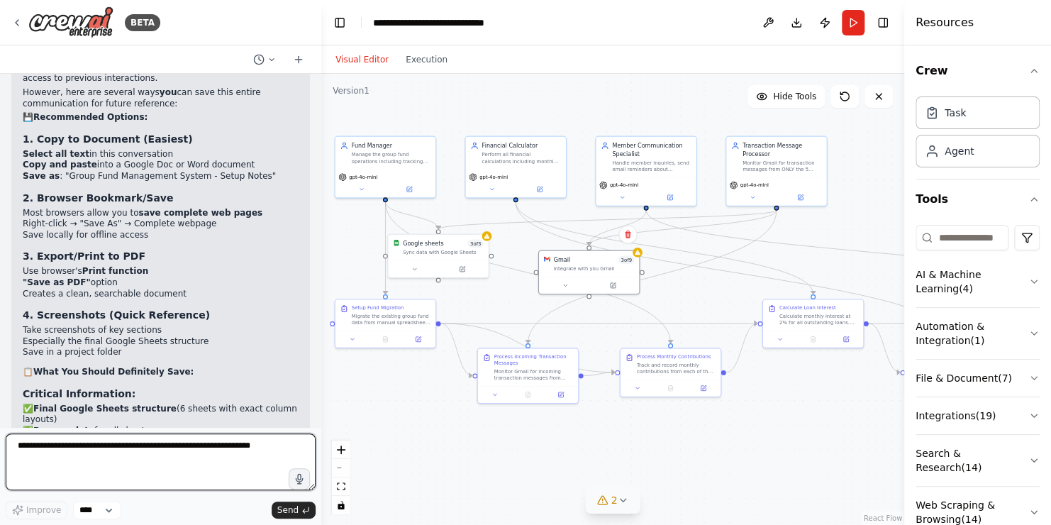
scroll to position [13799, 0]
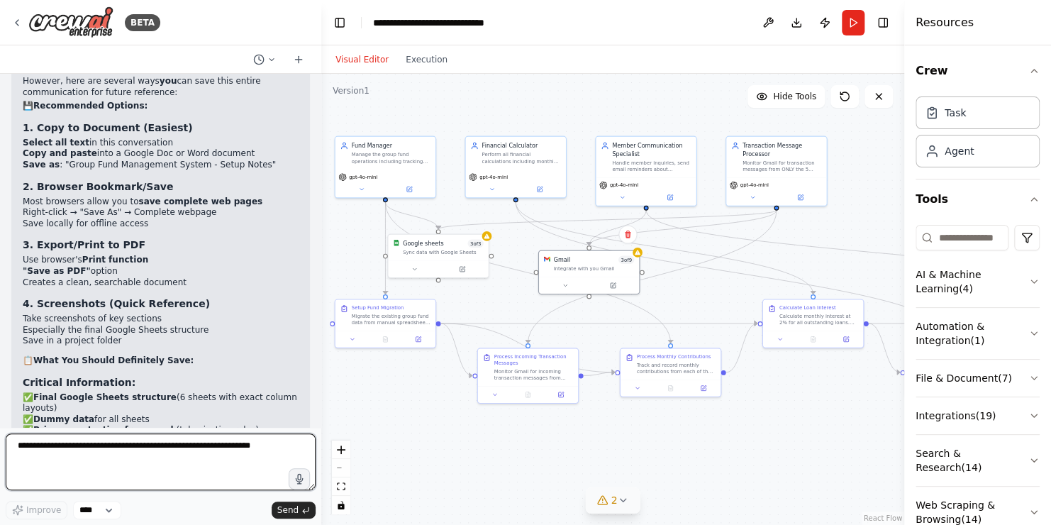
click at [76, 458] on textarea at bounding box center [161, 461] width 310 height 57
type textarea "**********"
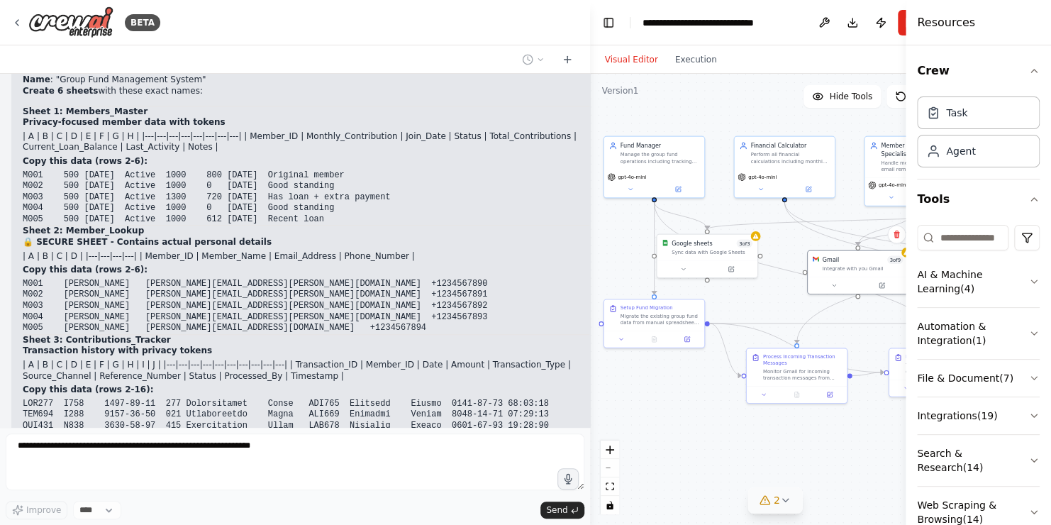
scroll to position [11011, 0]
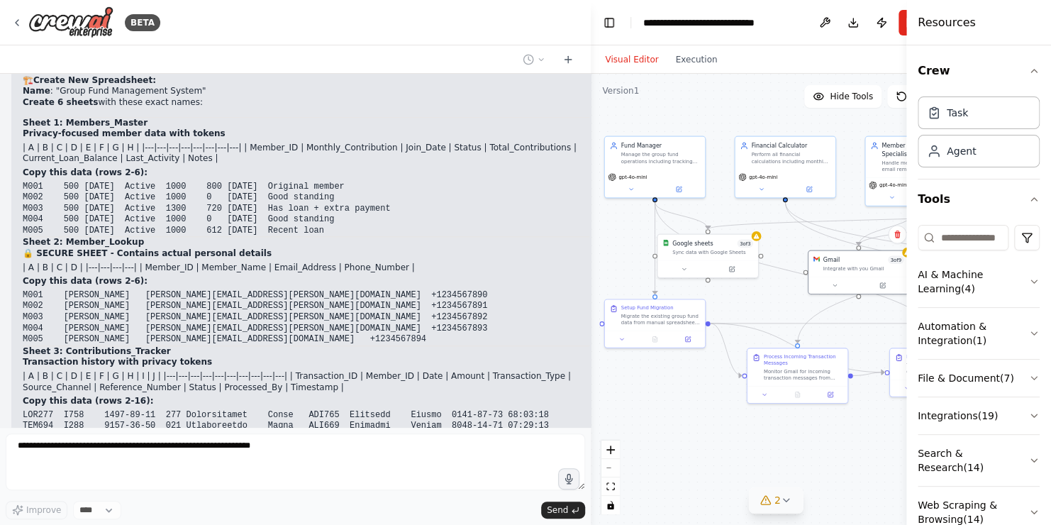
drag, startPoint x: 318, startPoint y: 155, endPoint x: 601, endPoint y: 170, distance: 282.6
click at [601, 170] on div "BETA Build a group fund management assistant. It support the migration of exist…" at bounding box center [525, 262] width 1051 height 525
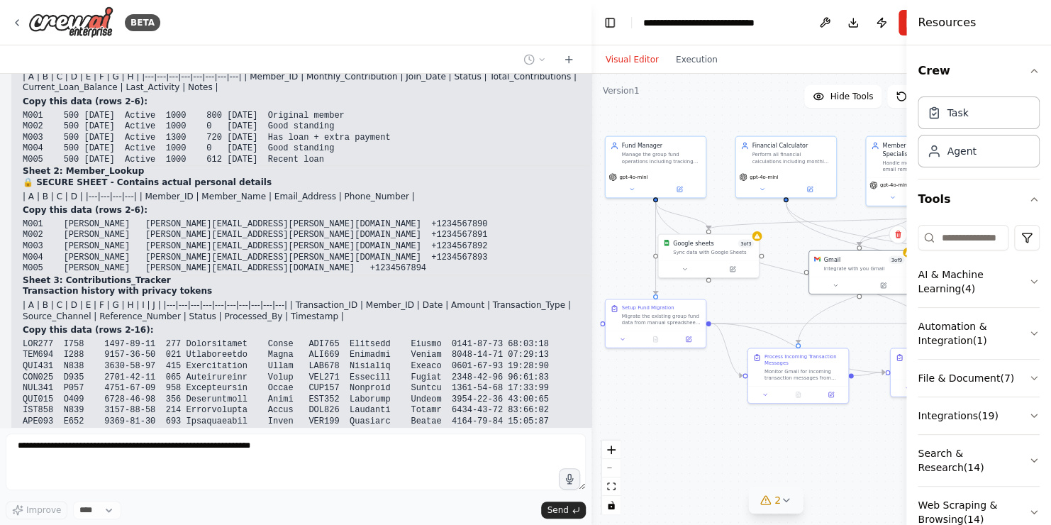
scroll to position [11223, 0]
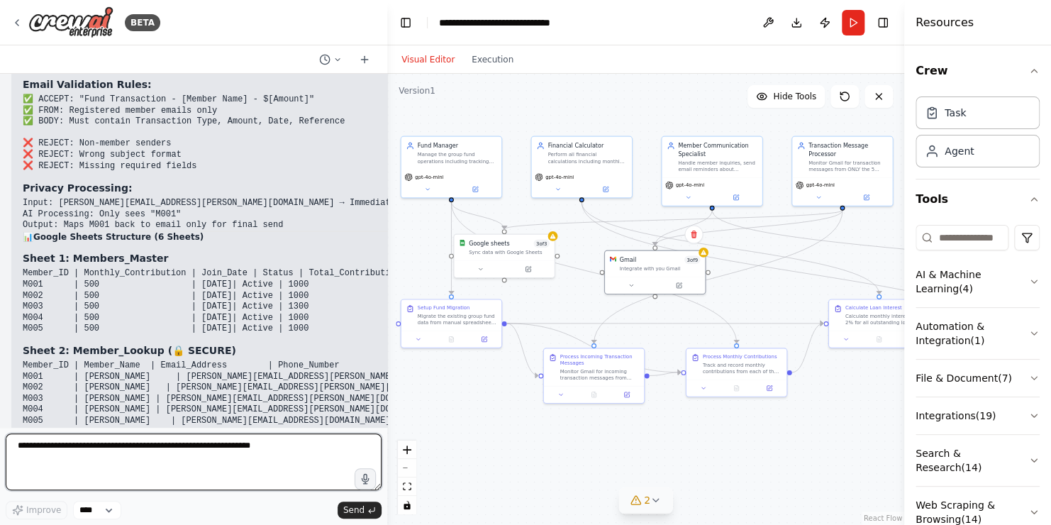
drag, startPoint x: 587, startPoint y: 125, endPoint x: 387, endPoint y: 146, distance: 201.1
click at [387, 146] on div "BETA Build a group fund management assistant. It support the migration of exist…" at bounding box center [525, 262] width 1051 height 525
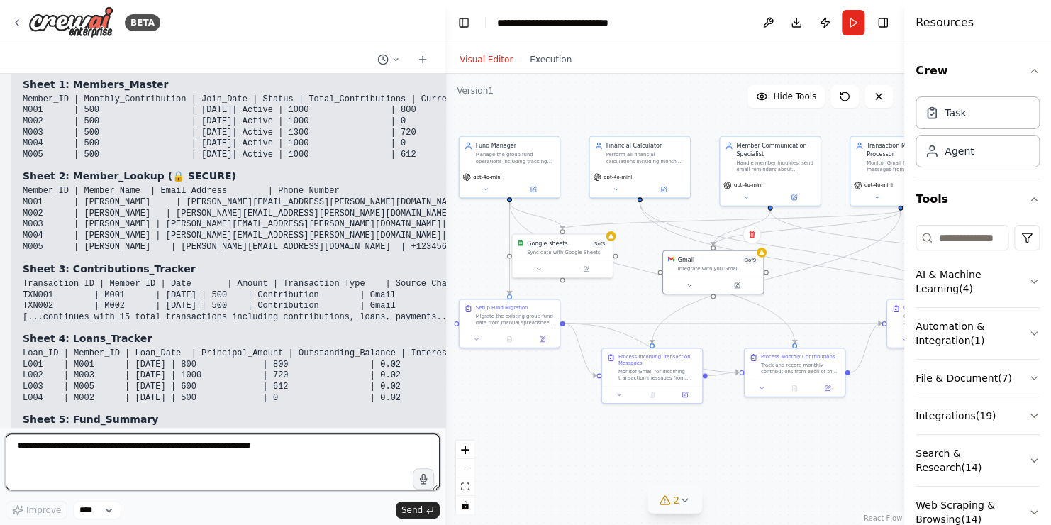
drag, startPoint x: 387, startPoint y: 152, endPoint x: 445, endPoint y: 145, distance: 59.3
click at [445, 145] on div "BETA Build a group fund management assistant. It support the migration of exist…" at bounding box center [525, 262] width 1051 height 525
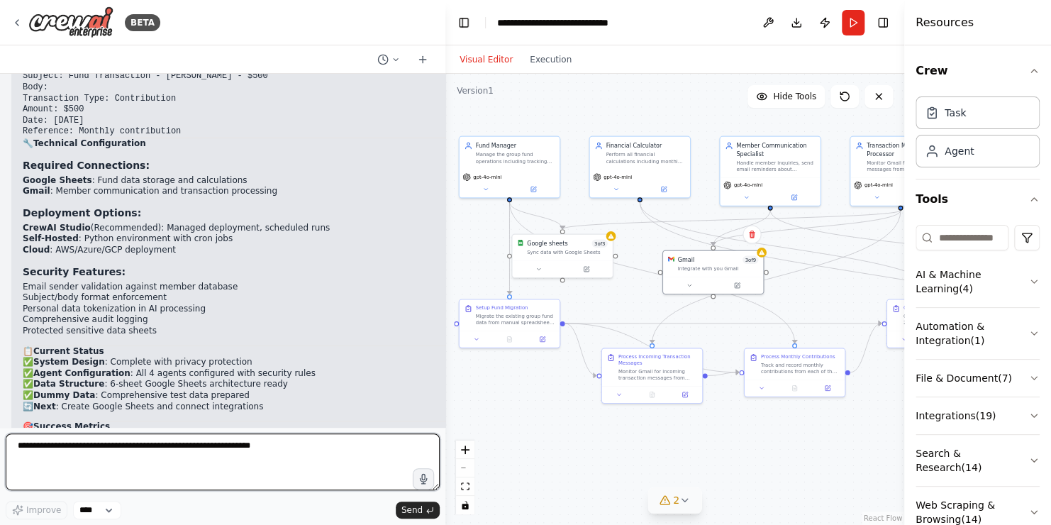
scroll to position [15088, 0]
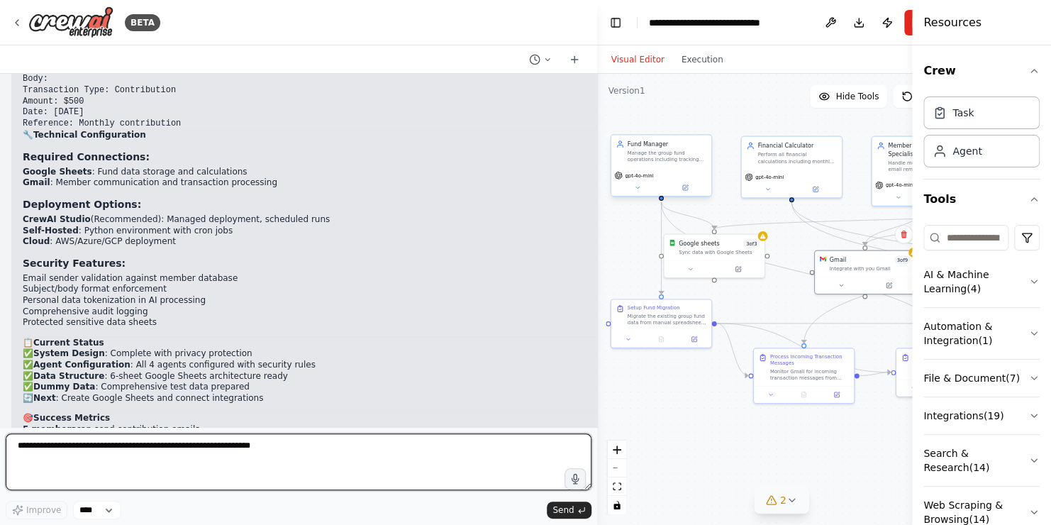
drag, startPoint x: 445, startPoint y: 170, endPoint x: 692, endPoint y: 181, distance: 247.1
click at [692, 181] on div "BETA Build a group fund management assistant. It support the migration of exist…" at bounding box center [525, 262] width 1051 height 525
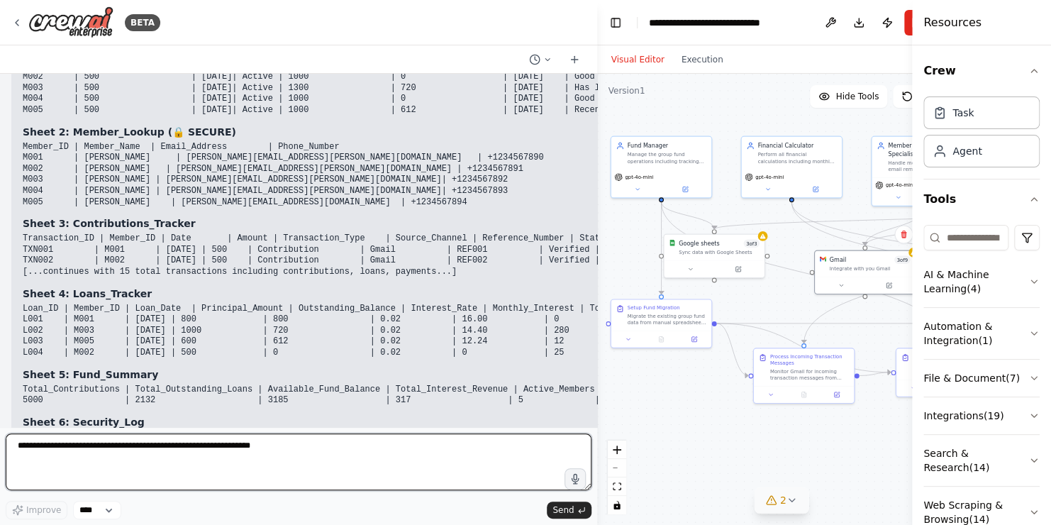
scroll to position [13698, 0]
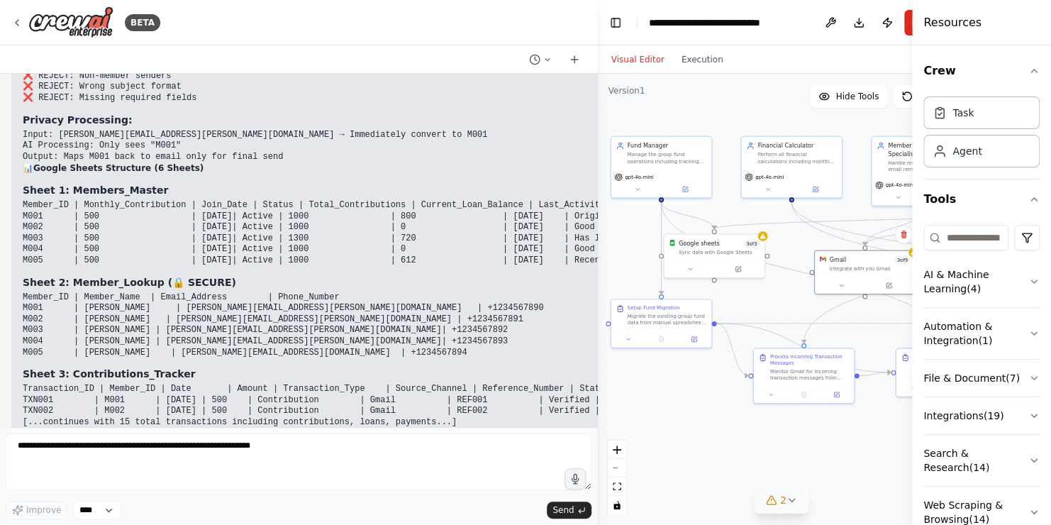
click at [399, 292] on pre "Member_ID | Member_Name | Email_Address | Phone_Number M001 | John Doe | john.d…" at bounding box center [439, 325] width 833 height 67
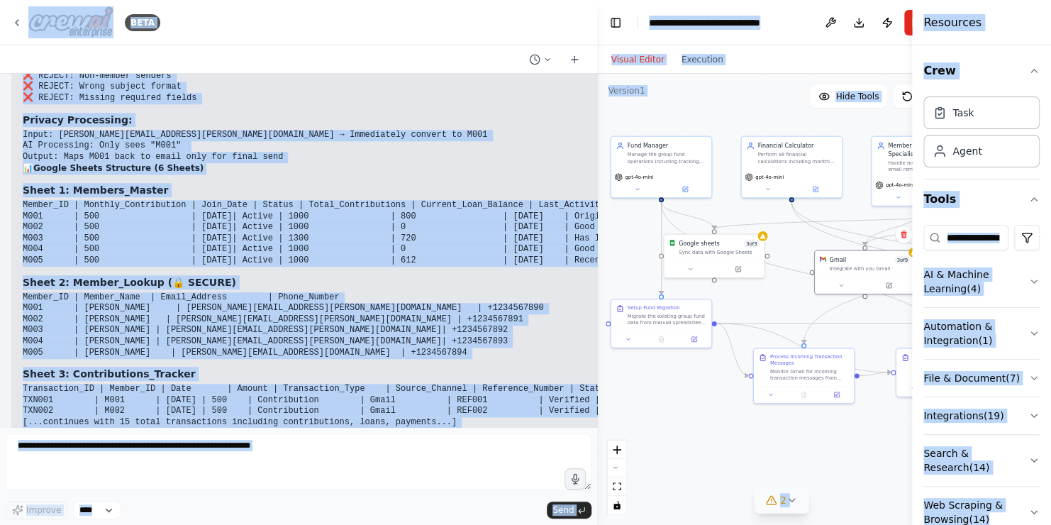
click at [457, 292] on pre "Member_ID | Member_Name | Email_Address | Phone_Number M001 | John Doe | john.d…" at bounding box center [439, 325] width 833 height 67
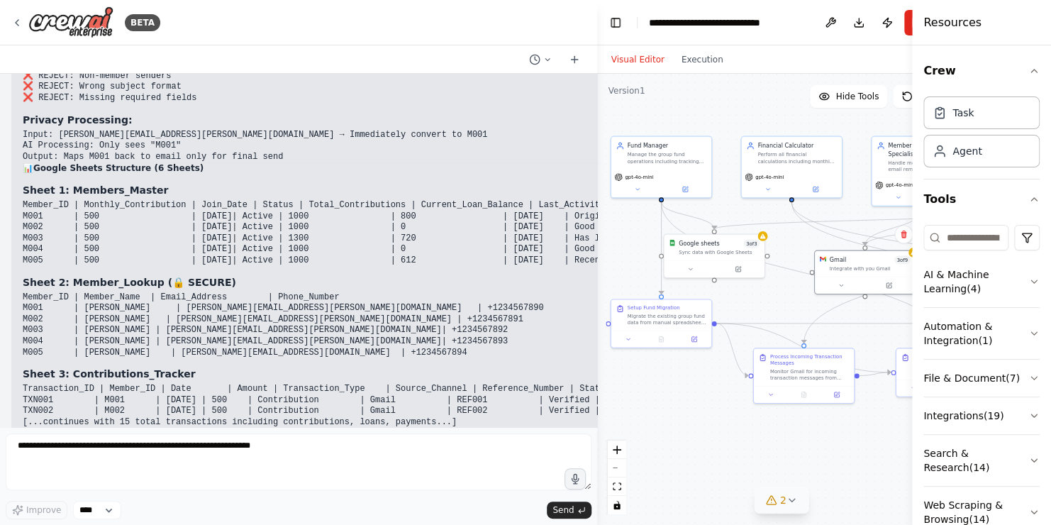
click at [457, 292] on pre "Member_ID | Member_Name | Email_Address | Phone_Number M001 | John Doe | john.d…" at bounding box center [439, 325] width 833 height 67
drag, startPoint x: 457, startPoint y: 169, endPoint x: 411, endPoint y: 192, distance: 52.3
click at [411, 292] on pre "Member_ID | Member_Name | Email_Address | Phone_Number M001 | John Doe | john.d…" at bounding box center [439, 325] width 833 height 67
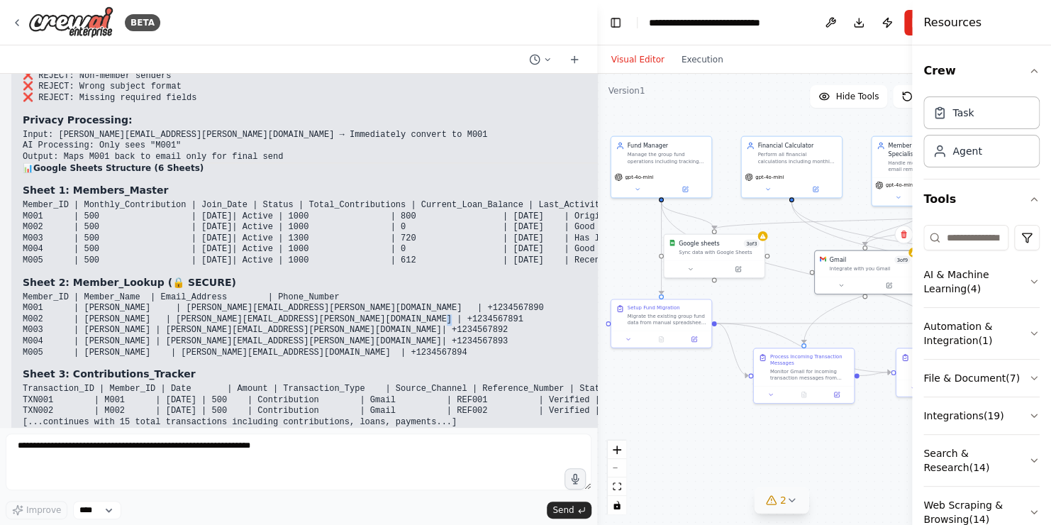
click at [411, 292] on pre "Member_ID | Member_Name | Email_Address | Phone_Number M001 | John Doe | john.d…" at bounding box center [439, 325] width 833 height 67
drag, startPoint x: 411, startPoint y: 192, endPoint x: 392, endPoint y: 211, distance: 26.6
click at [392, 292] on pre "Member_ID | Member_Name | Email_Address | Phone_Number M001 | John Doe | john.d…" at bounding box center [439, 325] width 833 height 67
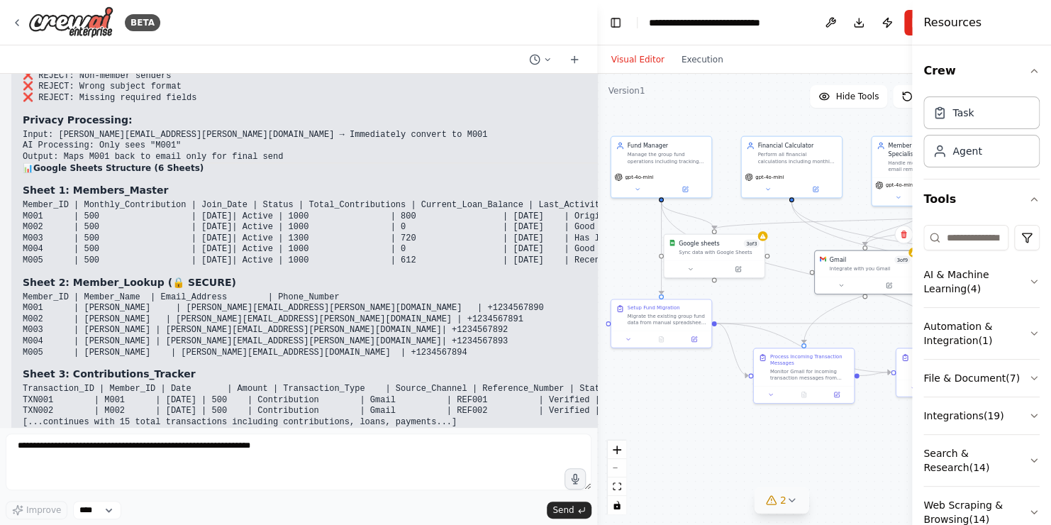
click at [592, 389] on div at bounding box center [595, 262] width 6 height 525
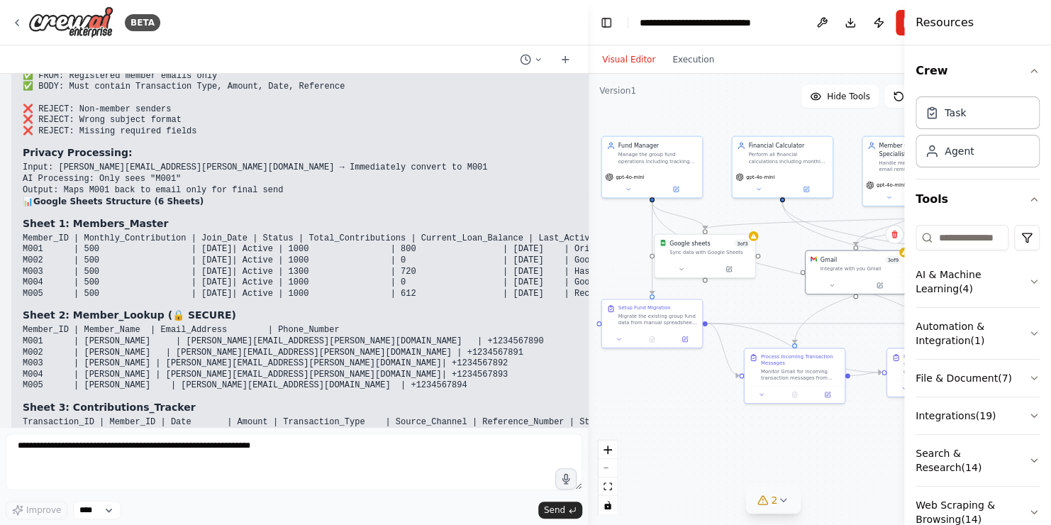
scroll to position [13720, 0]
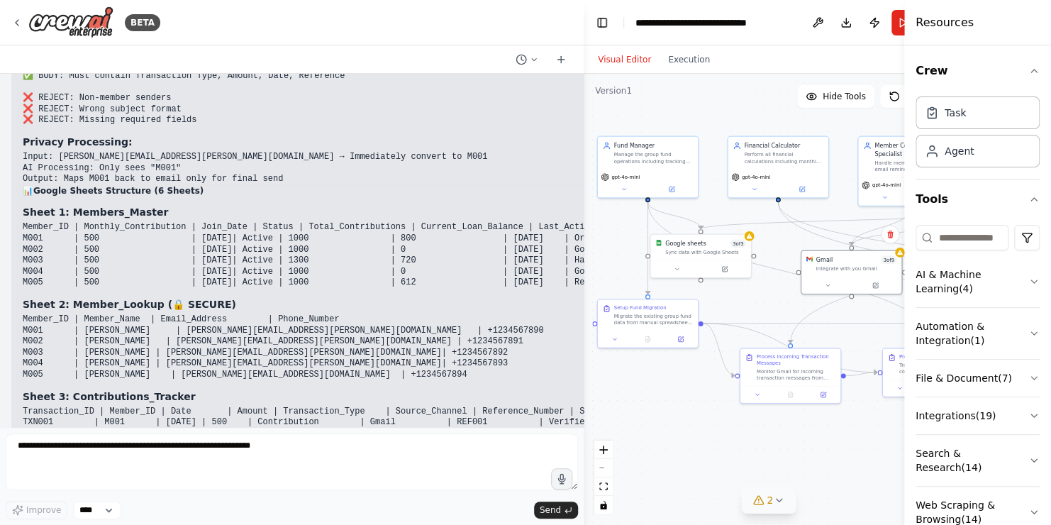
drag, startPoint x: 591, startPoint y: 387, endPoint x: 584, endPoint y: 285, distance: 102.4
click at [584, 285] on div "BETA Build a group fund management assistant. It support the migration of exist…" at bounding box center [525, 262] width 1051 height 525
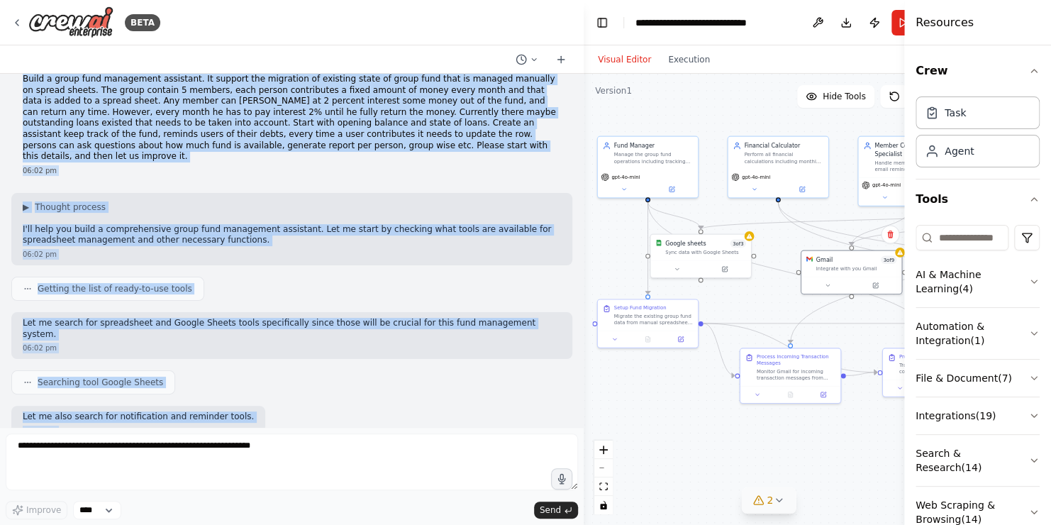
scroll to position [0, 0]
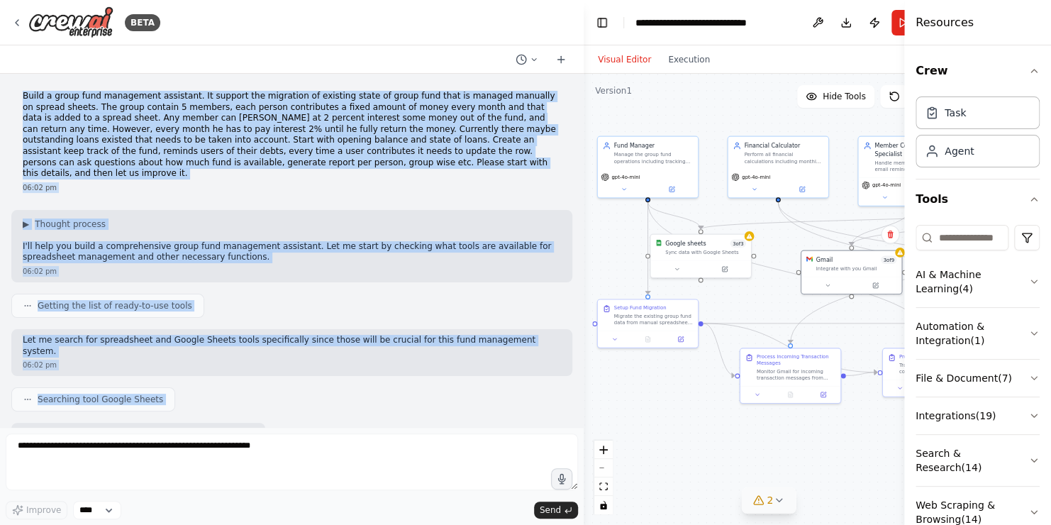
drag, startPoint x: 197, startPoint y: 193, endPoint x: 194, endPoint y: 61, distance: 132.0
click at [194, 61] on div "BETA Build a group fund management assistant. It support the migration of exist…" at bounding box center [292, 262] width 584 height 525
click at [364, 389] on div "Searching tool Google Sheets" at bounding box center [291, 399] width 561 height 24
click at [372, 149] on p "Build a group fund management assistant. It support the migration of existing s…" at bounding box center [292, 135] width 538 height 89
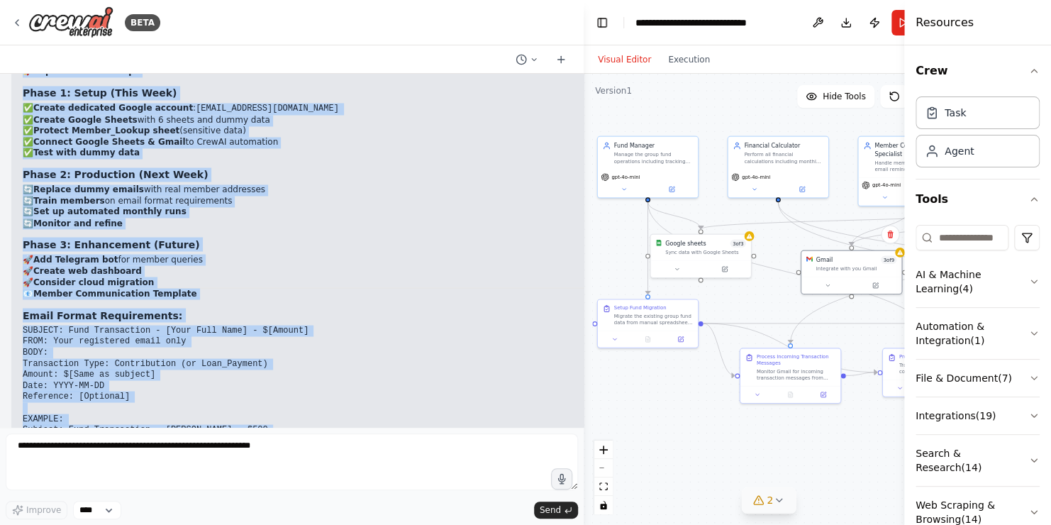
scroll to position [14642, 0]
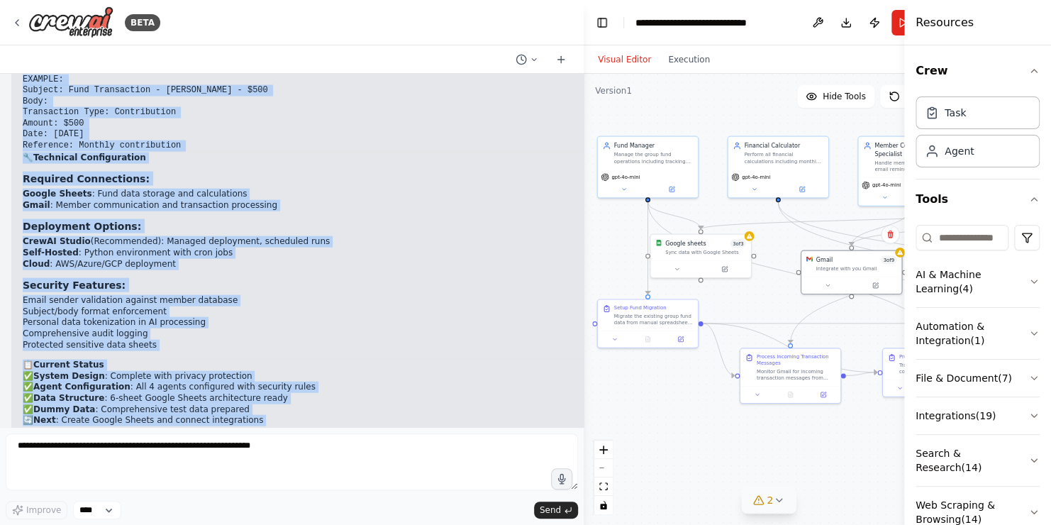
drag, startPoint x: 21, startPoint y: 91, endPoint x: 259, endPoint y: 486, distance: 461.4
click at [259, 486] on div "BETA Build a group fund management assistant. It support the migration of exist…" at bounding box center [292, 262] width 584 height 525
copy div "Build a group fund management assistant. It support the migration of existing s…"
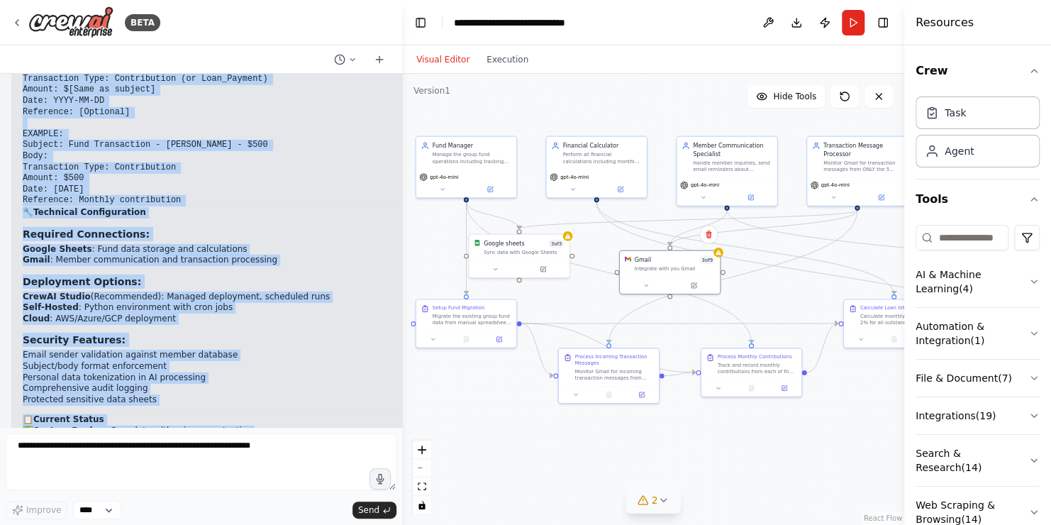
scroll to position [15244, 0]
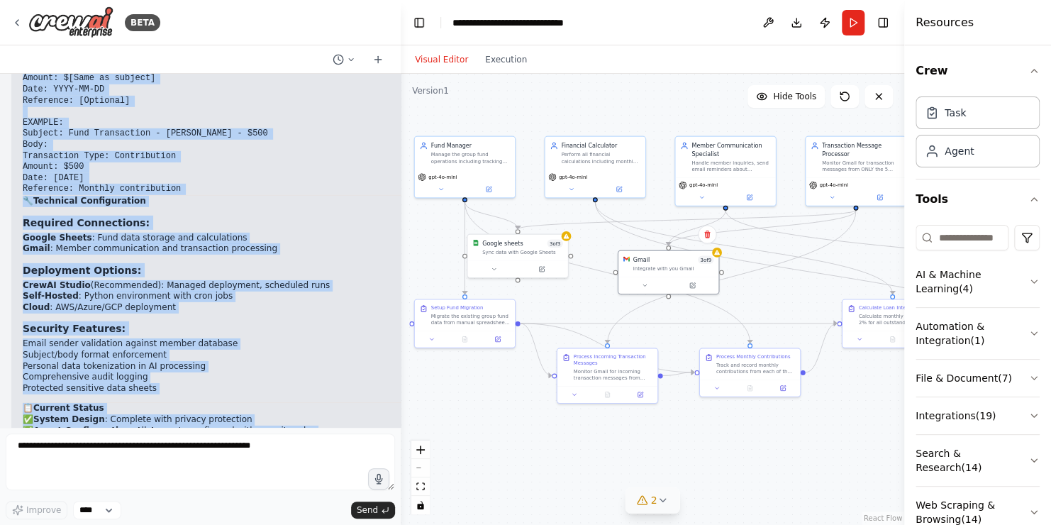
drag, startPoint x: 582, startPoint y: 224, endPoint x: 401, endPoint y: 215, distance: 181.1
click at [401, 215] on div "BETA Build a group fund management assistant. It support the migration of exist…" at bounding box center [525, 262] width 1051 height 525
click at [319, 479] on h2 "🎯 Success Metrics" at bounding box center [439, 484] width 833 height 11
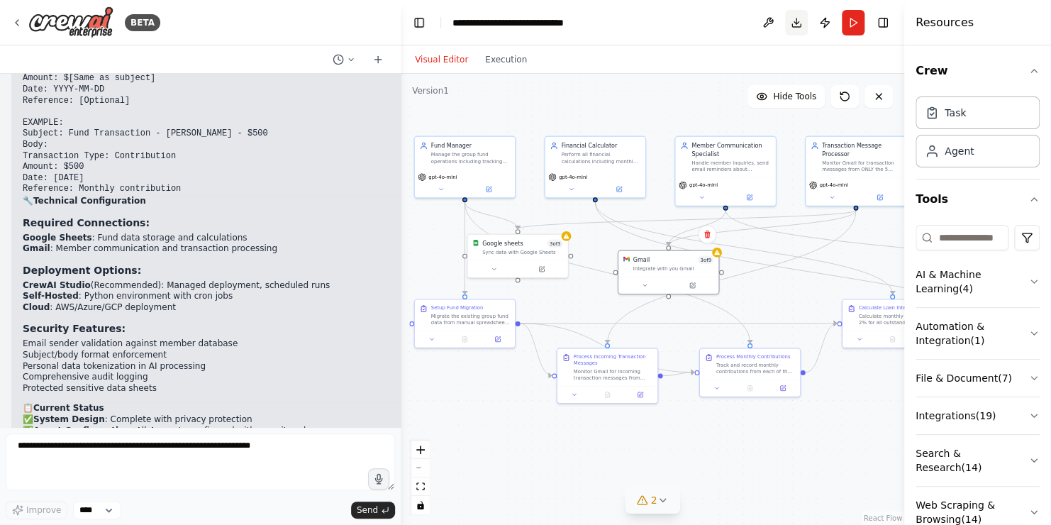
click at [793, 20] on button "Download" at bounding box center [796, 23] width 23 height 26
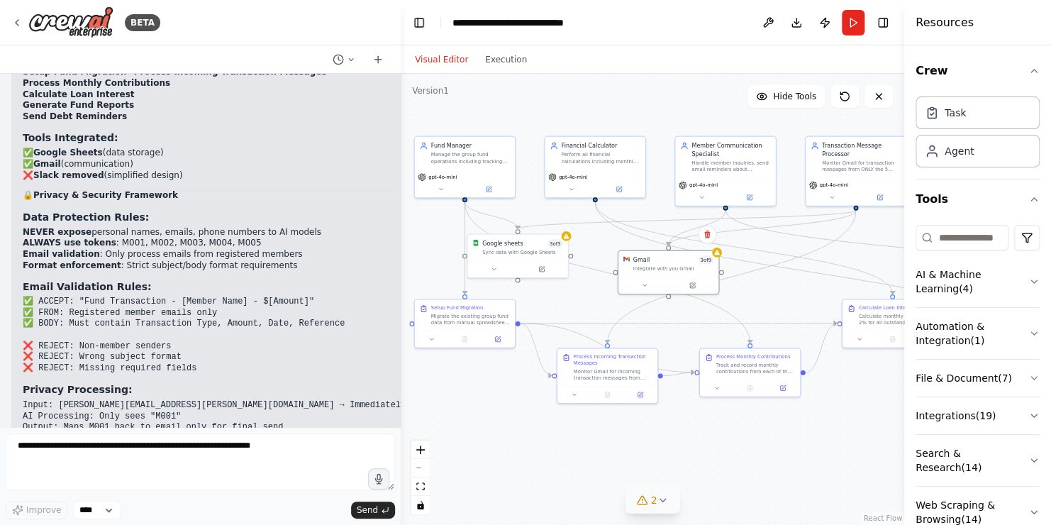
scroll to position [14109, 0]
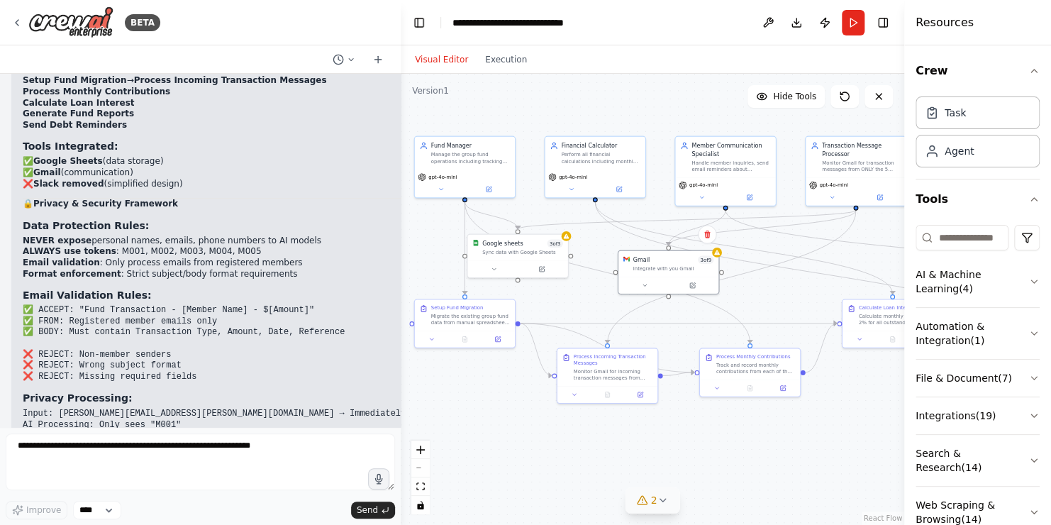
drag, startPoint x: 766, startPoint y: 60, endPoint x: 701, endPoint y: 23, distance: 74.6
click at [701, 23] on header "**********" at bounding box center [653, 22] width 504 height 45
click at [213, 20] on div "BETA" at bounding box center [200, 22] width 401 height 45
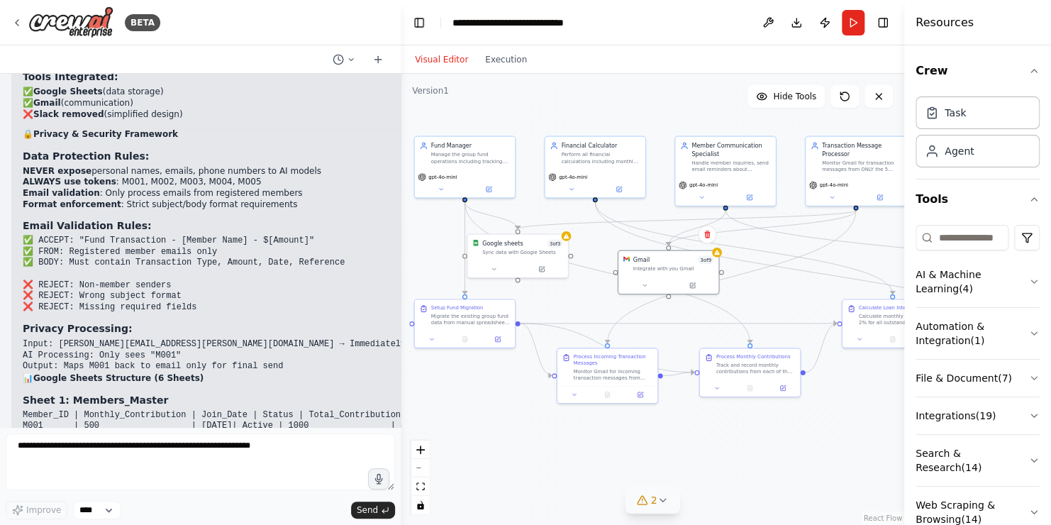
scroll to position [13896, 0]
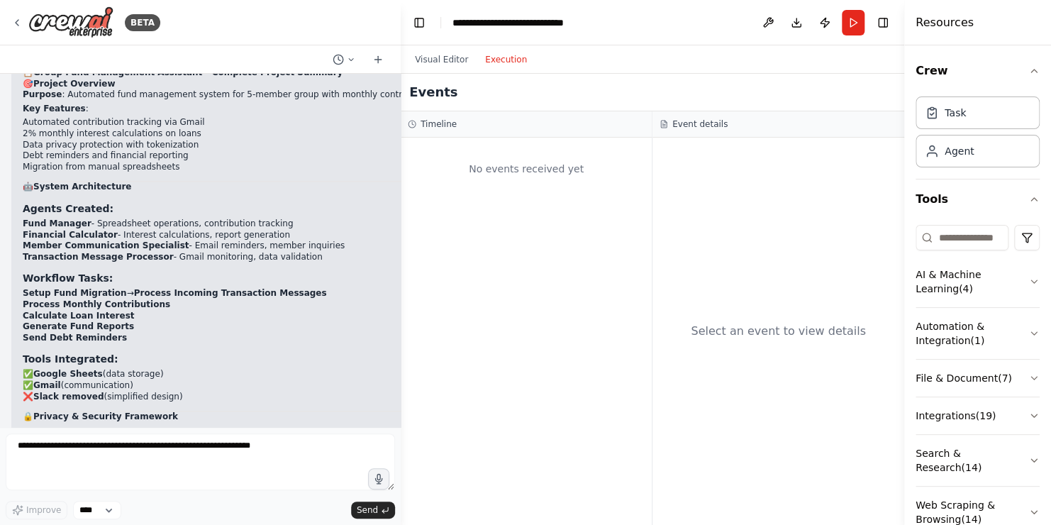
click at [506, 59] on button "Execution" at bounding box center [506, 59] width 59 height 17
click at [449, 60] on button "Visual Editor" at bounding box center [441, 59] width 70 height 17
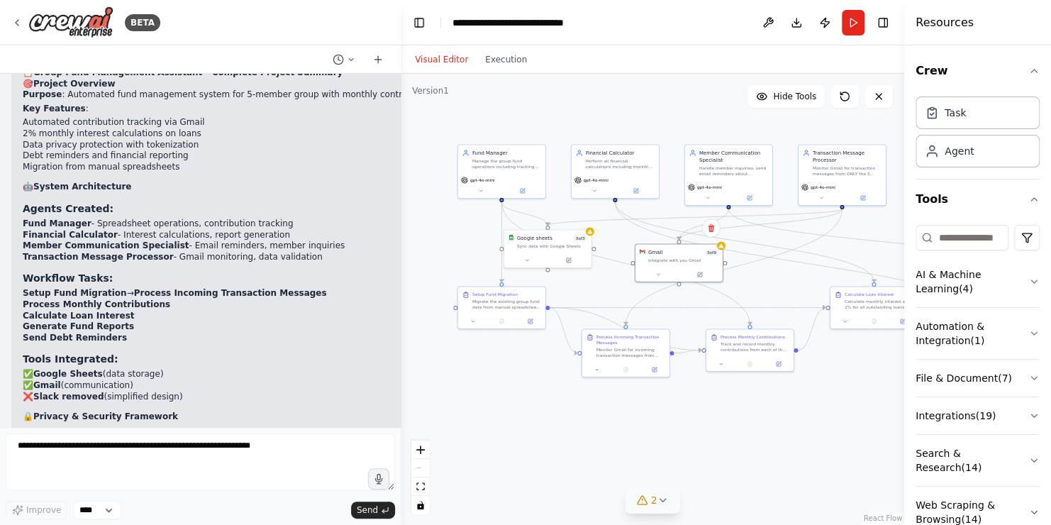
click at [771, 23] on button at bounding box center [768, 23] width 23 height 26
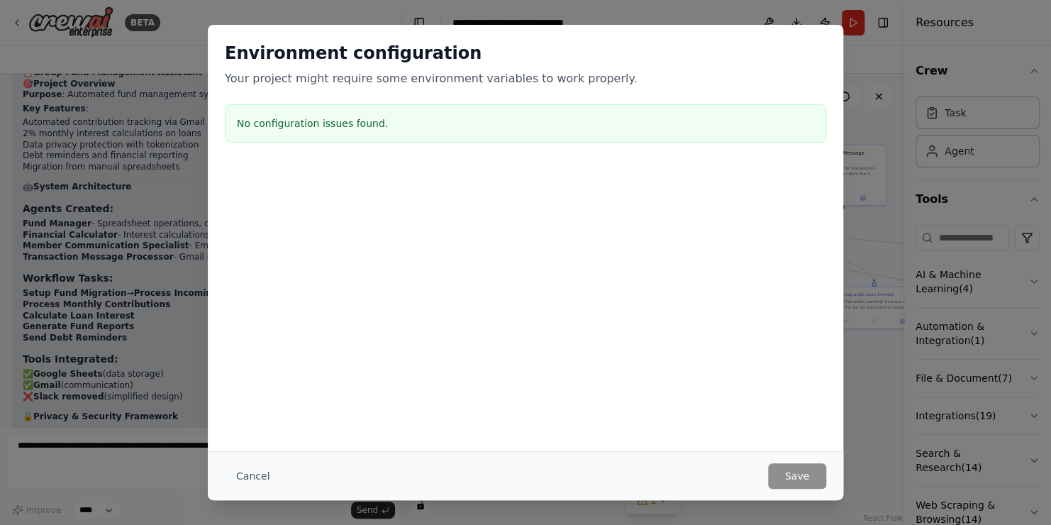
click at [343, 62] on h2 "Environment configuration" at bounding box center [525, 53] width 601 height 23
click at [248, 479] on button "Cancel" at bounding box center [253, 476] width 56 height 26
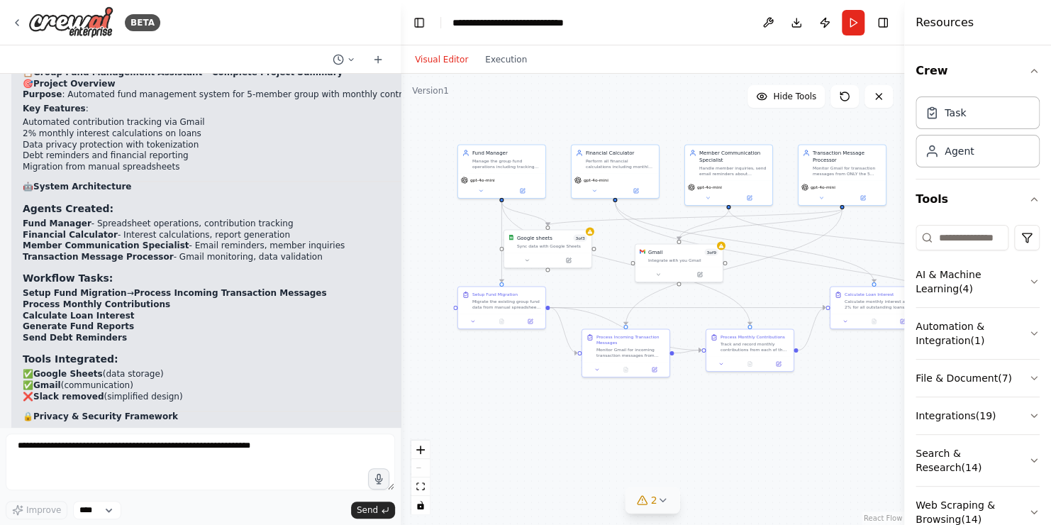
click at [662, 501] on icon at bounding box center [662, 499] width 11 height 11
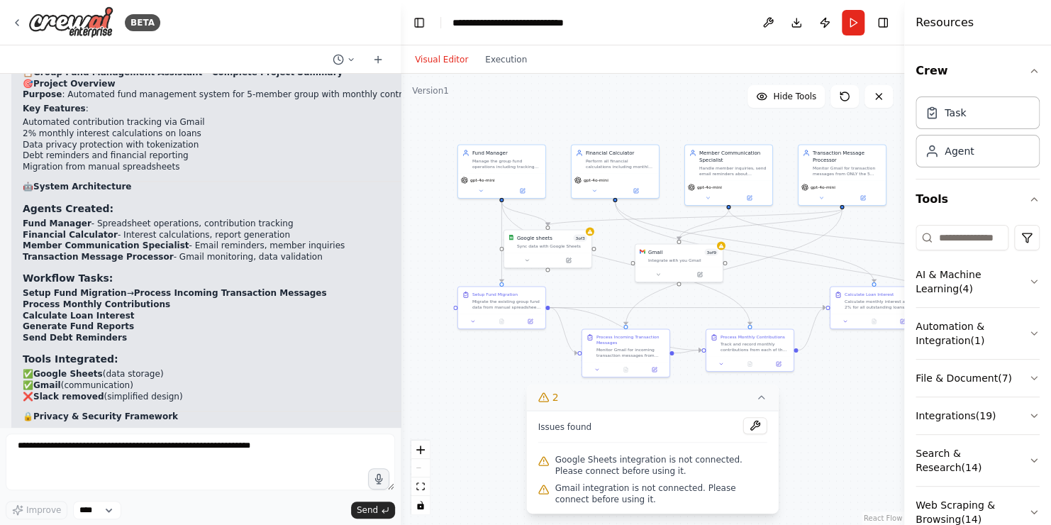
click at [615, 470] on span "Google Sheets integration is not connected. Please connect before using it." at bounding box center [661, 465] width 212 height 23
click at [612, 491] on span "Gmail integration is not connected. Please connect before using it." at bounding box center [661, 493] width 212 height 23
click at [753, 427] on button at bounding box center [755, 425] width 24 height 17
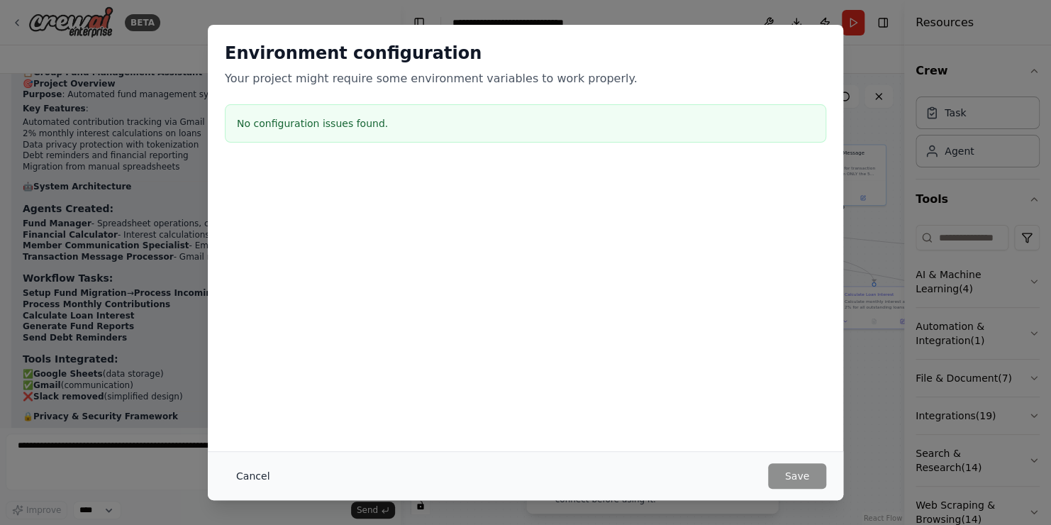
click at [250, 475] on button "Cancel" at bounding box center [253, 476] width 56 height 26
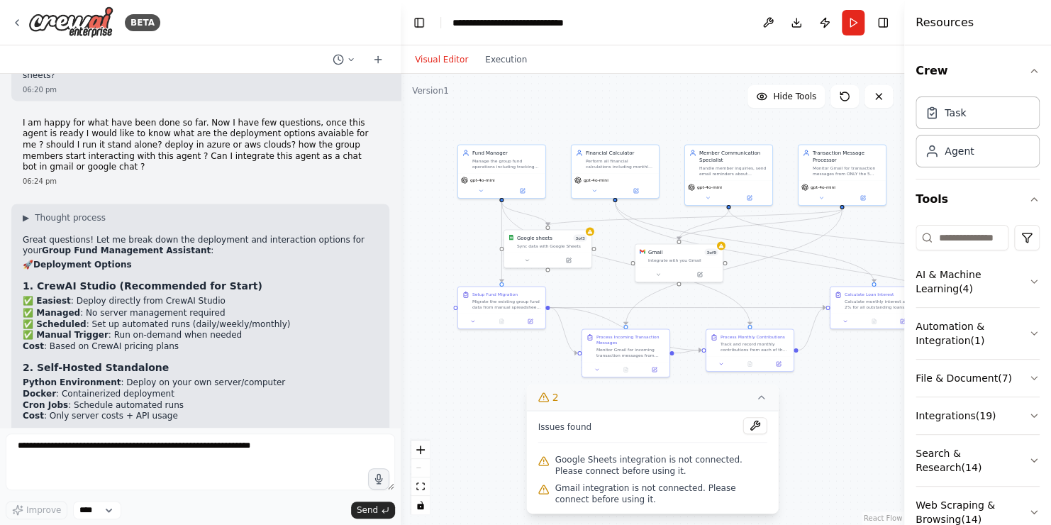
scroll to position [6165, 0]
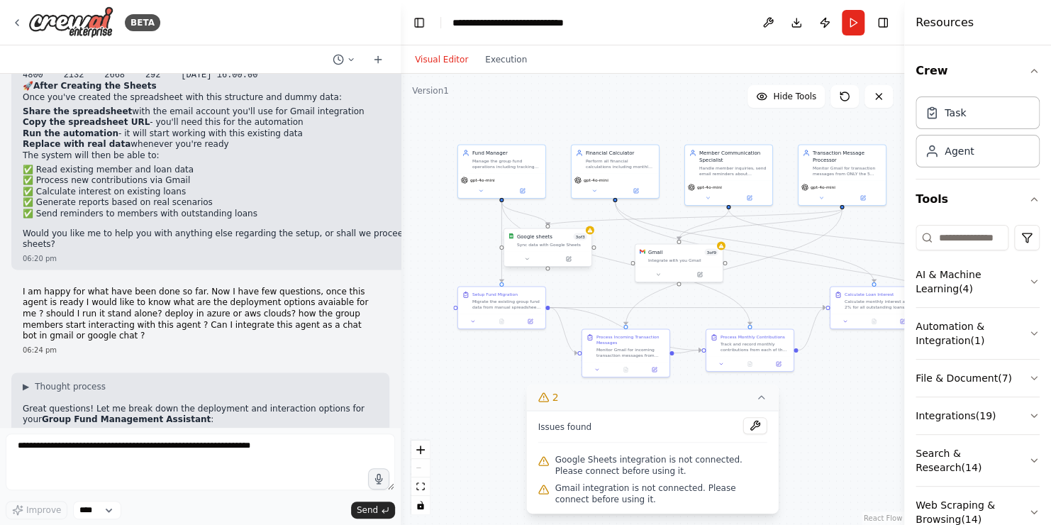
click at [572, 244] on div "Sync data with Google Sheets" at bounding box center [552, 244] width 70 height 6
click at [614, 238] on div ".deletable-edge-delete-btn { width: 20px; height: 20px; border: 0px solid #ffff…" at bounding box center [653, 299] width 504 height 451
click at [590, 234] on div "Google sheets 3 of 3 Sync data with Google Sheets" at bounding box center [547, 239] width 87 height 23
click at [633, 241] on div ".deletable-edge-delete-btn { width: 20px; height: 20px; border: 0px solid #ffff…" at bounding box center [653, 299] width 504 height 451
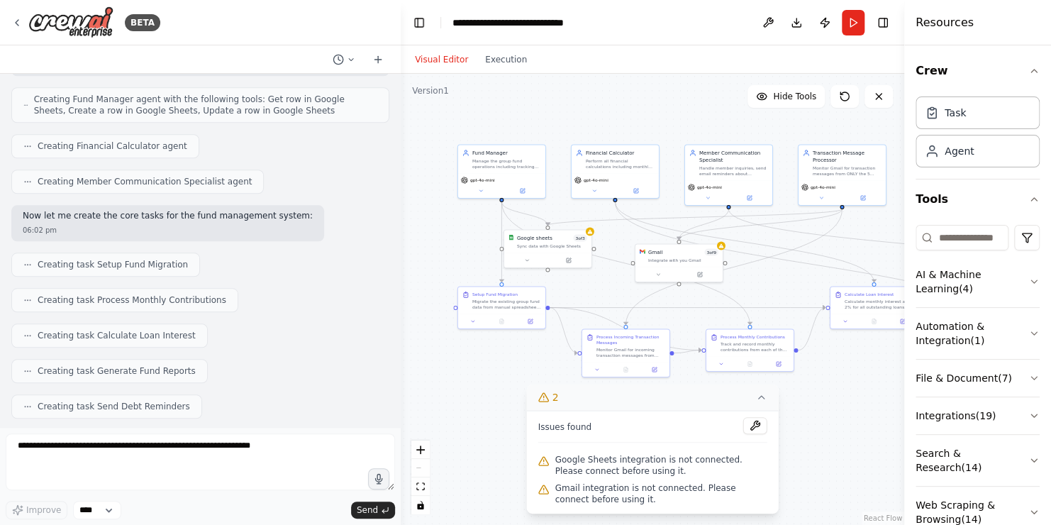
scroll to position [0, 0]
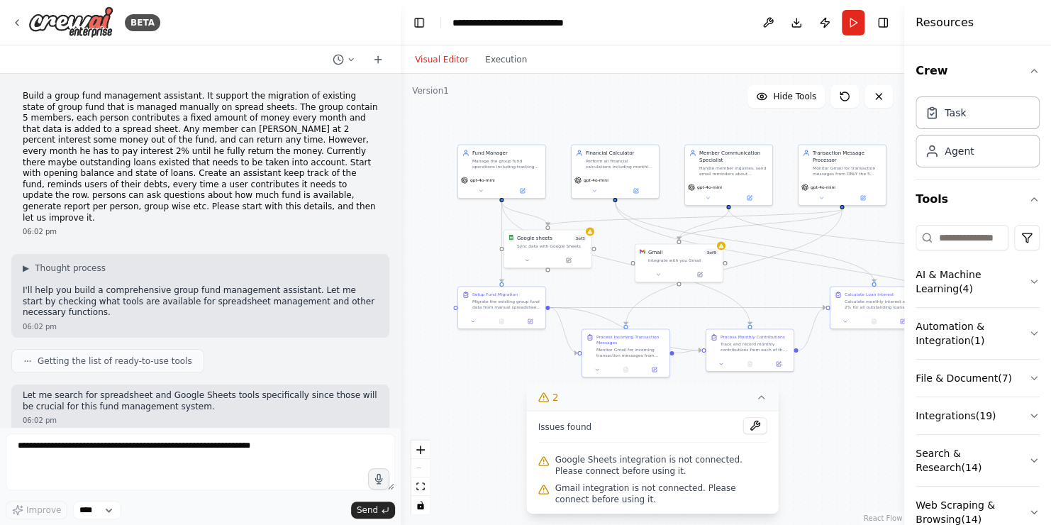
click at [634, 479] on div "Google Sheets integration is not connected. Please connect before using it." at bounding box center [652, 465] width 229 height 28
click at [789, 433] on div ".deletable-edge-delete-btn { width: 20px; height: 20px; border: 0px solid #ffff…" at bounding box center [653, 299] width 504 height 451
click at [767, 399] on icon at bounding box center [761, 397] width 11 height 11
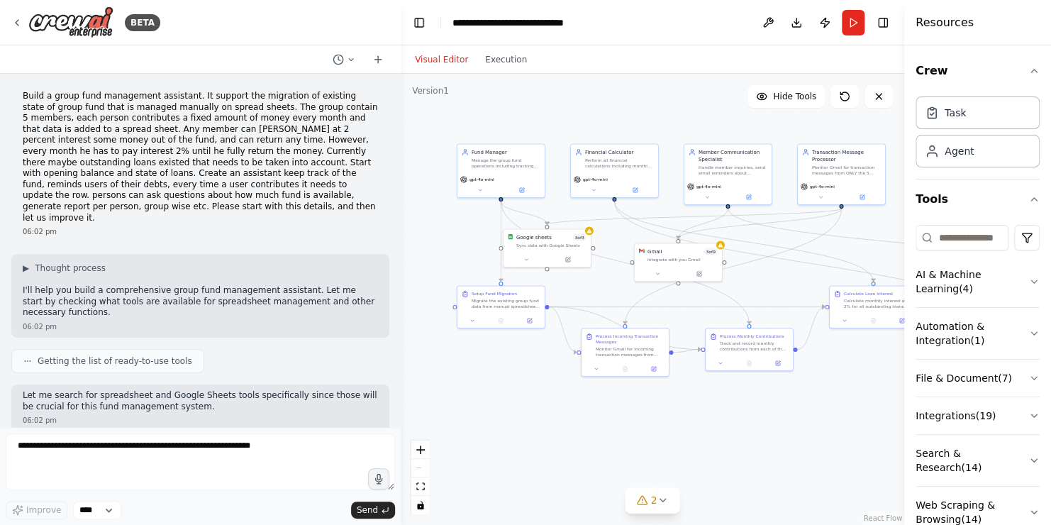
click at [38, 449] on span "Searching tool Google Sheets" at bounding box center [101, 454] width 126 height 11
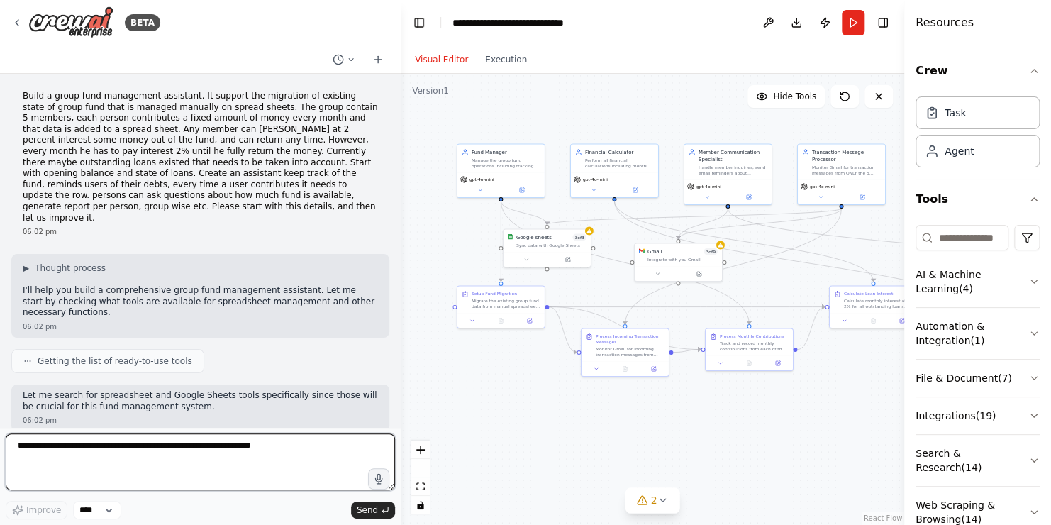
click at [40, 446] on textarea at bounding box center [200, 461] width 389 height 57
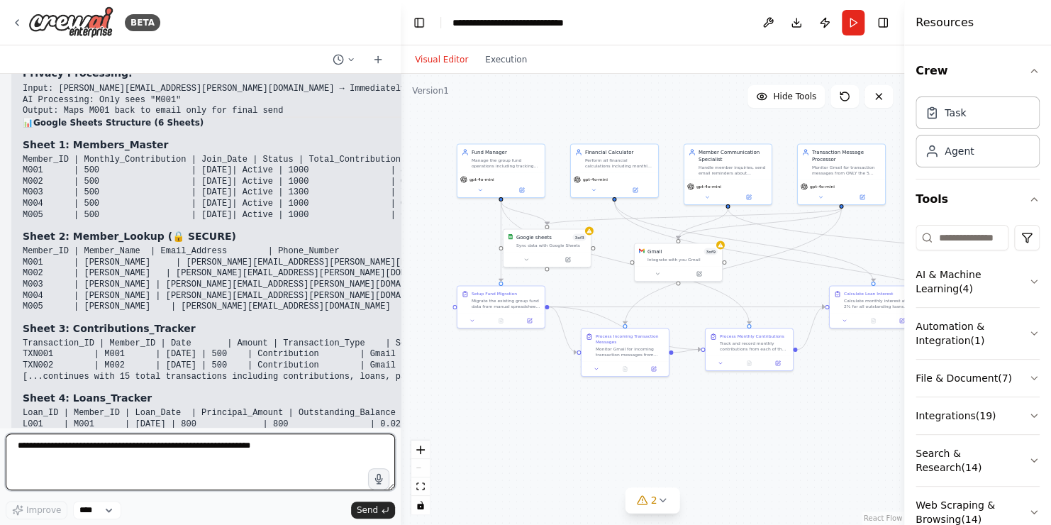
scroll to position [15244, 0]
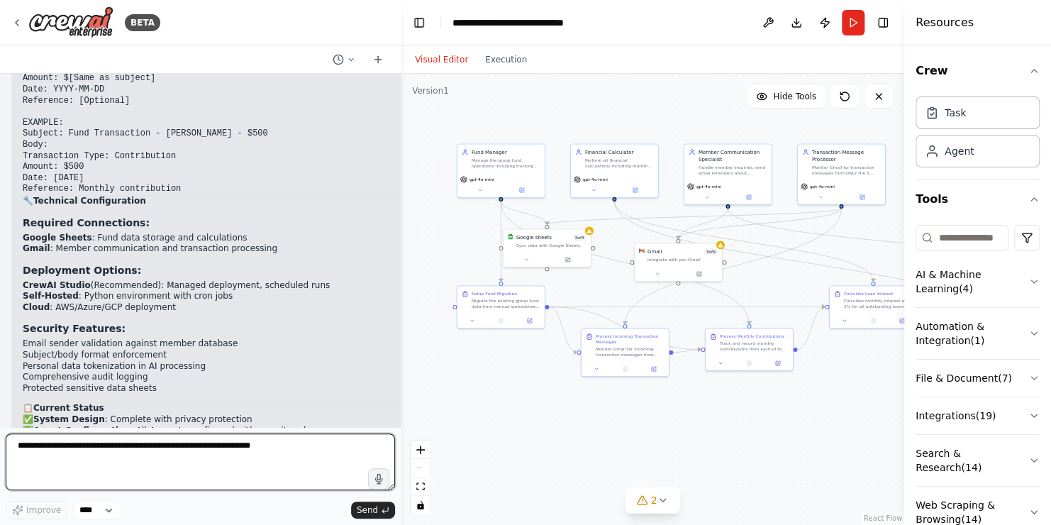
click at [137, 464] on textarea at bounding box center [200, 461] width 389 height 57
paste textarea "**********"
type textarea "**********"
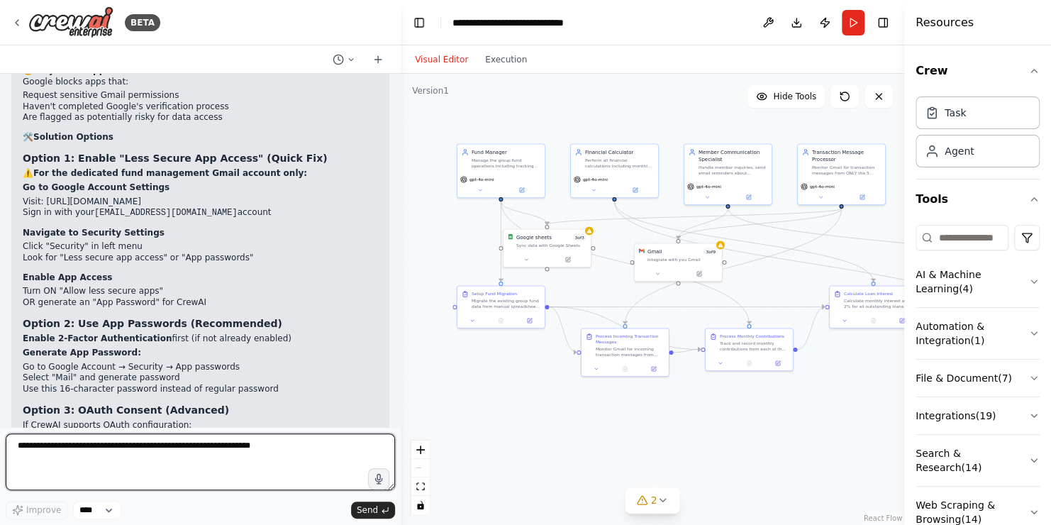
scroll to position [15791, 0]
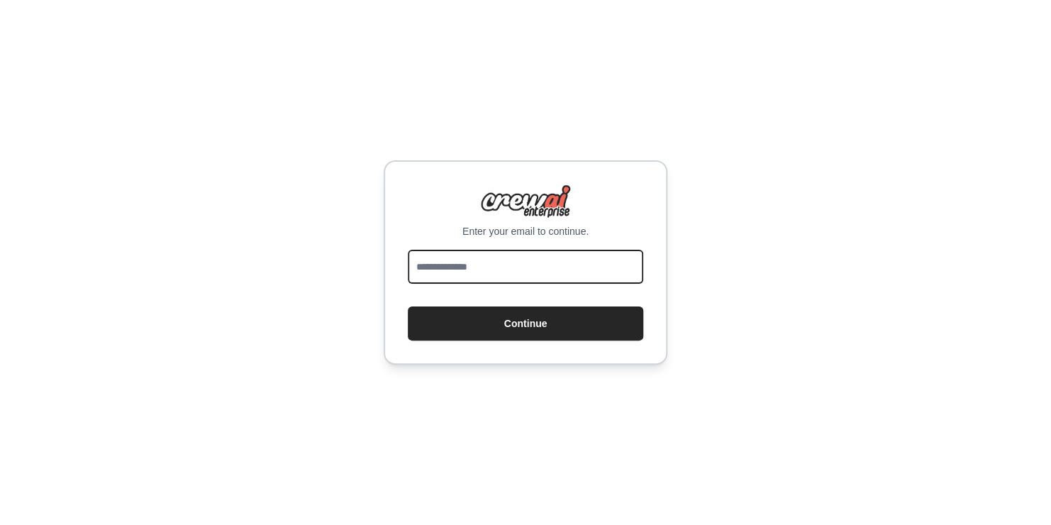
click at [481, 267] on input "email" at bounding box center [525, 267] width 235 height 34
type input "**********"
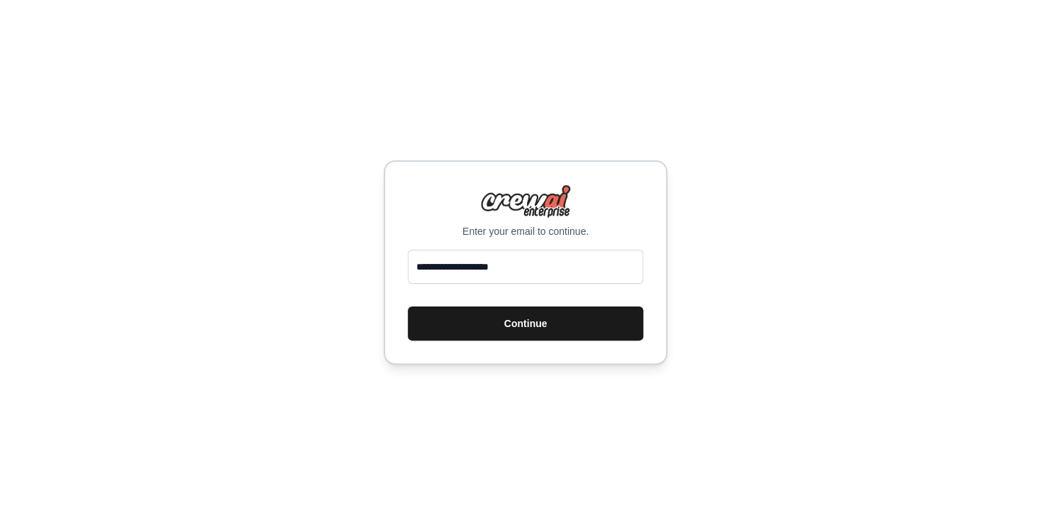
click at [542, 334] on button "Continue" at bounding box center [525, 323] width 235 height 34
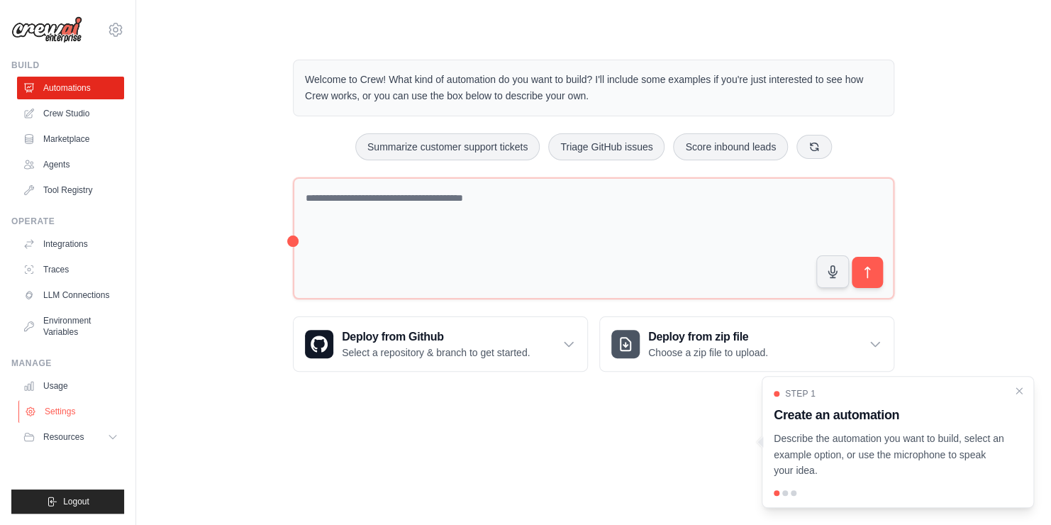
click at [68, 409] on link "Settings" at bounding box center [71, 411] width 107 height 23
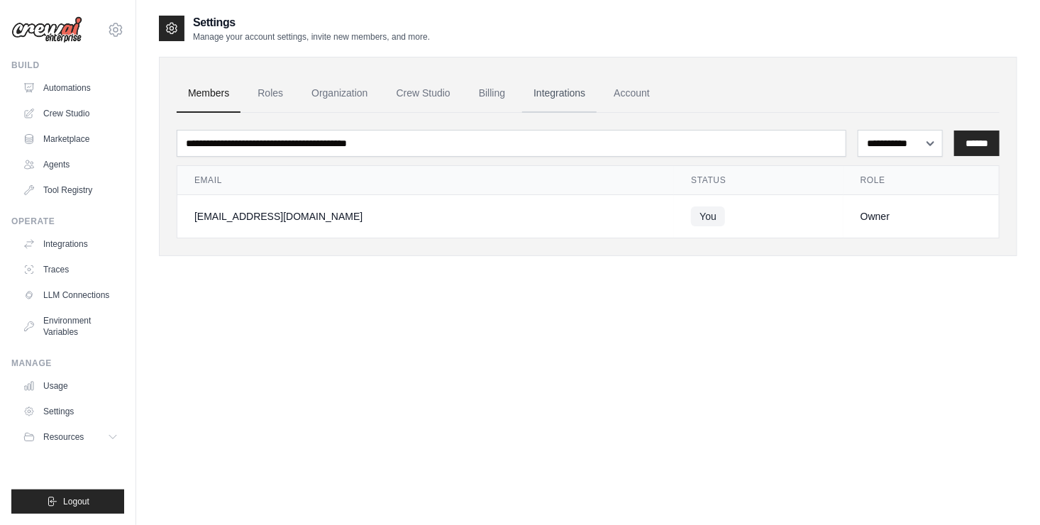
click at [562, 91] on link "Integrations" at bounding box center [559, 93] width 74 height 38
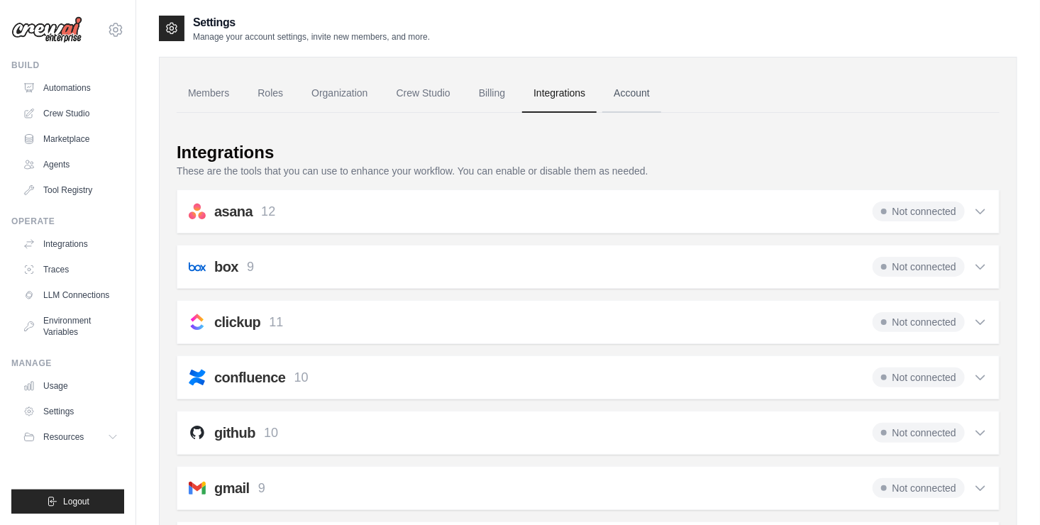
click at [641, 92] on link "Account" at bounding box center [631, 93] width 59 height 38
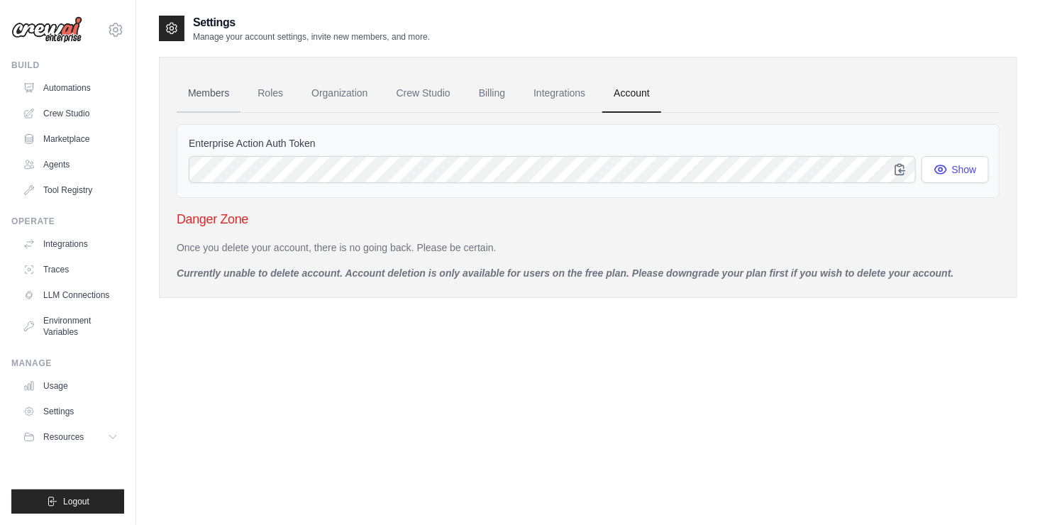
click at [215, 101] on link "Members" at bounding box center [209, 93] width 64 height 38
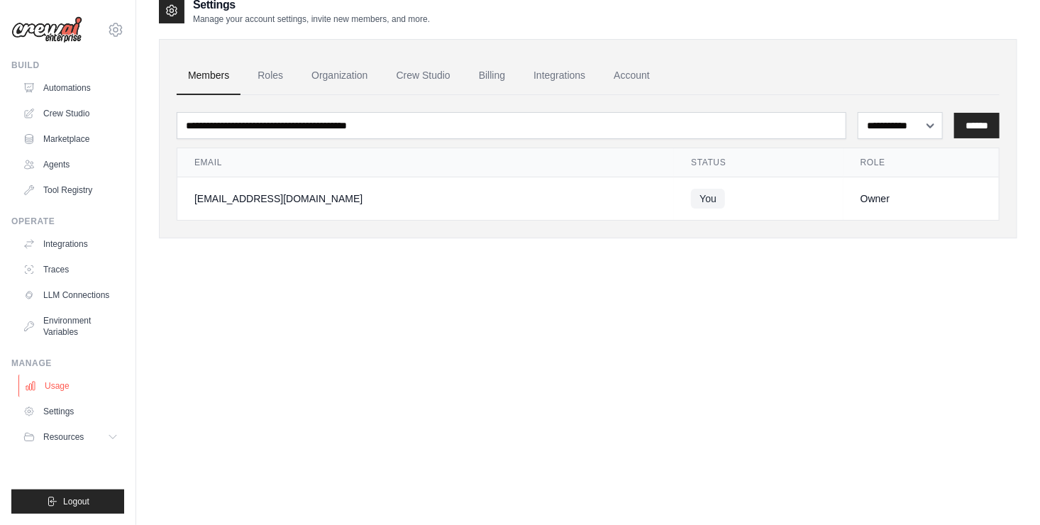
scroll to position [28, 0]
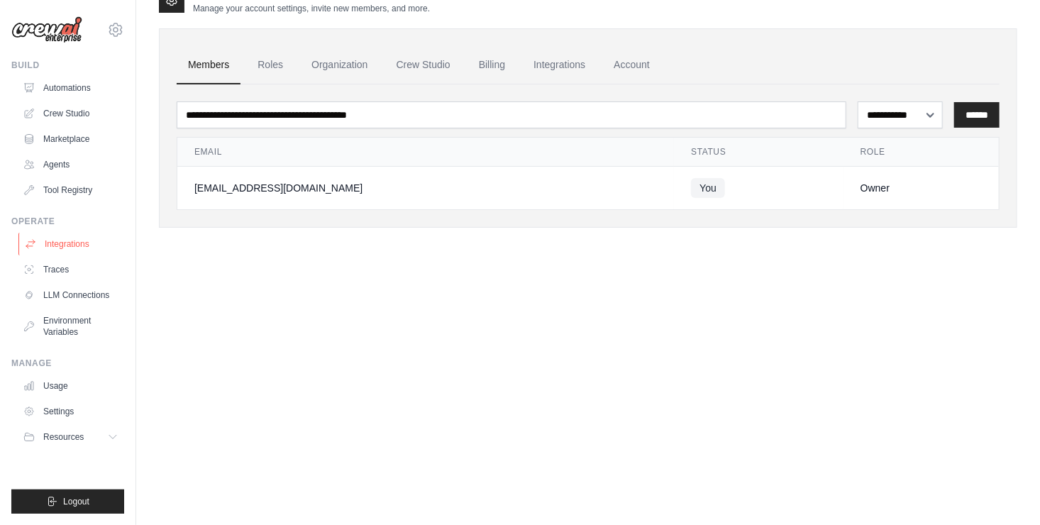
click at [62, 244] on link "Integrations" at bounding box center [71, 244] width 107 height 23
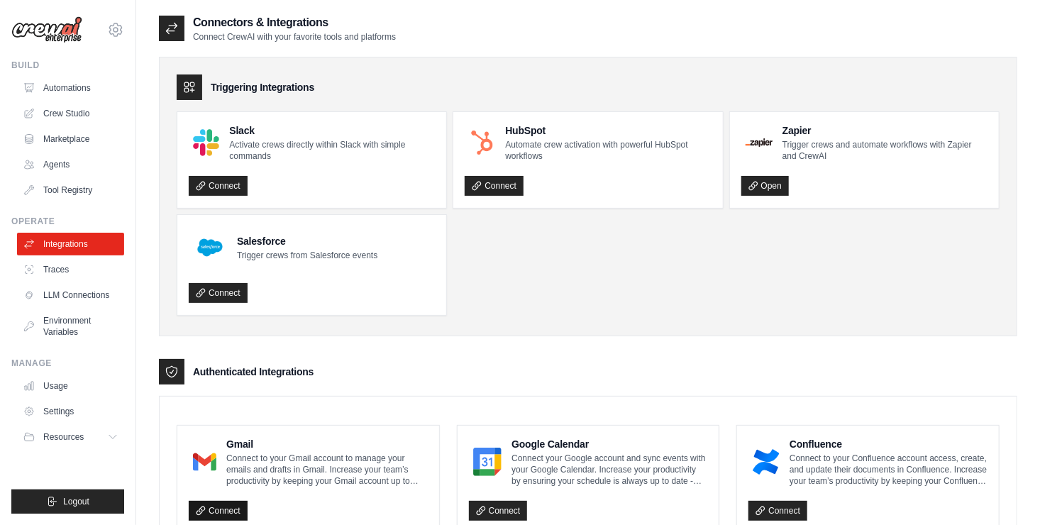
click at [216, 513] on link "Connect" at bounding box center [218, 511] width 59 height 20
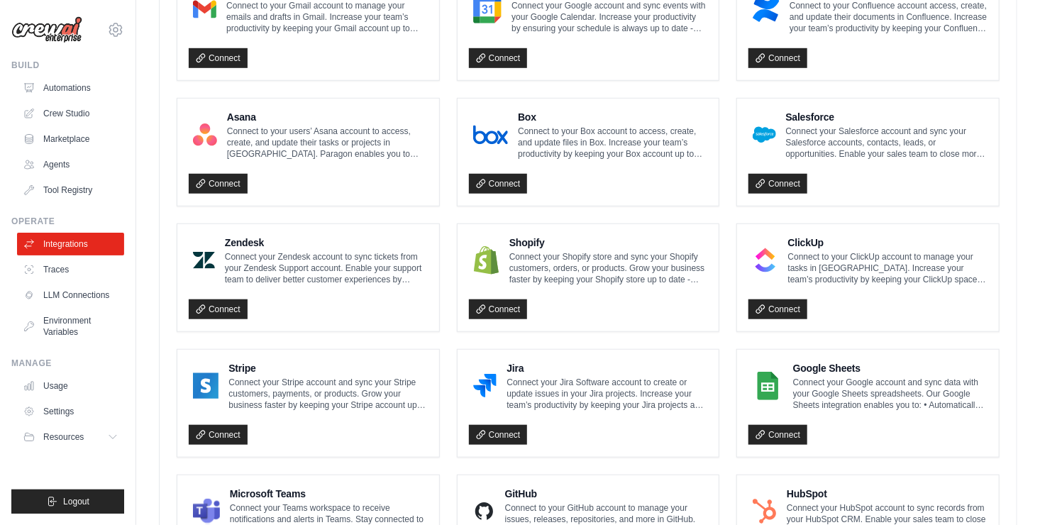
scroll to position [451, 0]
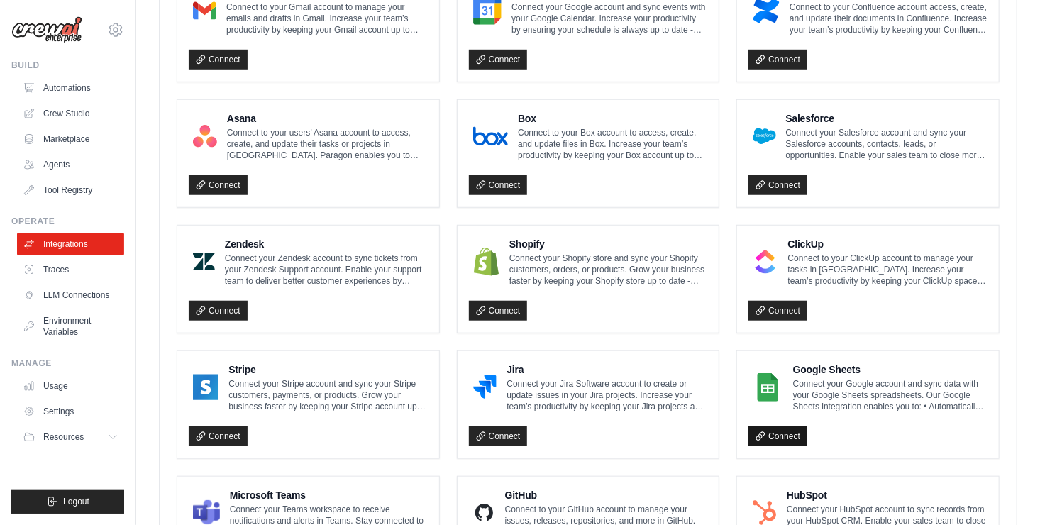
click at [799, 435] on link "Connect" at bounding box center [777, 436] width 59 height 20
